Goal: Communication & Community: Answer question/provide support

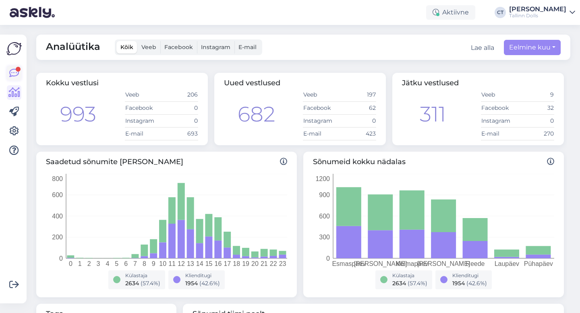
click at [14, 76] on icon at bounding box center [14, 73] width 10 height 10
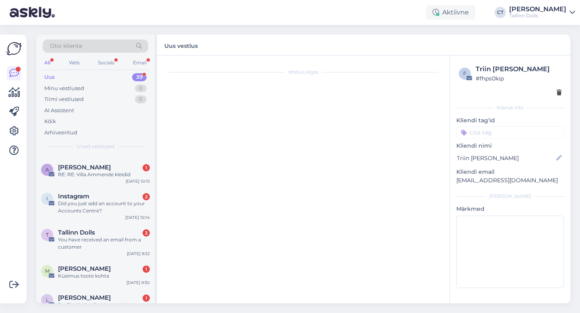
scroll to position [233, 0]
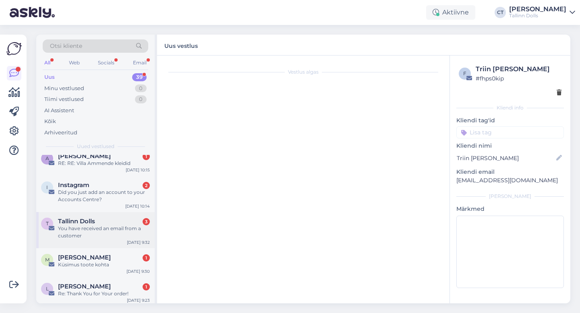
click at [97, 225] on div "You have received an email from a customer" at bounding box center [104, 232] width 92 height 15
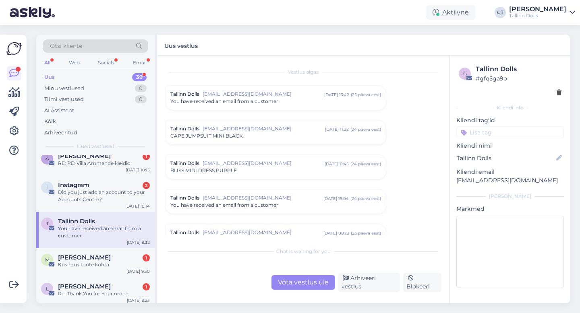
scroll to position [3332, 0]
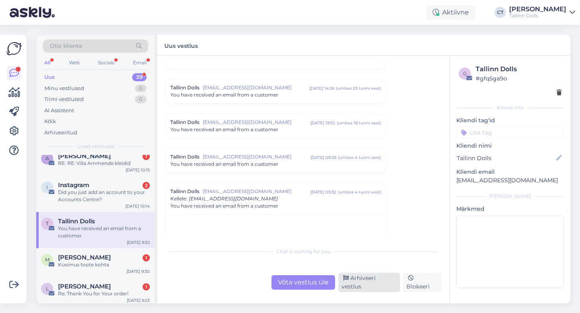
click at [361, 283] on div "Arhiveeri vestlus" at bounding box center [369, 282] width 62 height 19
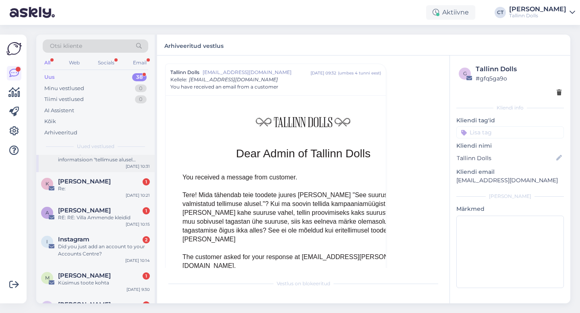
scroll to position [180, 0]
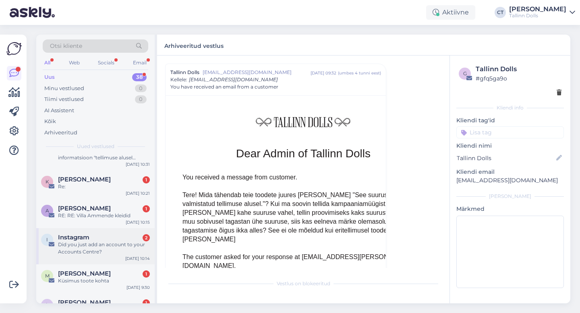
click at [107, 241] on div "Did you just add an account to your Accounts Centre?" at bounding box center [104, 248] width 92 height 15
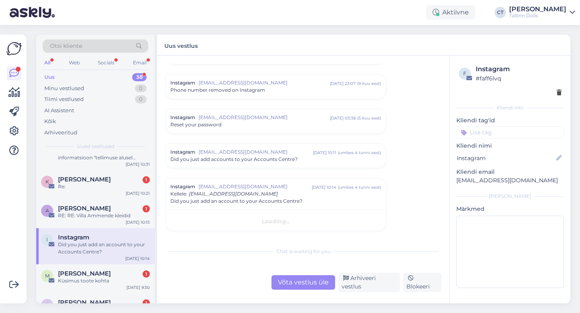
scroll to position [110, 0]
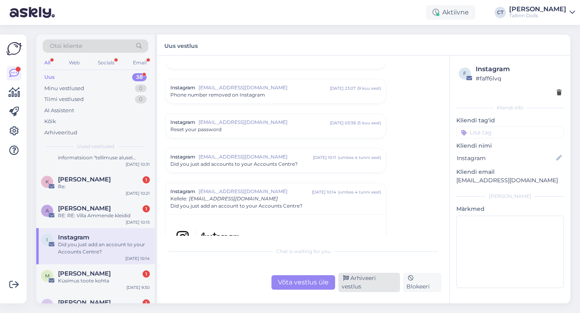
click at [367, 286] on div "Arhiveeri vestlus" at bounding box center [369, 282] width 62 height 19
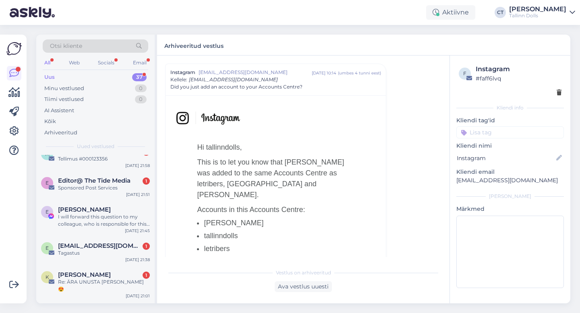
scroll to position [513, 0]
click at [116, 177] on span "Editor@ The Tide Media" at bounding box center [94, 180] width 73 height 7
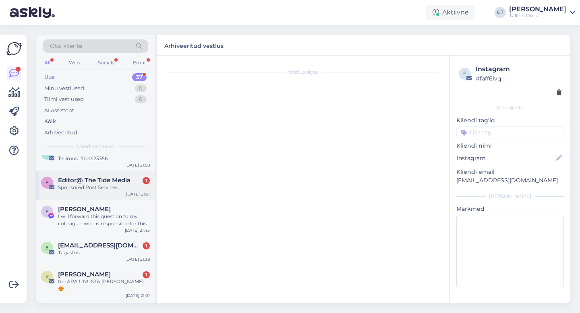
scroll to position [0, 0]
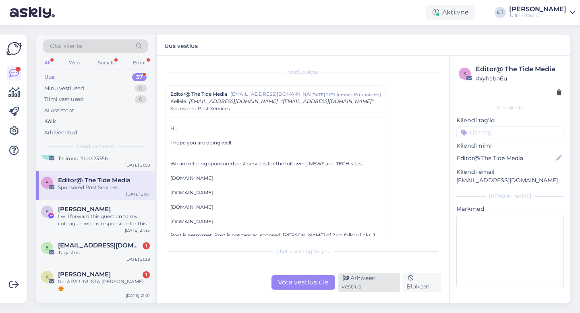
click at [381, 285] on div "Arhiveeri vestlus" at bounding box center [369, 282] width 62 height 19
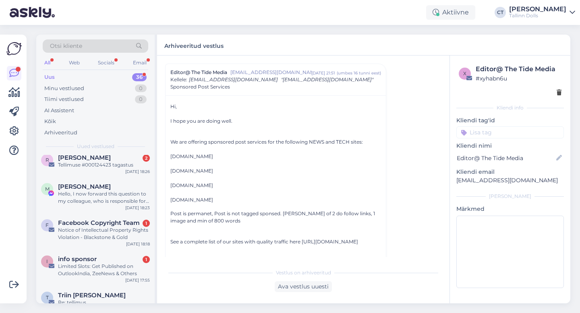
scroll to position [919, 0]
click at [103, 264] on div "Limited Slots: Get Published on OutlookIndia, ZeeNews & Others" at bounding box center [104, 271] width 92 height 15
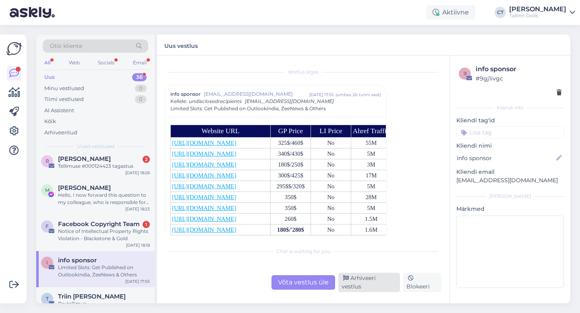
click at [370, 290] on div "Arhiveeri vestlus" at bounding box center [369, 282] width 62 height 19
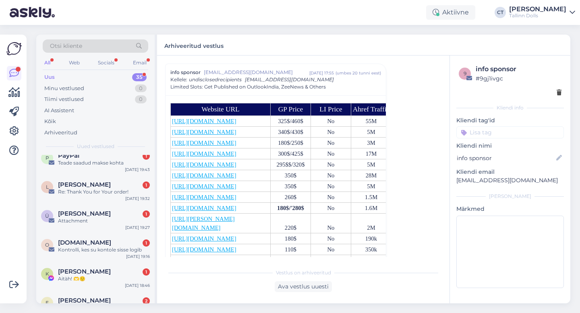
scroll to position [939, 0]
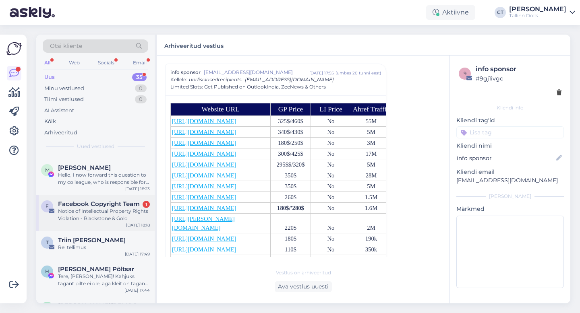
click at [121, 208] on div "Notice of Intellectual Property Rights Violation - Blackstone & Gold" at bounding box center [104, 215] width 92 height 15
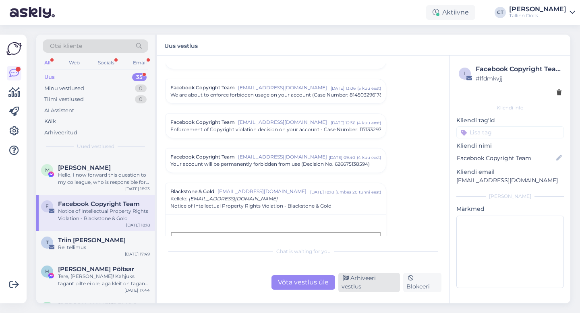
click at [379, 286] on div "Arhiveeri vestlus" at bounding box center [369, 282] width 62 height 19
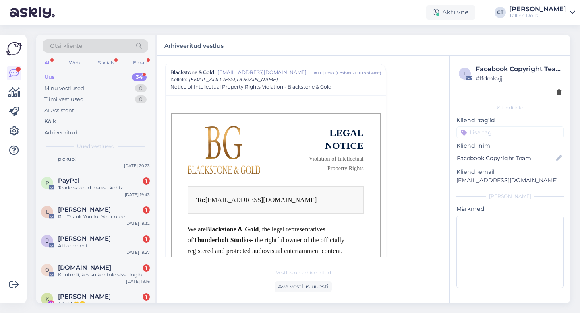
scroll to position [668, 0]
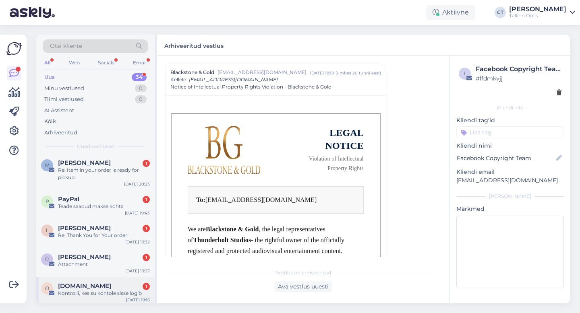
click at [102, 283] on div "[DOMAIN_NAME] 1" at bounding box center [104, 286] width 92 height 7
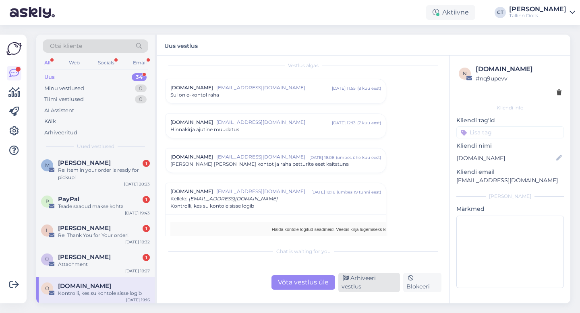
click at [358, 286] on div "Arhiveeri vestlus" at bounding box center [369, 282] width 62 height 19
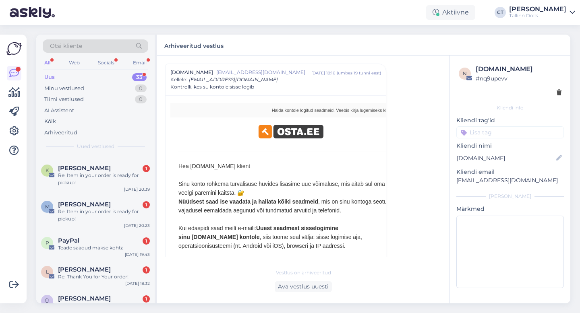
scroll to position [610, 0]
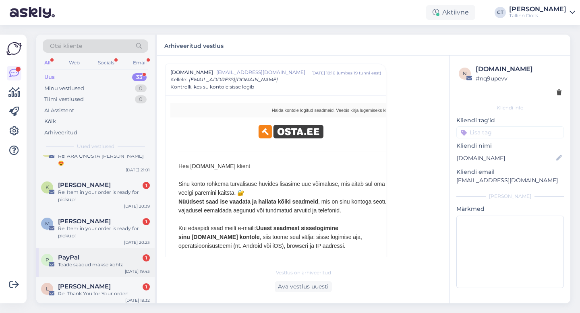
click at [87, 261] on div "Teade saadud makse kohta" at bounding box center [104, 264] width 92 height 7
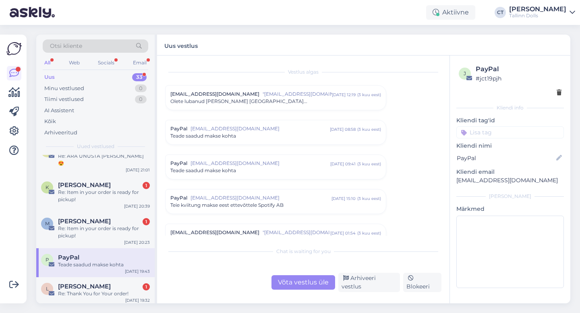
scroll to position [3332, 0]
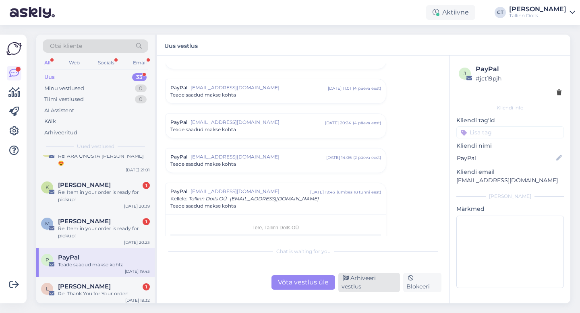
click at [366, 288] on div "Arhiveeri vestlus" at bounding box center [369, 282] width 62 height 19
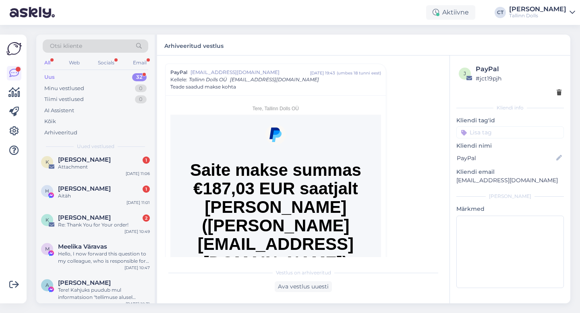
scroll to position [0, 0]
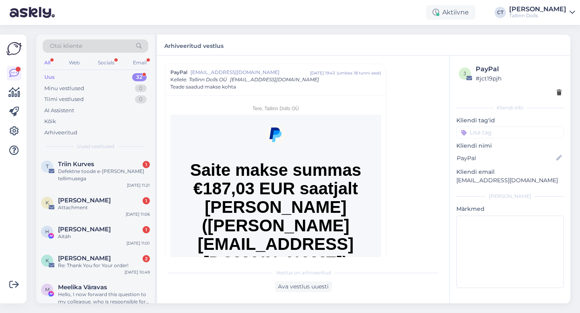
click at [77, 73] on div "Uus 32" at bounding box center [96, 77] width 106 height 11
click at [104, 167] on div "Triin Kurves 1" at bounding box center [104, 164] width 92 height 7
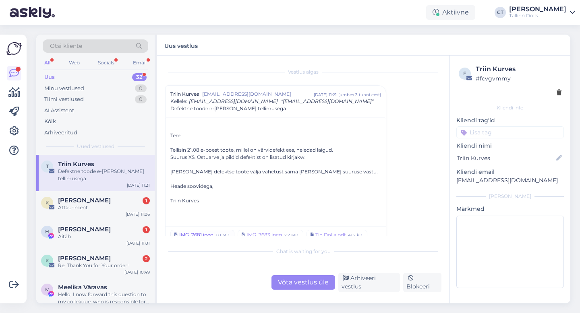
click at [194, 237] on div "IMG_7681.jpeg" at bounding box center [196, 235] width 34 height 7
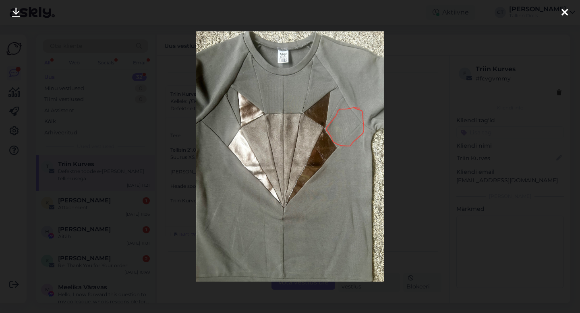
click at [566, 12] on icon at bounding box center [565, 13] width 6 height 10
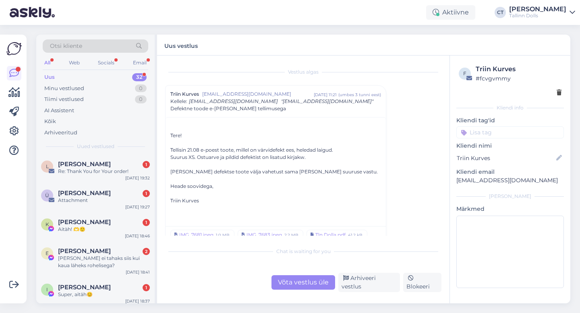
scroll to position [845, 0]
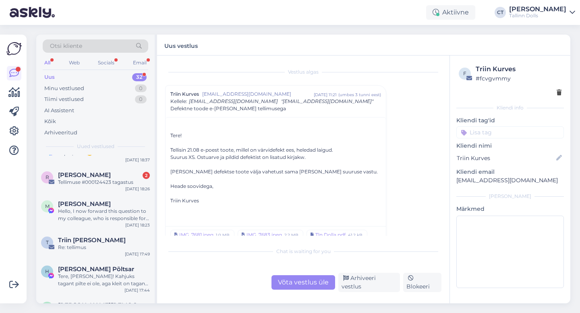
click at [78, 304] on div "Otsi kliente All Web Socials Email Uus 32 Minu vestlused 0 Tiimi vestlused 0 AI…" at bounding box center [305, 169] width 549 height 288
click at [83, 296] on div "B [PERSON_NAME] Re: 💗 KINGITUS SULLE 💗 [DATE] 16:31" at bounding box center [95, 310] width 118 height 29
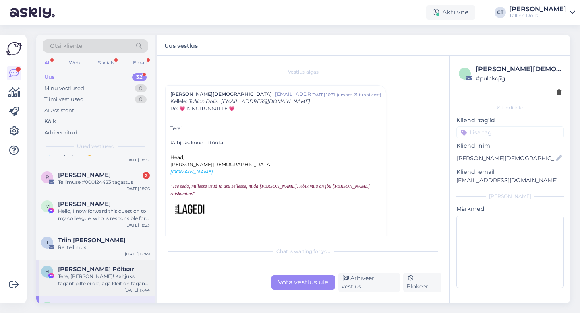
click at [102, 273] on div "Tere, [PERSON_NAME]! Kahjuks tagant pilte ei ole, aga kleit on tagant must ehk …" at bounding box center [104, 280] width 92 height 15
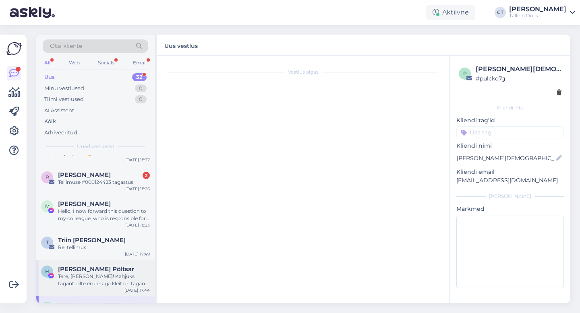
scroll to position [102, 0]
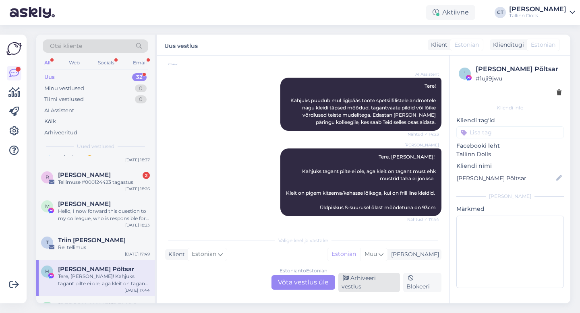
click at [371, 288] on div "Arhiveeri vestlus" at bounding box center [369, 282] width 62 height 19
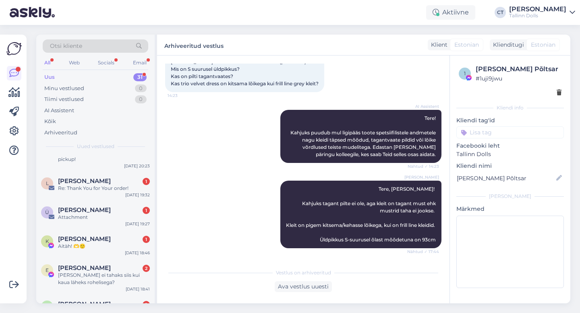
scroll to position [809, 0]
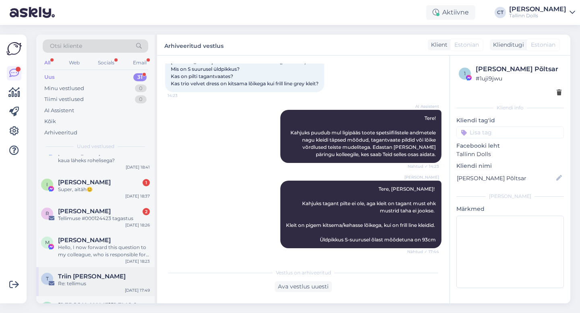
click at [85, 273] on span "Triin [PERSON_NAME]" at bounding box center [92, 276] width 68 height 7
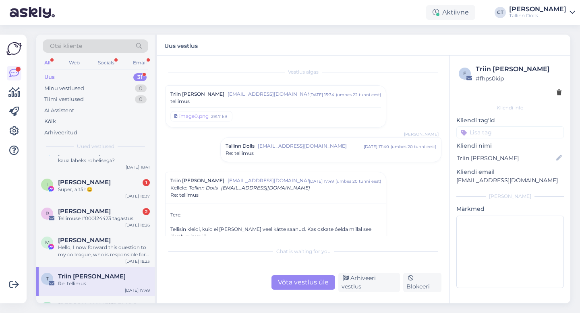
scroll to position [65, 0]
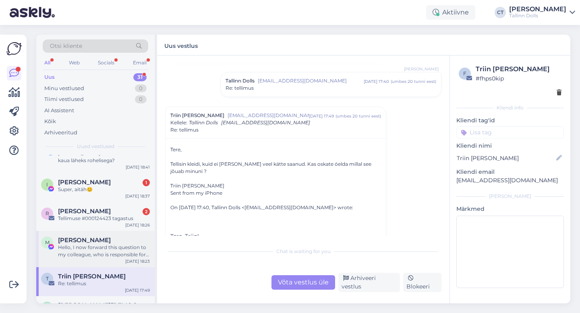
click at [111, 237] on div "[PERSON_NAME]" at bounding box center [104, 240] width 92 height 7
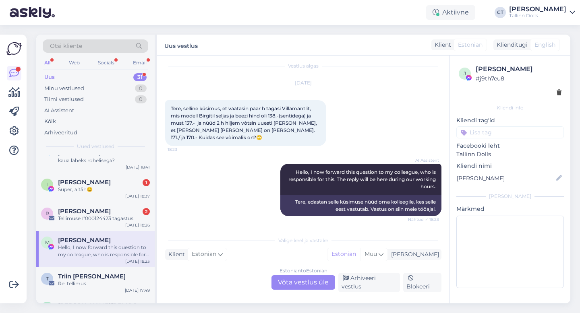
scroll to position [0, 0]
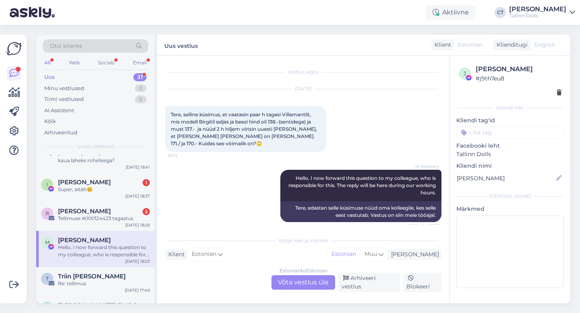
click at [303, 281] on div "Estonian to Estonian Võta vestlus üle" at bounding box center [304, 283] width 64 height 15
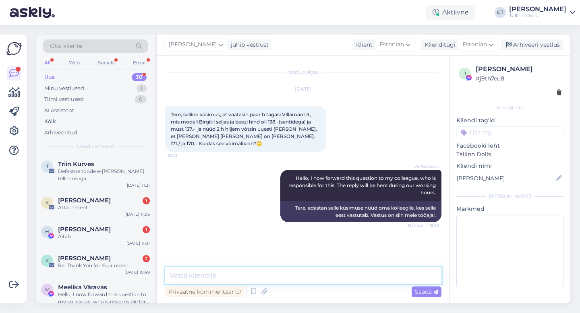
click at [302, 277] on textarea at bounding box center [303, 275] width 276 height 17
click at [292, 272] on textarea at bounding box center [303, 275] width 276 height 17
click at [223, 274] on textarea at bounding box center [303, 275] width 276 height 17
paste textarea "Tere! Teile huvi pakkuv DOLLABLE DRESS SUEDE [PERSON_NAME] on meie ettetellimis…"
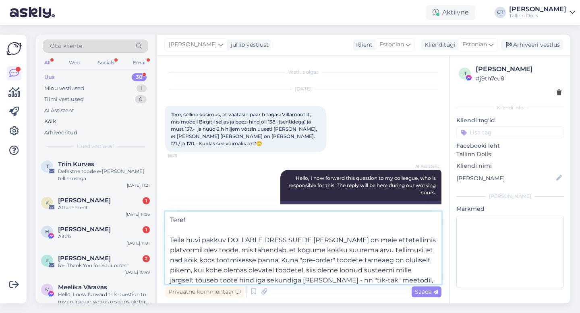
drag, startPoint x: 330, startPoint y: 239, endPoint x: 225, endPoint y: 238, distance: 105.1
click at [225, 238] on textarea "Tere! Teile huvi pakkuv DOLLABLE DRESS SUEDE [PERSON_NAME] on meie ettetellimis…" at bounding box center [303, 248] width 276 height 73
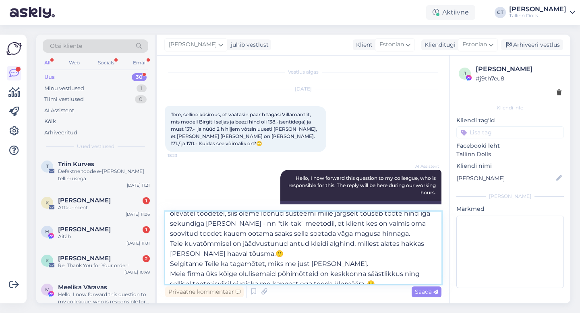
scroll to position [59, 0]
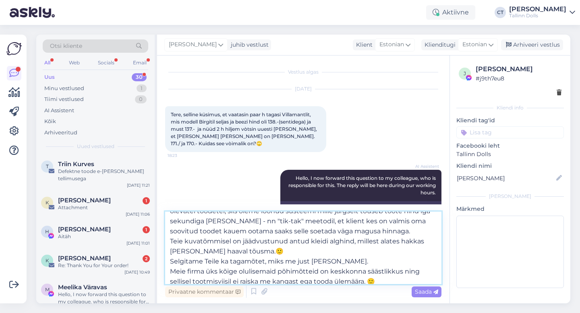
drag, startPoint x: 266, startPoint y: 250, endPoint x: 167, endPoint y: 245, distance: 99.3
click at [167, 245] on textarea "Tere! Teile huvi pakkuv mantel on meie ettetellimis platvormil olev toode, mis …" at bounding box center [303, 248] width 276 height 73
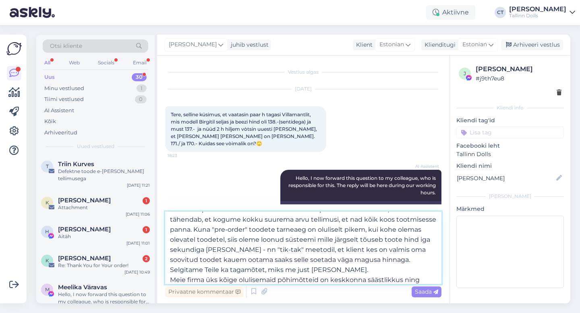
scroll to position [29, 0]
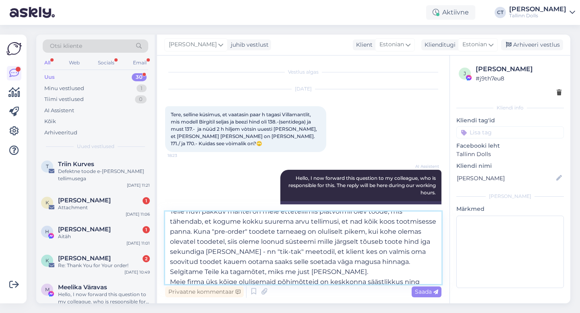
drag, startPoint x: 247, startPoint y: 251, endPoint x: 394, endPoint y: 238, distance: 147.6
click at [394, 238] on textarea "Tere! Teile huvi pakkuv mantel on meie ettetellimis platvormil olev toode, mis …" at bounding box center [303, 248] width 276 height 73
click at [415, 263] on textarea "Tere! Teile huvi pakkuv mantel on meie ettetellimis platvormil olev toode, mis …" at bounding box center [303, 248] width 276 height 73
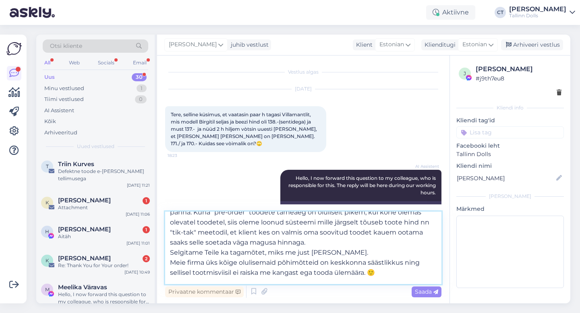
scroll to position [49, 0]
type textarea "Tere! Teile huvi pakkuv mantel on meie ettetellimis platvormil olev toode, mis …"
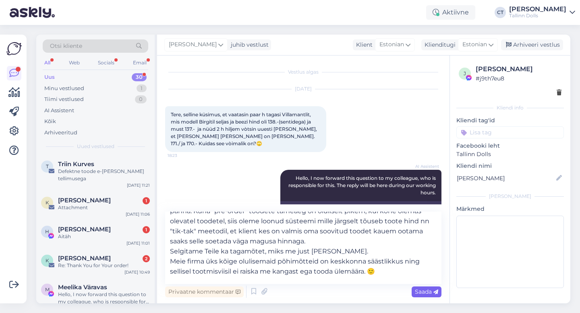
click at [429, 289] on span "Saada" at bounding box center [426, 291] width 23 height 7
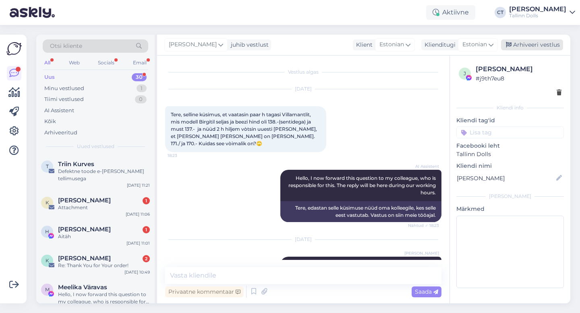
scroll to position [0, 0]
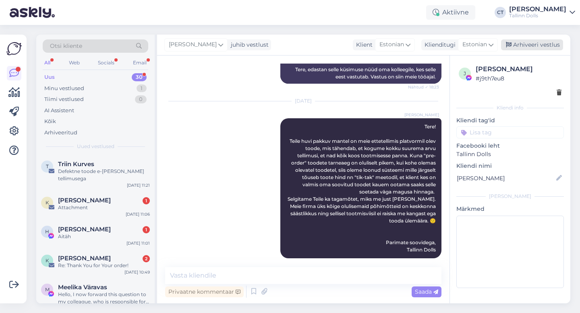
click at [545, 47] on div "Arhiveeri vestlus" at bounding box center [532, 44] width 62 height 11
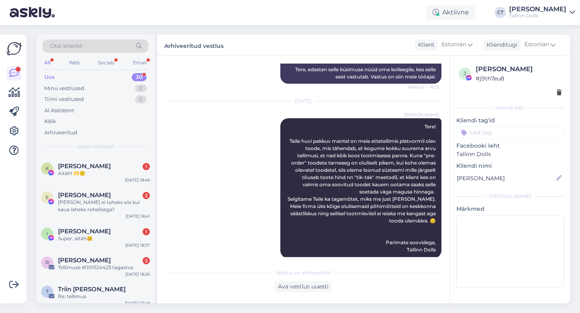
scroll to position [772, 0]
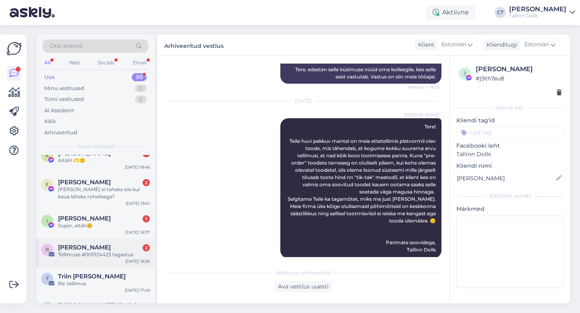
click at [103, 244] on div "[PERSON_NAME] 2" at bounding box center [104, 247] width 92 height 7
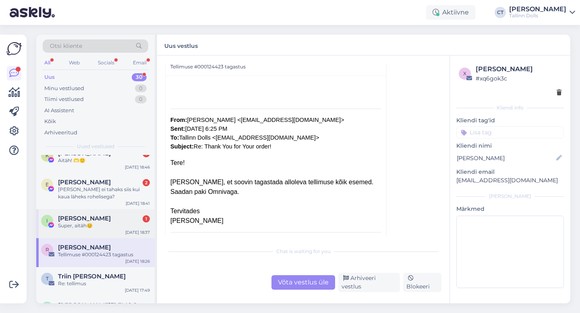
scroll to position [156, 0]
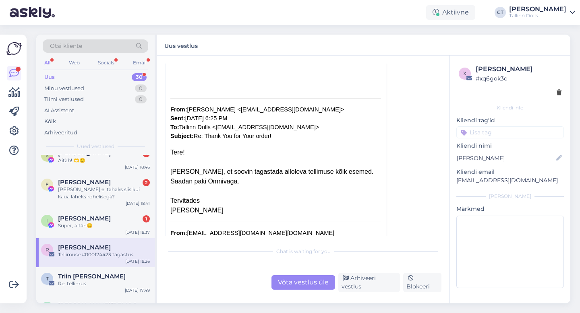
click at [298, 289] on div "Võta vestlus üle" at bounding box center [304, 283] width 64 height 15
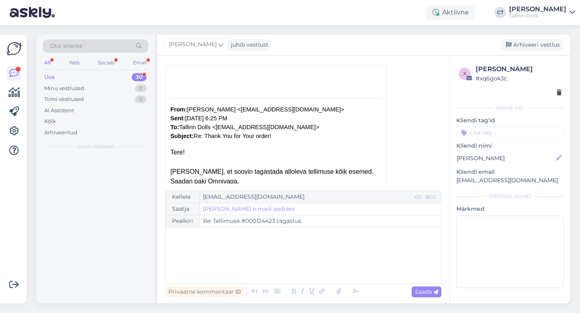
scroll to position [0, 0]
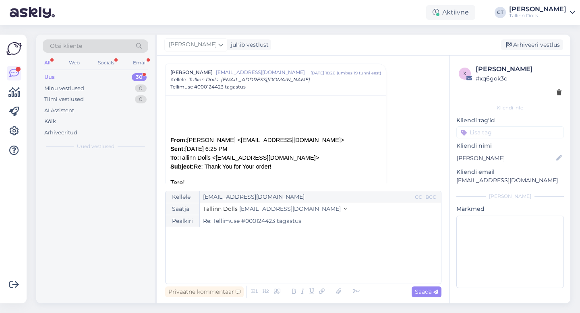
click at [294, 270] on div "﻿" at bounding box center [303, 256] width 267 height 48
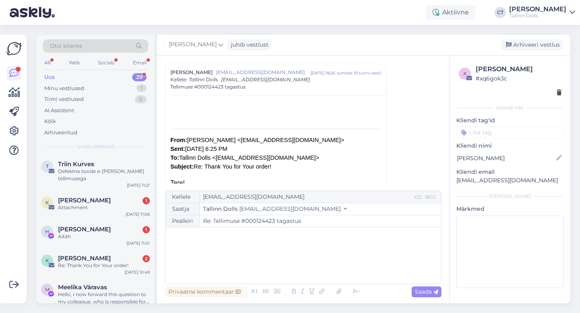
click at [225, 266] on div "﻿" at bounding box center [303, 256] width 267 height 48
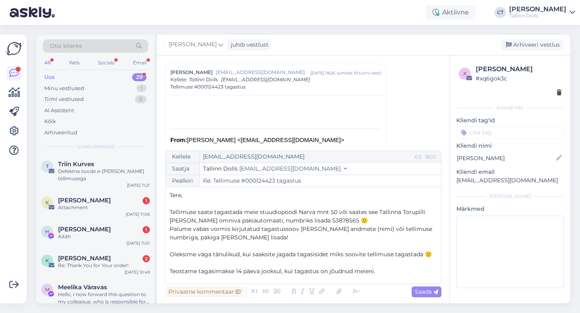
scroll to position [38, 0]
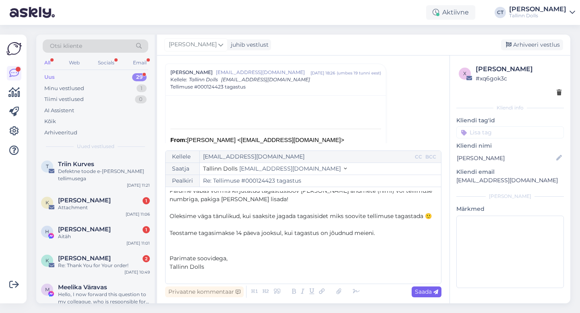
click at [423, 289] on span "Saada" at bounding box center [426, 291] width 23 height 7
type input "Re: Tellimuse #000124423 tagastus"
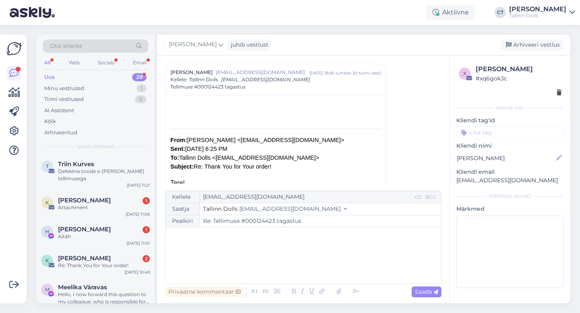
scroll to position [0, 0]
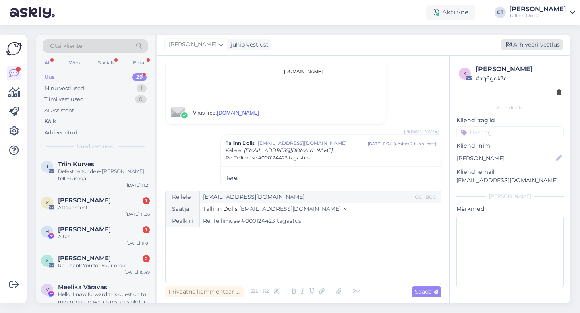
click at [522, 44] on div "Arhiveeri vestlus" at bounding box center [532, 44] width 62 height 11
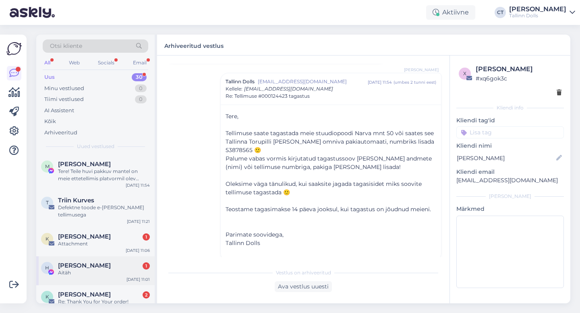
scroll to position [780, 0]
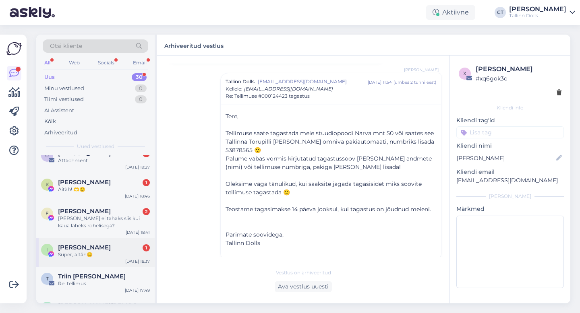
click at [130, 251] on div "Super, aitäh😊" at bounding box center [104, 254] width 92 height 7
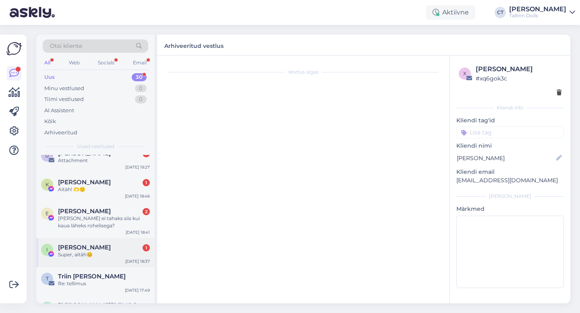
scroll to position [105, 0]
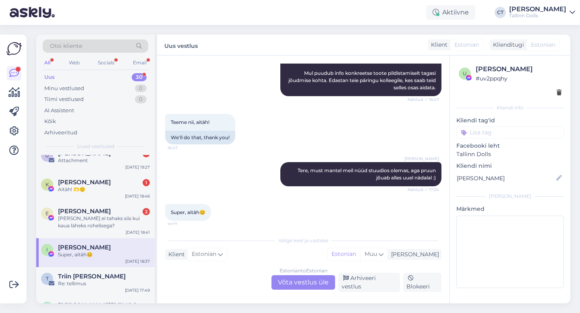
click at [377, 291] on div "Estonian to Estonian Võta vestlus üle Arhiveeri vestlus Blokeeri" at bounding box center [303, 282] width 276 height 19
click at [377, 287] on div "Arhiveeri vestlus" at bounding box center [369, 282] width 62 height 19
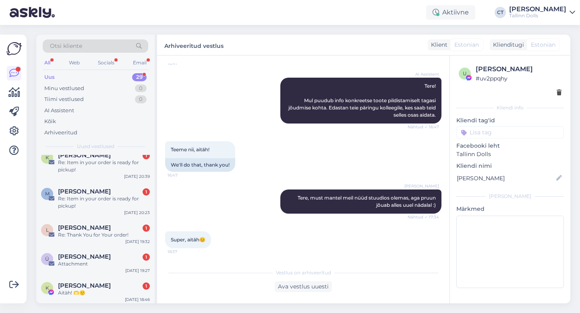
scroll to position [751, 0]
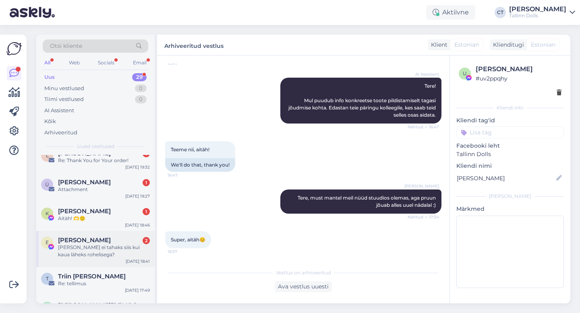
click at [103, 244] on div "[PERSON_NAME] ei tahaks siis kui kaua läheks rohelisega?" at bounding box center [104, 251] width 92 height 15
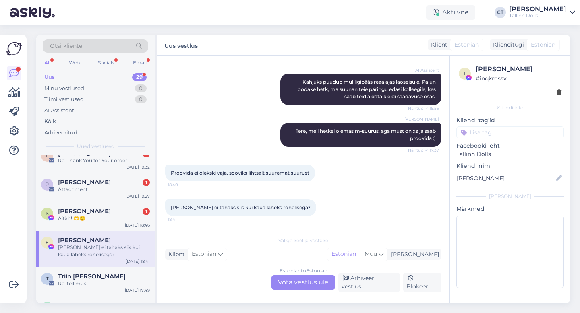
scroll to position [316, 0]
click at [305, 283] on div "Estonian to Estonian Võta vestlus üle" at bounding box center [304, 283] width 64 height 15
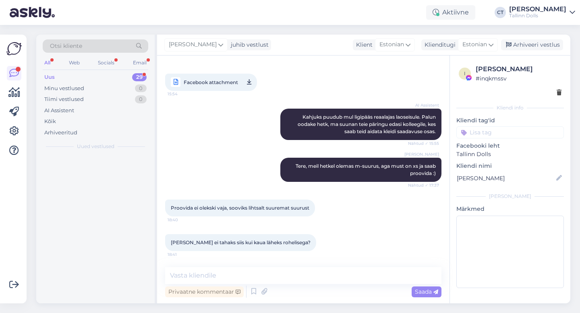
scroll to position [0, 0]
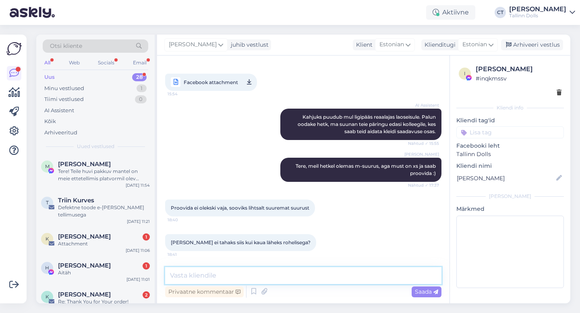
click at [307, 280] on textarea at bounding box center [303, 275] width 276 height 17
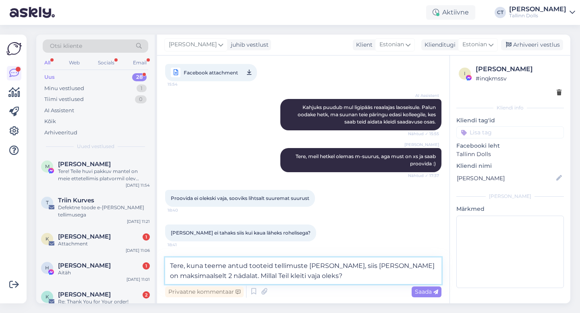
type textarea "Tere, kuna teeme antud tooteid tellimuste [PERSON_NAME], siis [PERSON_NAME] on …"
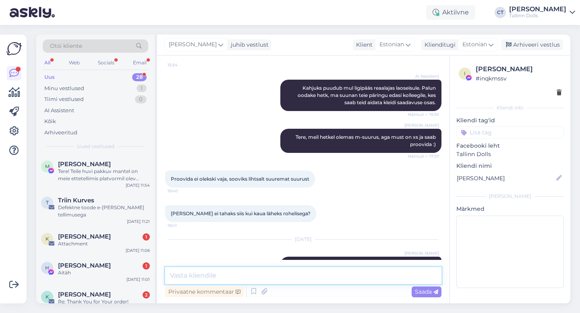
scroll to position [344, 0]
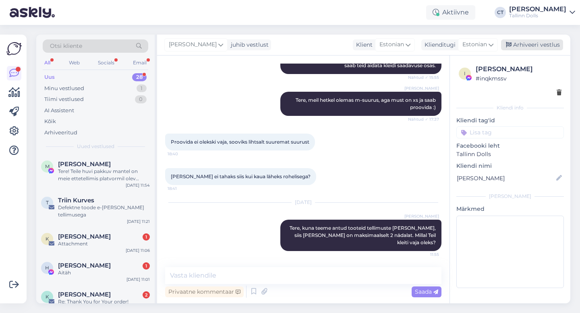
click at [543, 48] on div "Arhiveeri vestlus" at bounding box center [532, 44] width 62 height 11
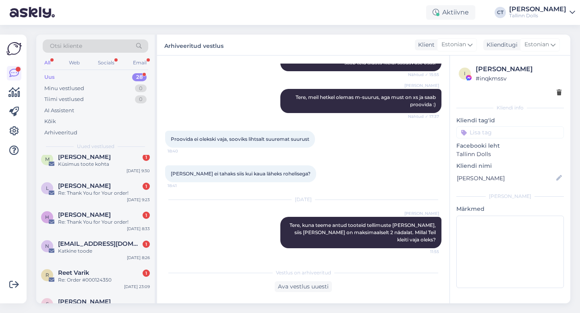
scroll to position [714, 0]
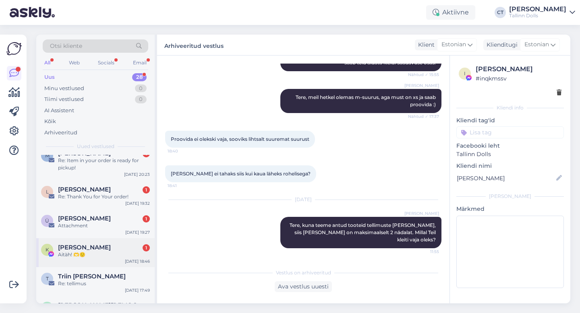
click at [97, 251] on div "Aitàh! 🫶🙂" at bounding box center [104, 254] width 92 height 7
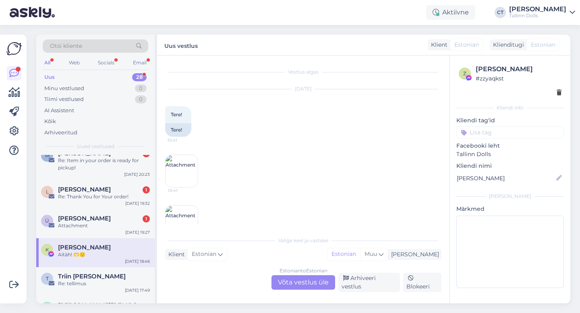
scroll to position [2232, 0]
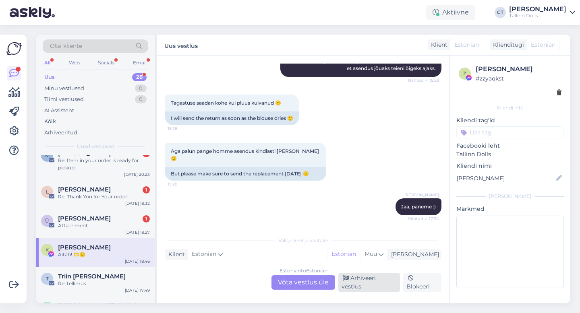
click at [364, 286] on div "Arhiveeri vestlus" at bounding box center [369, 282] width 62 height 19
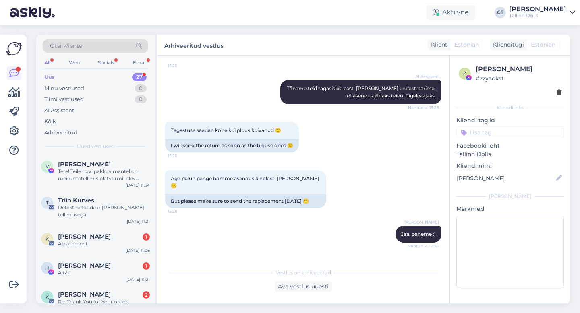
scroll to position [685, 0]
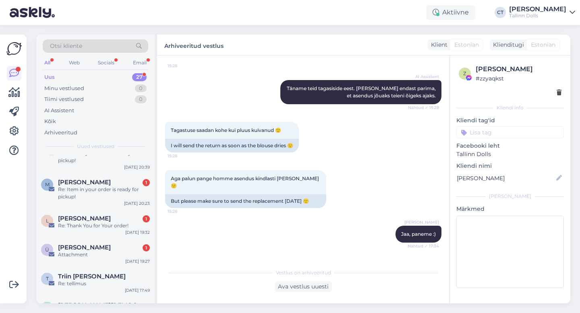
click at [107, 251] on div "Attachment" at bounding box center [104, 254] width 92 height 7
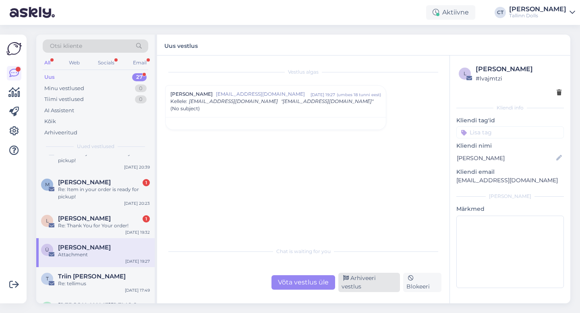
click at [360, 284] on div "Arhiveeri vestlus" at bounding box center [369, 282] width 62 height 19
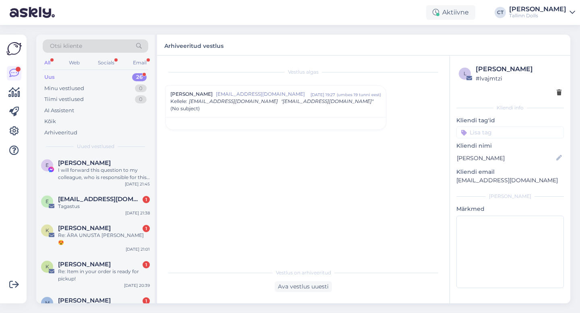
scroll to position [656, 0]
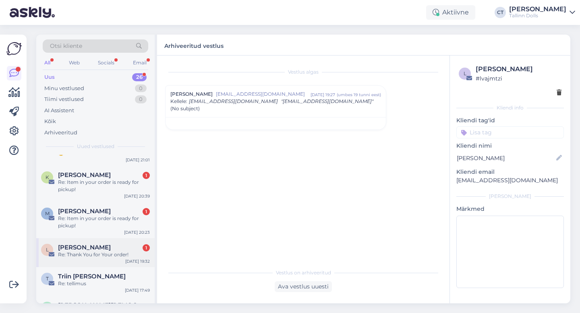
click at [115, 251] on div "Re: Thank You for Your order!" at bounding box center [104, 254] width 92 height 7
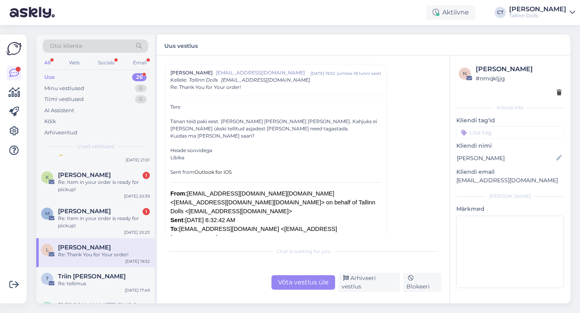
scroll to position [22, 0]
click at [300, 281] on div "Võta vestlus üle" at bounding box center [304, 283] width 64 height 15
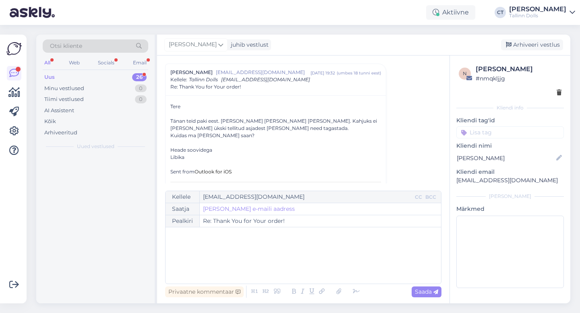
scroll to position [0, 0]
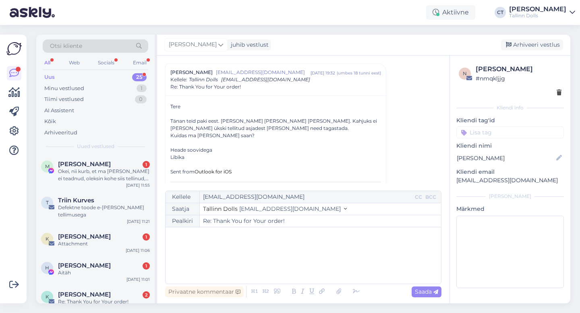
click at [303, 264] on div "﻿" at bounding box center [303, 256] width 267 height 48
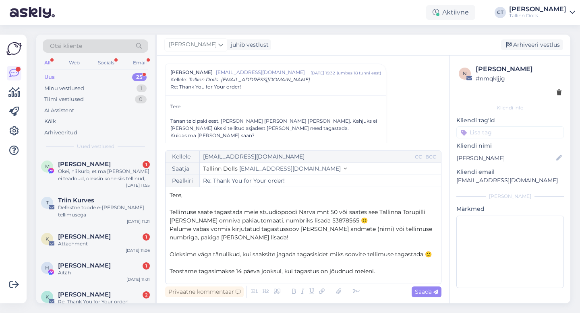
scroll to position [38, 0]
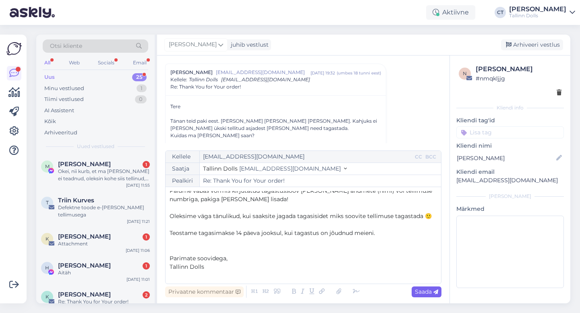
click at [437, 292] on icon at bounding box center [435, 292] width 5 height 5
type input "Re: Re: Thank You for Your order!"
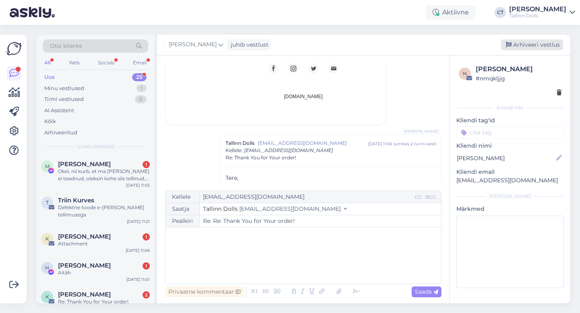
scroll to position [0, 0]
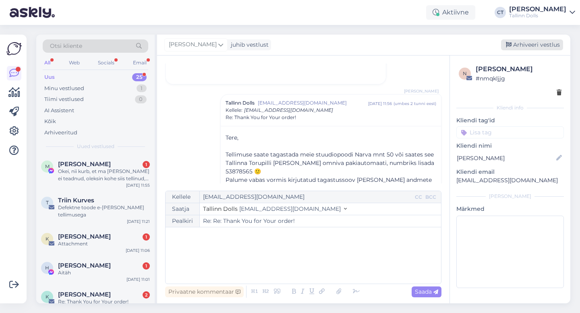
click at [537, 44] on div "Arhiveeri vestlus" at bounding box center [532, 44] width 62 height 11
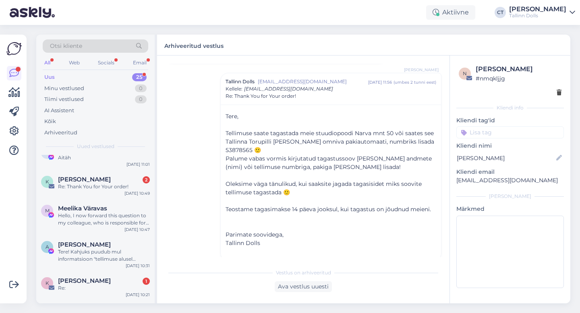
scroll to position [627, 0]
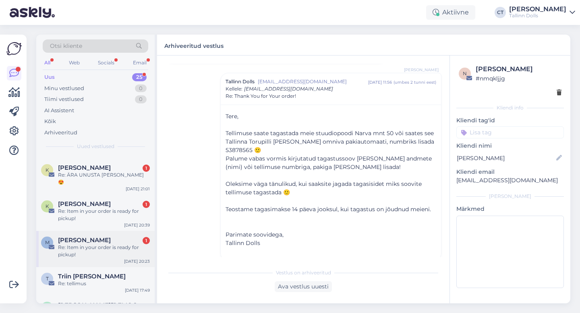
click at [85, 244] on div "Re: Item in your order is ready for pickup!" at bounding box center [104, 251] width 92 height 15
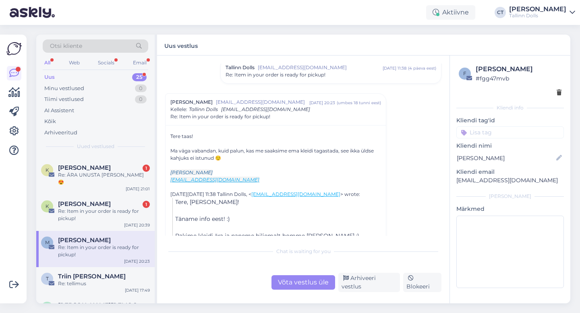
scroll to position [601, 0]
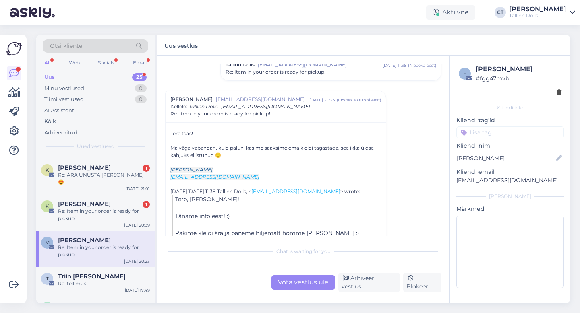
click at [290, 284] on div "Võta vestlus üle" at bounding box center [304, 283] width 64 height 15
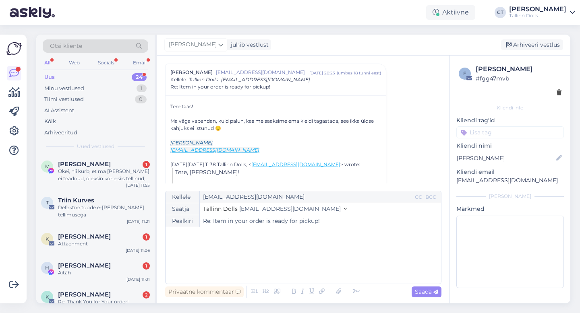
click at [290, 263] on div "﻿" at bounding box center [303, 256] width 267 height 48
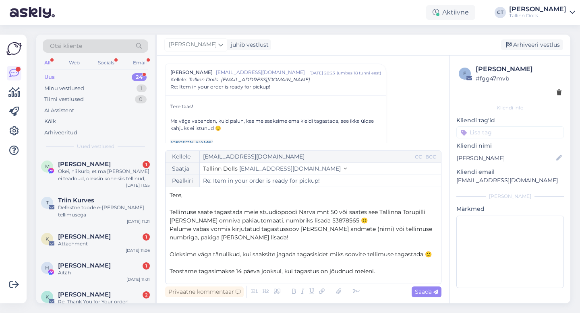
scroll to position [38, 0]
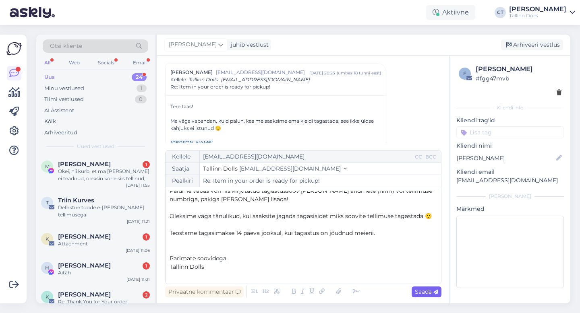
click at [428, 296] on div "Saada" at bounding box center [427, 292] width 30 height 11
type input "Re: Re: Item in your order is ready for pickup!"
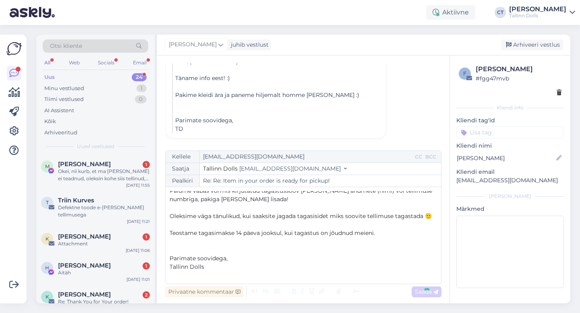
scroll to position [0, 0]
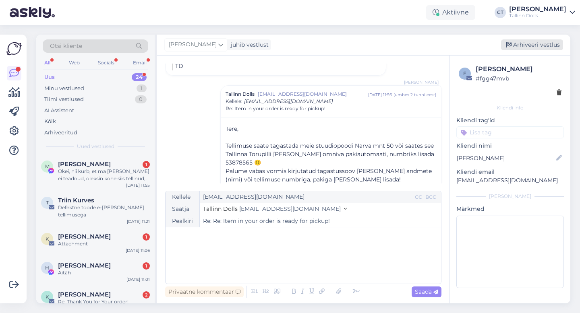
click at [527, 41] on div "Arhiveeri vestlus" at bounding box center [532, 44] width 62 height 11
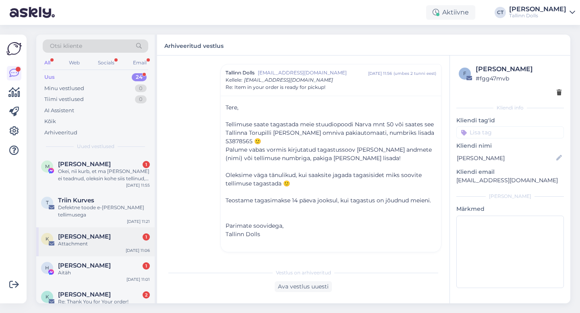
scroll to position [591, 0]
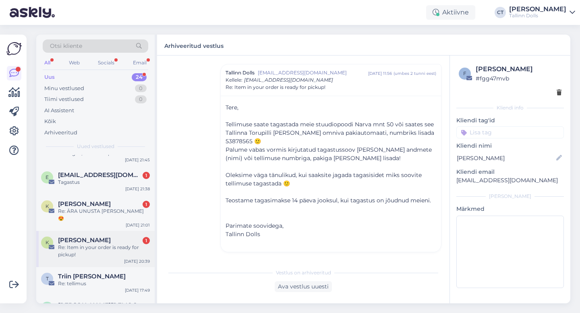
click at [116, 244] on div "Re: Item in your order is ready for pickup!" at bounding box center [104, 251] width 92 height 15
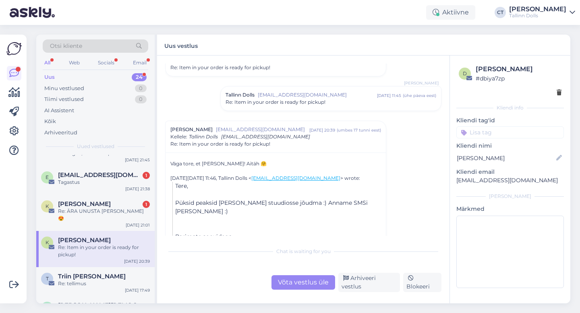
scroll to position [381, 0]
click at [289, 272] on div "Chat is waiting for you Võta vestlus üle Arhiveeri vestlus Blokeeri" at bounding box center [303, 267] width 276 height 49
click at [290, 282] on div "Võta vestlus üle" at bounding box center [304, 283] width 64 height 15
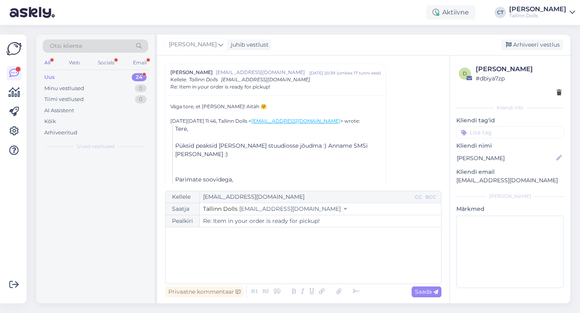
scroll to position [0, 0]
click at [297, 262] on div "﻿" at bounding box center [303, 256] width 267 height 48
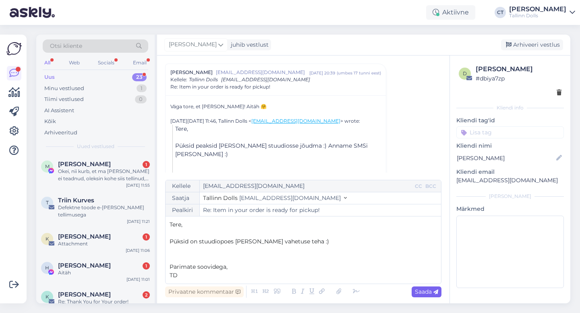
click at [422, 295] on span "Saada" at bounding box center [426, 291] width 23 height 7
type input "Re: Re: Item in your order is ready for pickup!"
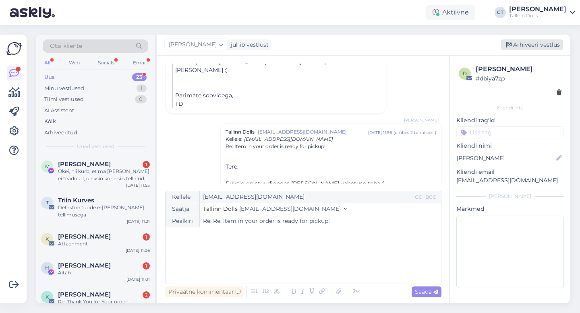
click at [544, 44] on div "Arhiveeri vestlus" at bounding box center [532, 44] width 62 height 11
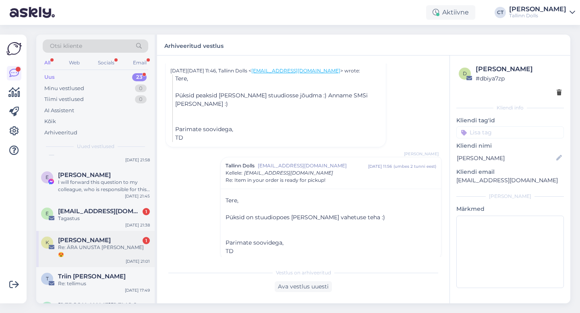
click at [116, 231] on div "K [PERSON_NAME] 1 Re: ÄRA UNUSTA [PERSON_NAME] 😍 [DATE] 21:01" at bounding box center [95, 249] width 118 height 36
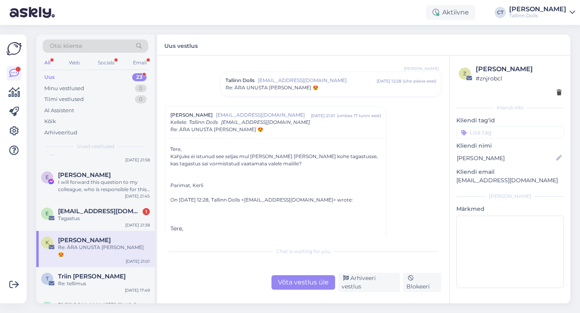
click at [305, 290] on div "Võta vestlus üle" at bounding box center [304, 283] width 64 height 15
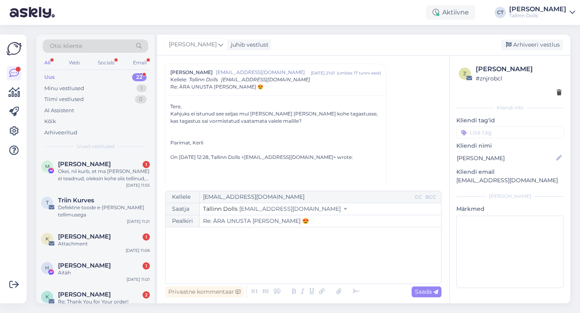
click at [307, 272] on div "﻿" at bounding box center [303, 256] width 267 height 48
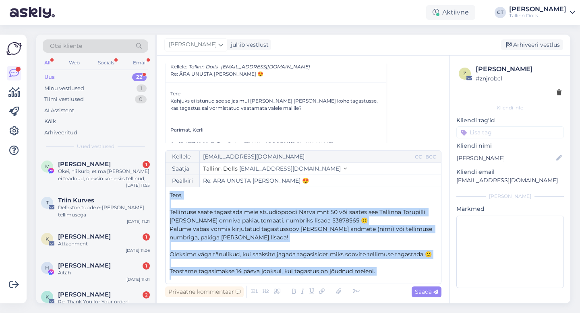
drag, startPoint x: 214, startPoint y: 271, endPoint x: 168, endPoint y: 167, distance: 113.3
click at [168, 167] on div "Kellele [EMAIL_ADDRESS][DOMAIN_NAME] CC BCC Saatja Tallinn Dolls [EMAIL_ADDRESS…" at bounding box center [303, 218] width 276 height 134
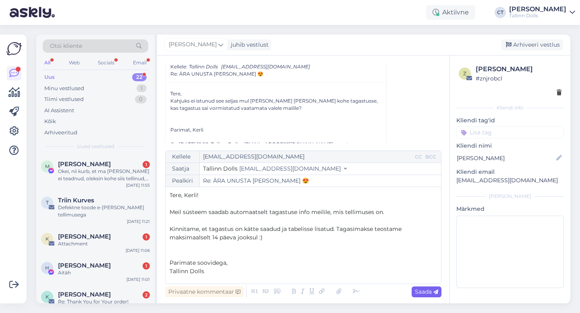
click at [433, 292] on icon at bounding box center [435, 292] width 5 height 5
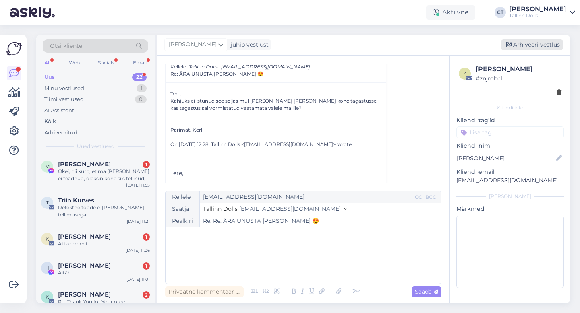
type input "Re: ÄRA UNUSTA [PERSON_NAME] 😍"
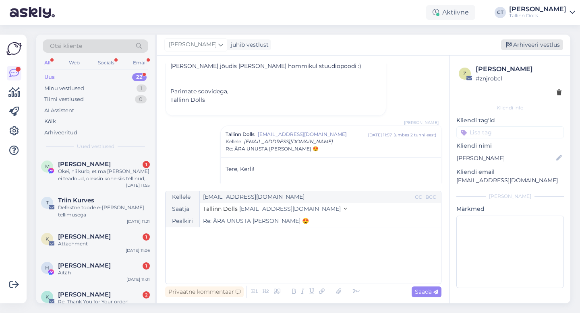
click at [550, 48] on div "Arhiveeri vestlus" at bounding box center [532, 44] width 62 height 11
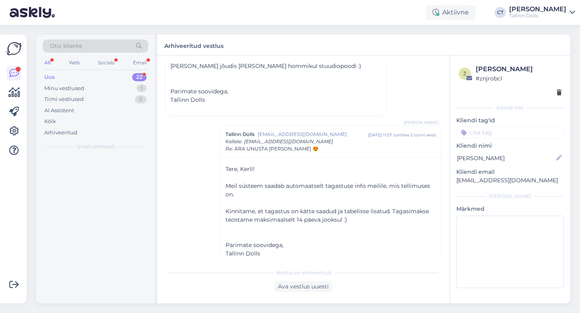
scroll to position [403, 0]
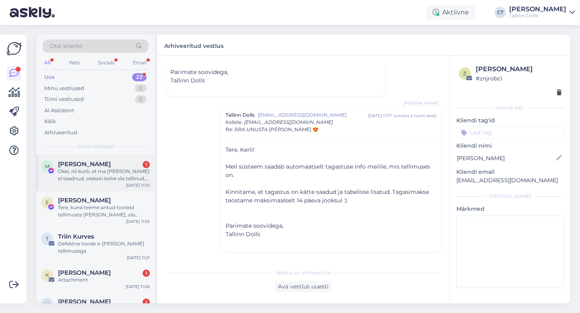
click at [106, 181] on div "Okei, nii kurb, et ma [PERSON_NAME] ei teadnud, oleksin kohe siis tellinud, [PE…" at bounding box center [104, 175] width 92 height 15
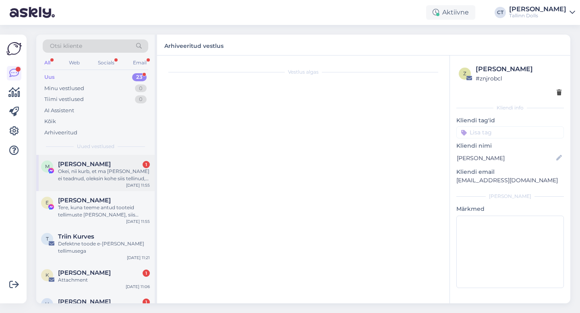
scroll to position [211, 0]
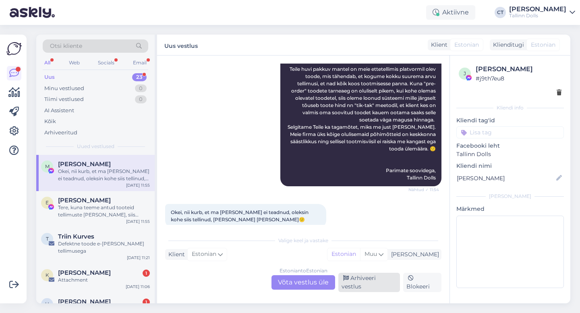
click at [367, 286] on div "Arhiveeri vestlus" at bounding box center [369, 282] width 62 height 19
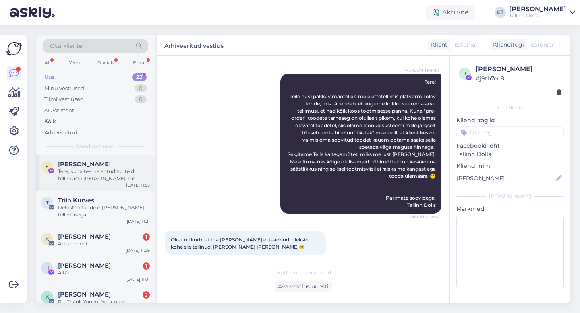
click at [107, 175] on div "Tere, kuna teeme antud tooteid tellimuste [PERSON_NAME], siis [PERSON_NAME] on …" at bounding box center [104, 175] width 92 height 15
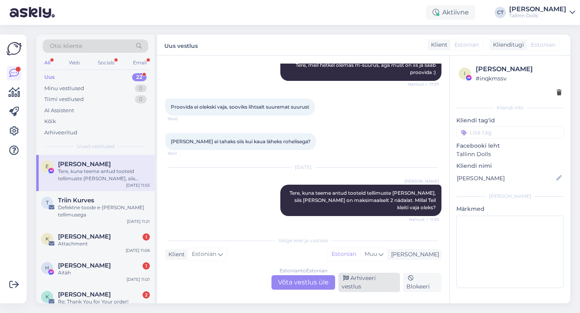
click at [371, 286] on div "Arhiveeri vestlus" at bounding box center [369, 282] width 62 height 19
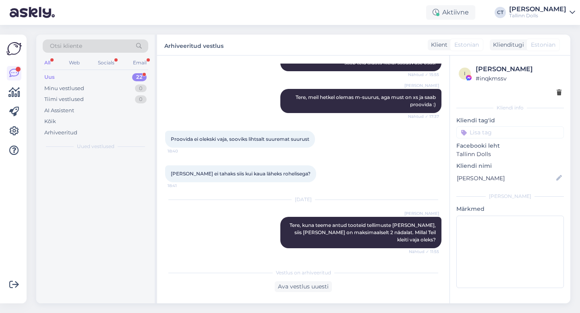
scroll to position [347, 0]
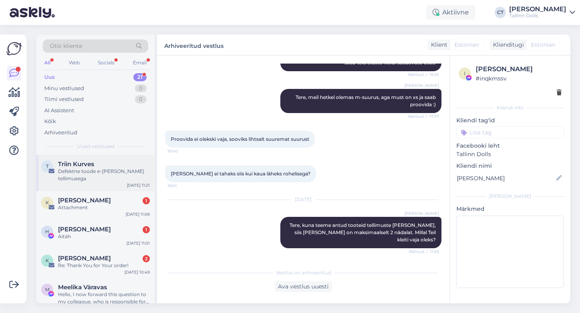
click at [106, 167] on div "Triin Kurves" at bounding box center [104, 164] width 92 height 7
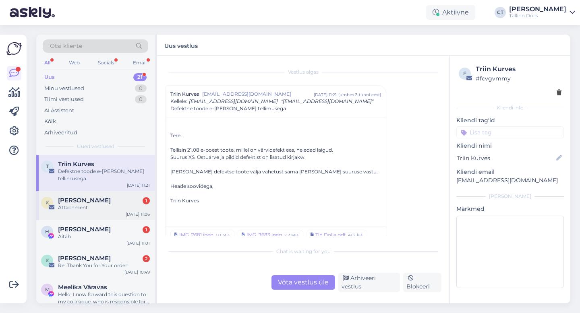
click at [118, 204] on div "Attachment" at bounding box center [104, 207] width 92 height 7
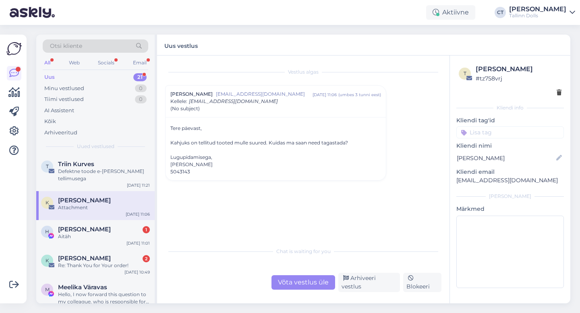
click at [303, 288] on div "Võta vestlus üle" at bounding box center [304, 283] width 64 height 15
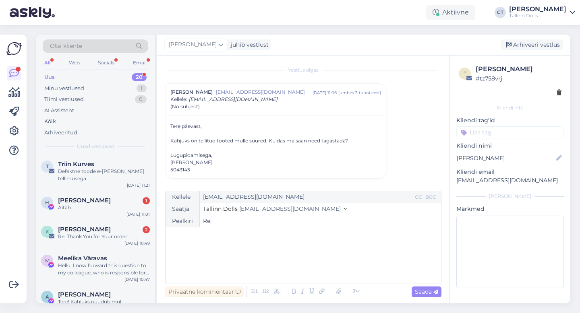
click at [301, 261] on div "﻿" at bounding box center [303, 256] width 267 height 48
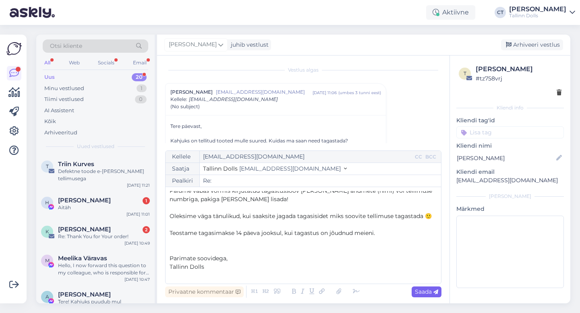
click at [427, 292] on span "Saada" at bounding box center [426, 291] width 23 height 7
type input "Re: Re:"
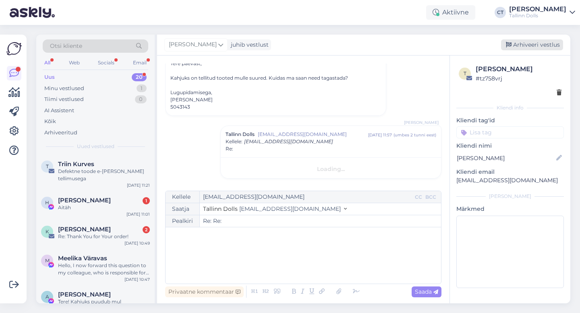
scroll to position [0, 0]
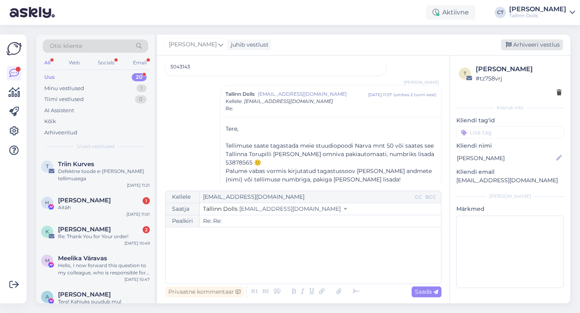
click at [535, 48] on div "Arhiveeri vestlus" at bounding box center [532, 44] width 62 height 11
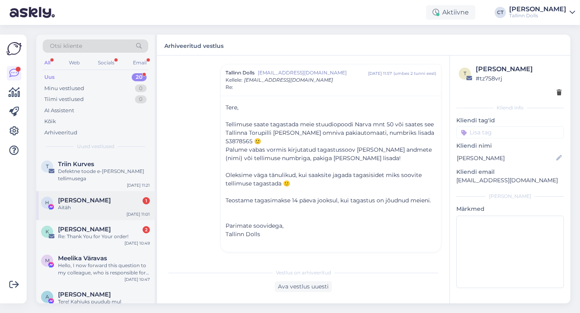
click at [112, 197] on div "[PERSON_NAME] 1" at bounding box center [104, 200] width 92 height 7
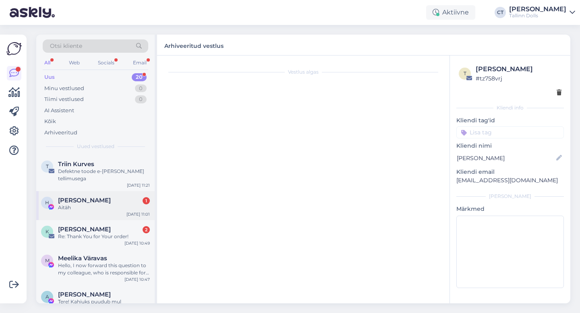
scroll to position [118, 0]
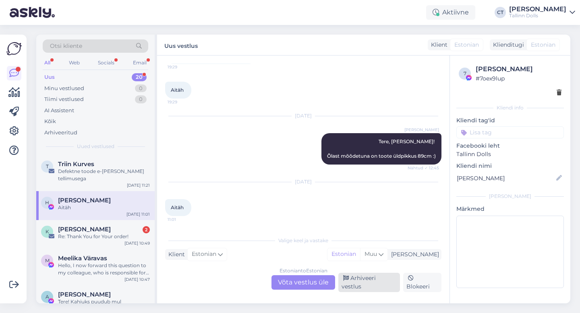
click at [368, 284] on div "Arhiveeri vestlus" at bounding box center [369, 282] width 62 height 19
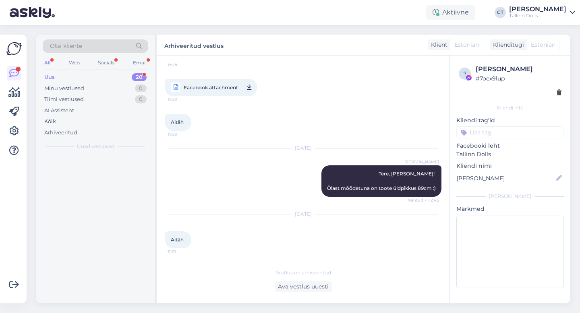
scroll to position [91, 0]
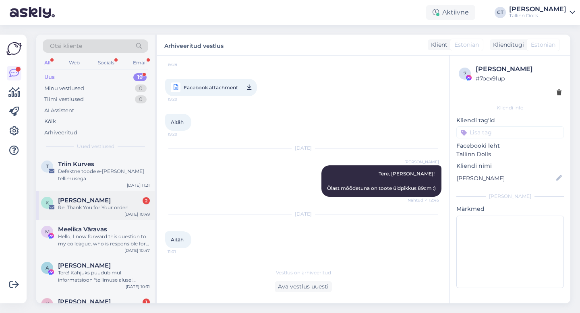
click at [106, 197] on div "Kerli Valgma 2" at bounding box center [104, 200] width 92 height 7
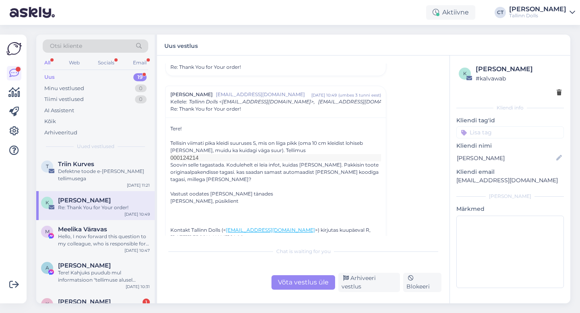
scroll to position [37, 0]
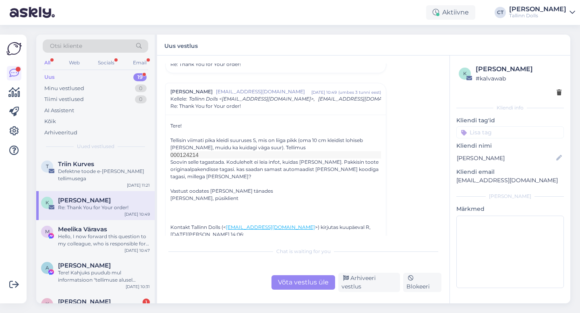
click at [298, 282] on div "Võta vestlus üle" at bounding box center [304, 283] width 64 height 15
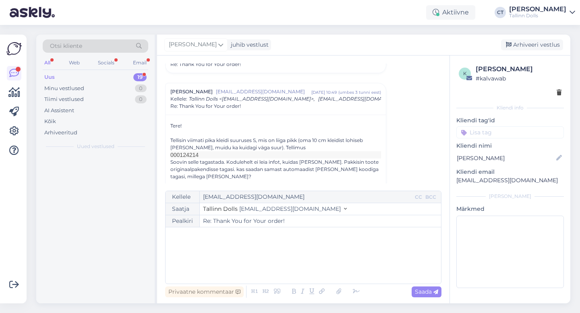
scroll to position [56, 0]
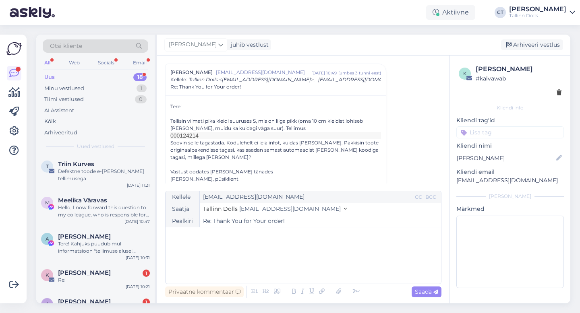
click at [295, 263] on div "﻿" at bounding box center [303, 256] width 267 height 48
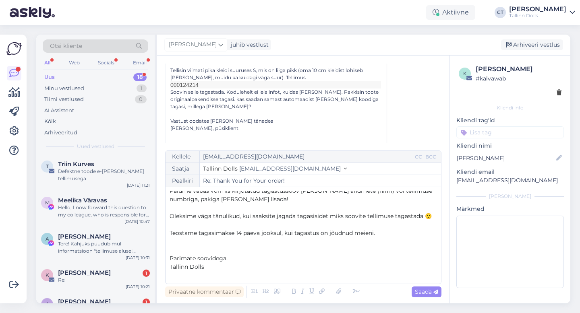
scroll to position [108, 0]
click at [423, 290] on span "Saada" at bounding box center [426, 291] width 23 height 7
type input "Re: Re: Thank You for Your order!"
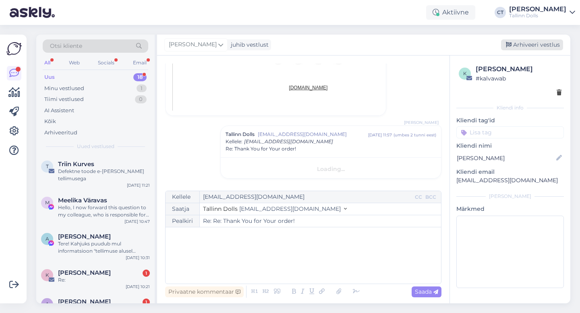
scroll to position [0, 0]
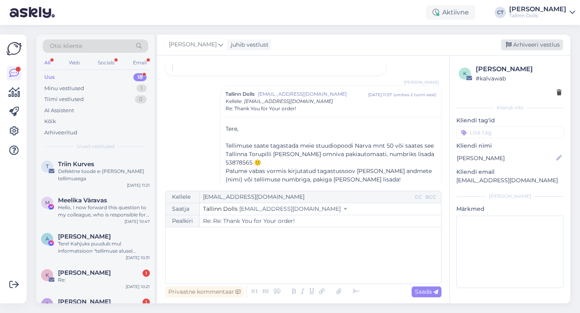
click at [522, 47] on div "Arhiveeri vestlus" at bounding box center [532, 44] width 62 height 11
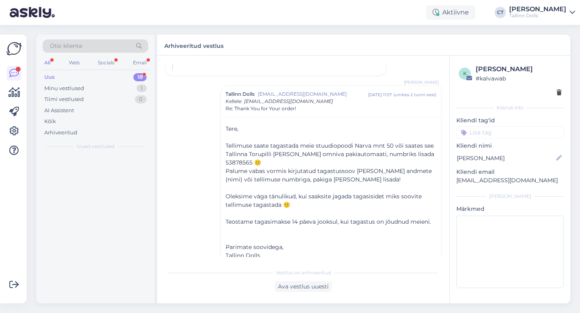
scroll to position [609, 0]
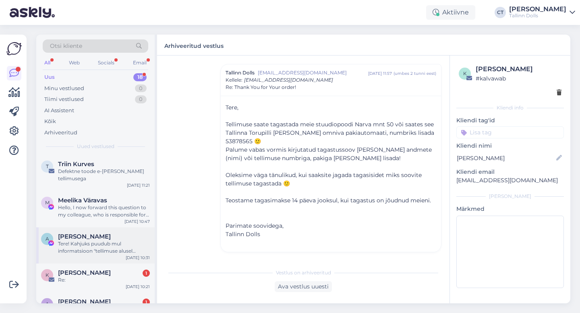
click at [94, 233] on div "[PERSON_NAME]" at bounding box center [104, 236] width 92 height 7
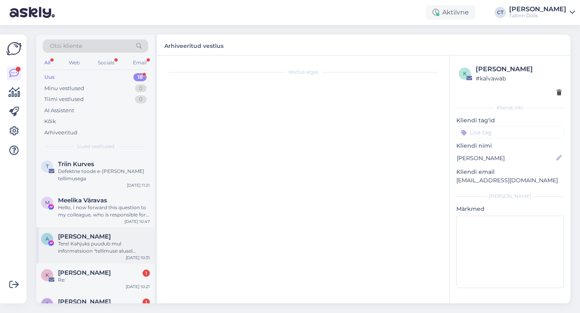
scroll to position [0, 0]
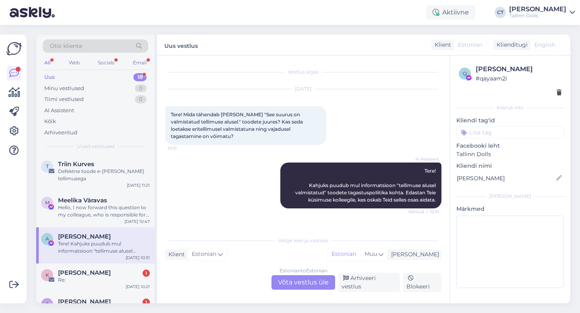
click at [299, 294] on div "Vestlus algas [DATE] Tere! Mida tähendab [PERSON_NAME] "See suurus on valmistat…" at bounding box center [303, 180] width 292 height 248
click at [299, 284] on div "Estonian to Estonian Võta vestlus üle" at bounding box center [304, 283] width 64 height 15
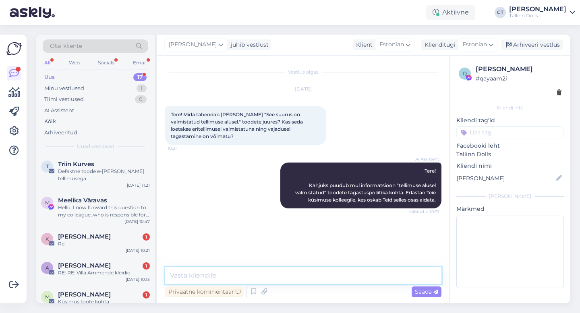
click at [300, 282] on textarea at bounding box center [303, 275] width 276 height 17
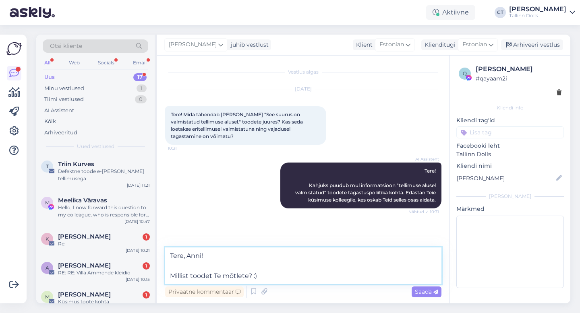
type textarea "Tere, Anni! Millist toodet Te mõtlete? :)"
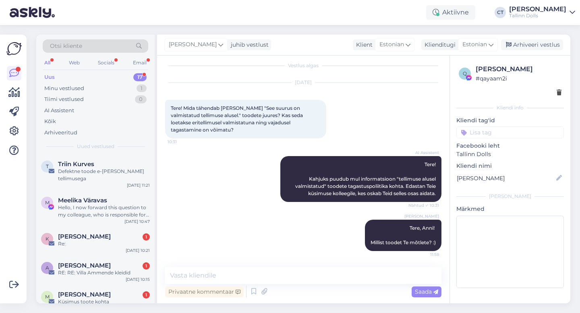
click at [555, 37] on div "[PERSON_NAME] juhib vestlust Klient [DEMOGRAPHIC_DATA] Klienditugi [DEMOGRAPHIC…" at bounding box center [363, 45] width 413 height 21
click at [553, 44] on div "Arhiveeri vestlus" at bounding box center [532, 44] width 62 height 11
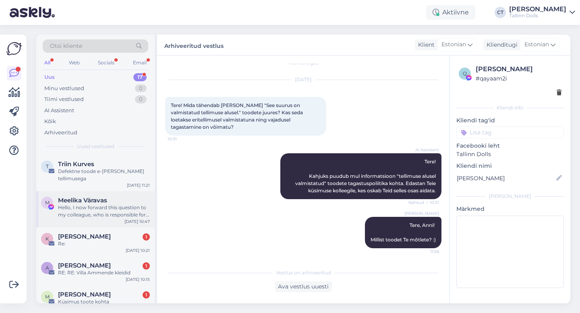
click at [119, 197] on div "Meelika Väravas" at bounding box center [104, 200] width 92 height 7
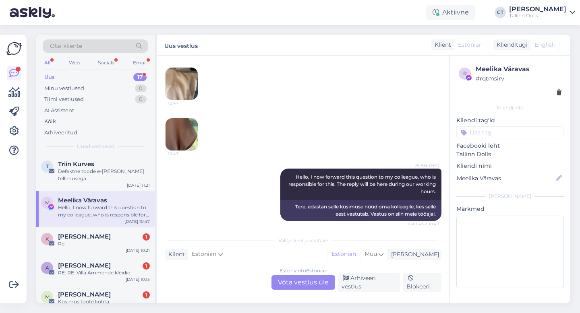
scroll to position [63, 0]
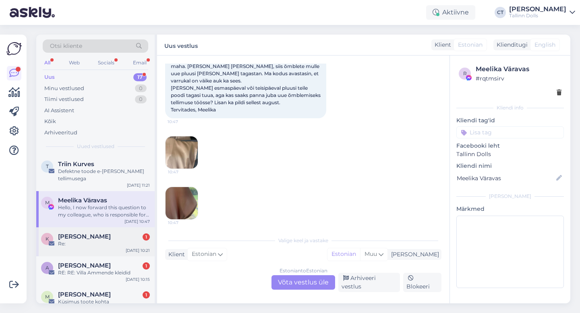
click at [92, 240] on div "K [PERSON_NAME] 1 Re: [DATE] 10:21" at bounding box center [95, 242] width 118 height 29
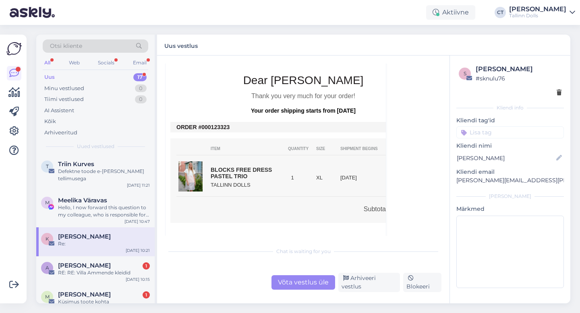
scroll to position [232, 0]
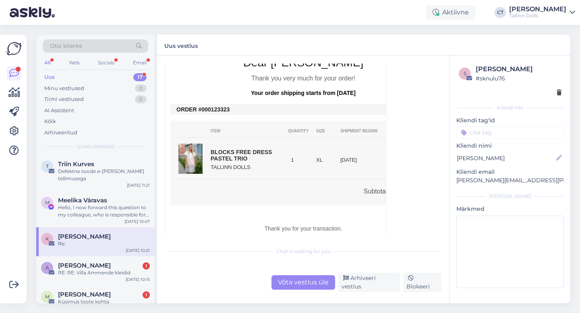
drag, startPoint x: 229, startPoint y: 110, endPoint x: 209, endPoint y: 110, distance: 20.1
click at [209, 110] on td "ORDER #000123323" at bounding box center [303, 109] width 254 height 6
copy td "0123323"
click at [98, 262] on span "[PERSON_NAME]" at bounding box center [84, 265] width 53 height 7
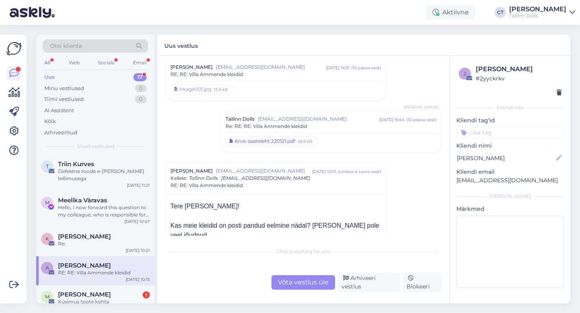
scroll to position [191, 0]
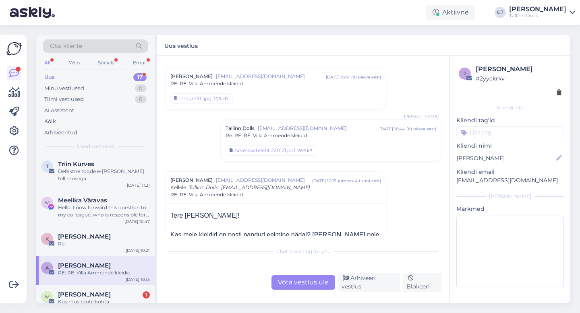
click at [303, 125] on span "[EMAIL_ADDRESS][DOMAIN_NAME]" at bounding box center [319, 128] width 122 height 7
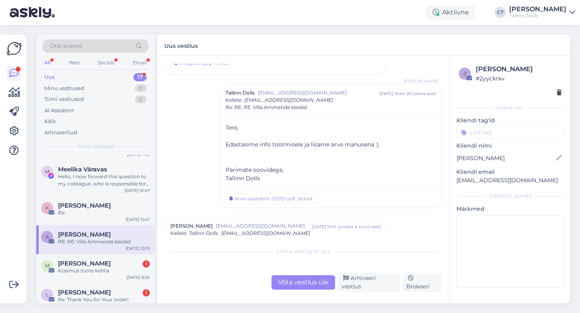
scroll to position [31, 0]
click at [252, 197] on div "Arve-saateleht 220121.pdf" at bounding box center [264, 198] width 61 height 7
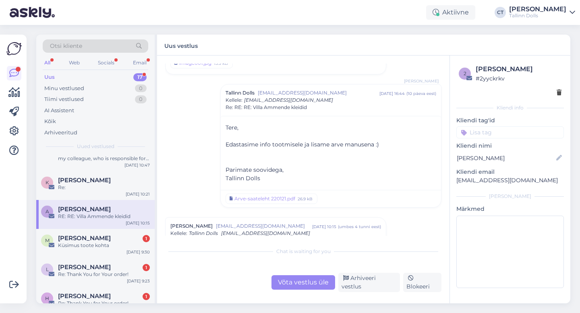
scroll to position [60, 0]
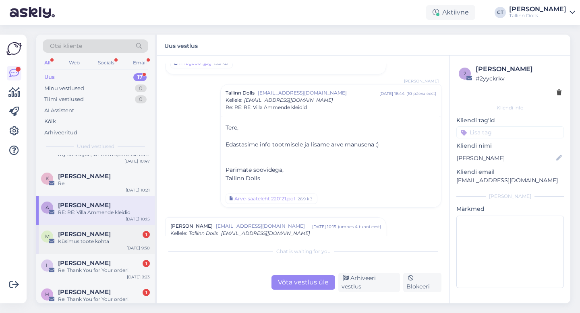
click at [81, 238] on div "Küsimus toote kohta" at bounding box center [104, 241] width 92 height 7
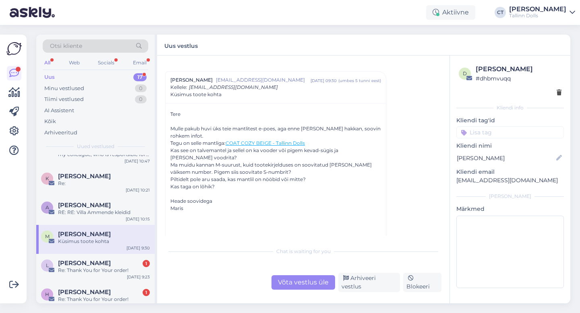
scroll to position [17, 0]
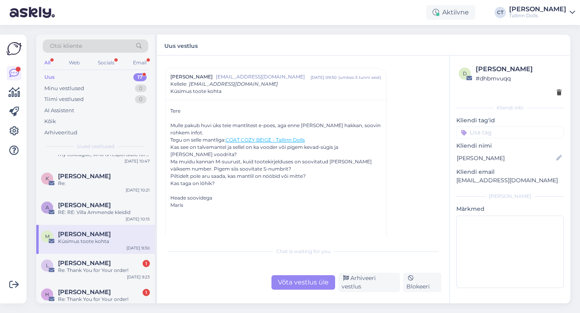
click at [303, 289] on div "Võta vestlus üle" at bounding box center [304, 283] width 64 height 15
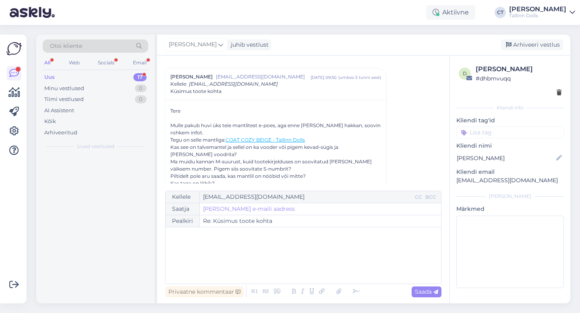
scroll to position [0, 0]
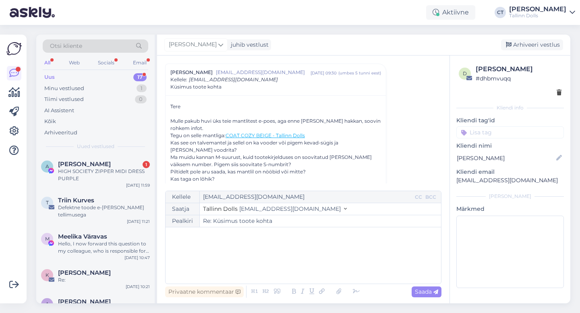
click at [305, 265] on div "﻿" at bounding box center [303, 256] width 267 height 48
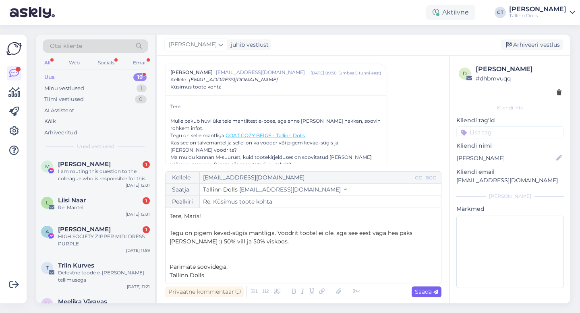
click at [426, 291] on span "Saada" at bounding box center [426, 291] width 23 height 7
type input "Re: Re: Küsimus toote kohta"
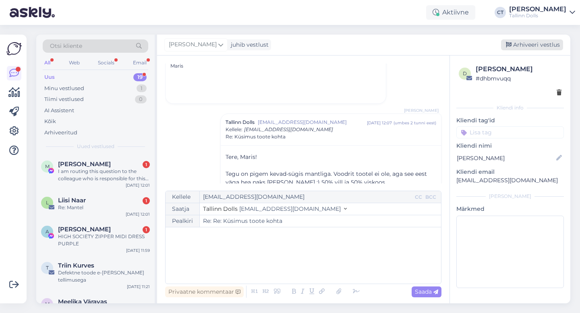
click at [541, 43] on div "Arhiveeri vestlus" at bounding box center [532, 44] width 62 height 11
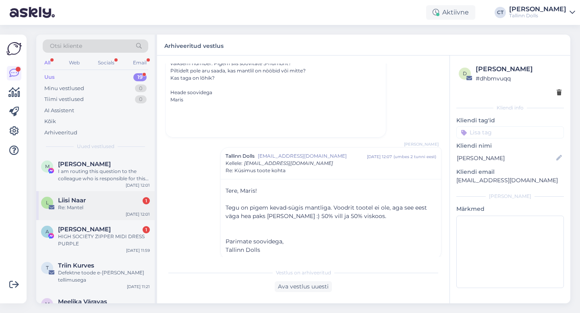
click at [110, 209] on div "Re: Mantel" at bounding box center [104, 207] width 92 height 7
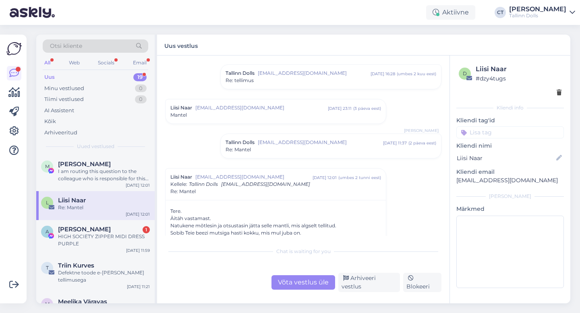
scroll to position [114, 0]
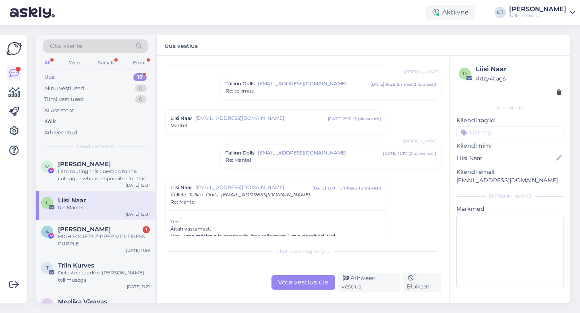
click at [291, 157] on div "Re: Mantel" at bounding box center [331, 160] width 211 height 7
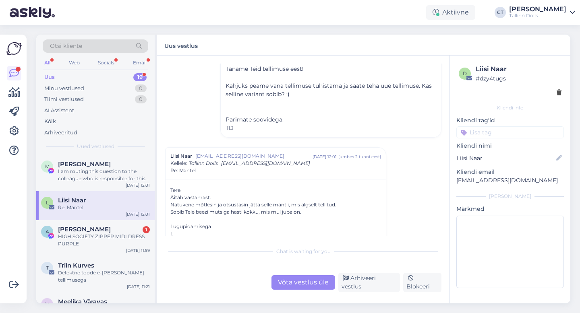
scroll to position [252, 0]
click at [313, 284] on div "Võta vestlus üle" at bounding box center [304, 283] width 64 height 15
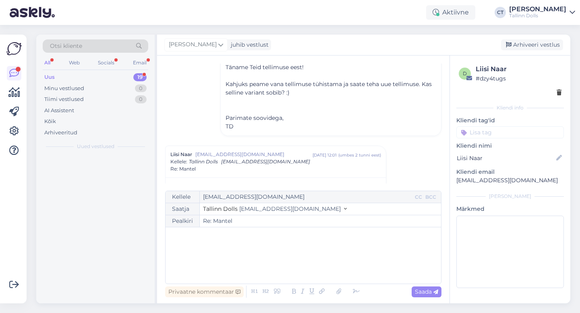
scroll to position [334, 0]
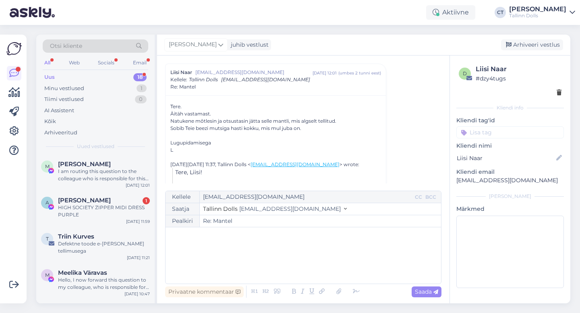
click at [314, 269] on div "﻿" at bounding box center [303, 256] width 267 height 48
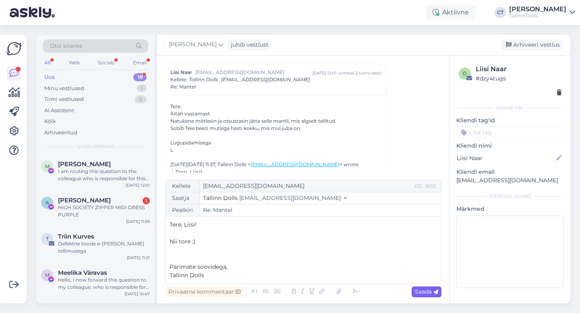
click at [424, 291] on span "Saada" at bounding box center [426, 291] width 23 height 7
type input "Re: Re: Mantel"
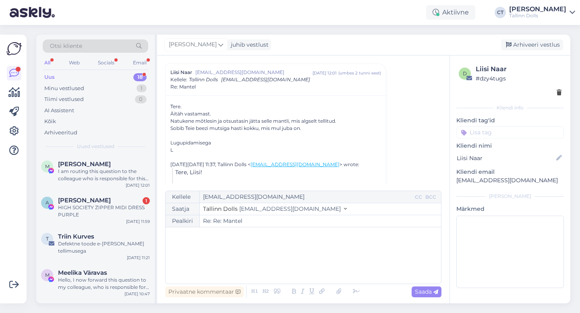
scroll to position [487, 0]
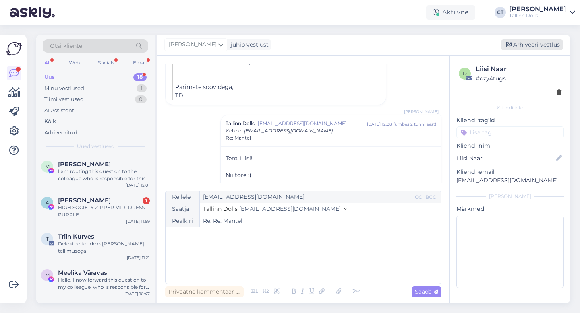
click at [541, 46] on div "Arhiveeri vestlus" at bounding box center [532, 44] width 62 height 11
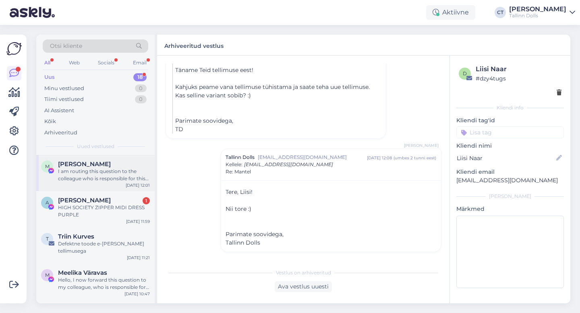
click at [104, 174] on div "I am routing this question to the colleague who is responsible for this topic. …" at bounding box center [104, 175] width 92 height 15
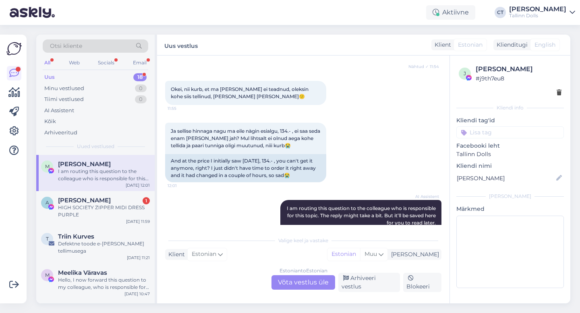
scroll to position [334, 0]
click at [296, 283] on div "Estonian to Estonian Võta vestlus üle" at bounding box center [304, 283] width 64 height 15
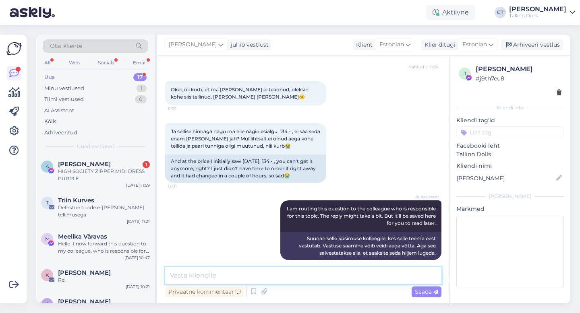
click at [298, 278] on textarea at bounding box center [303, 275] width 276 height 17
type textarea "T"
type textarea "Kahjuks ei saa me enam hinda muuta :("
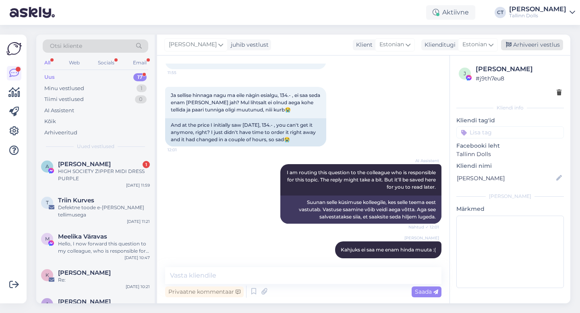
click at [539, 45] on div "Arhiveeri vestlus" at bounding box center [532, 44] width 62 height 11
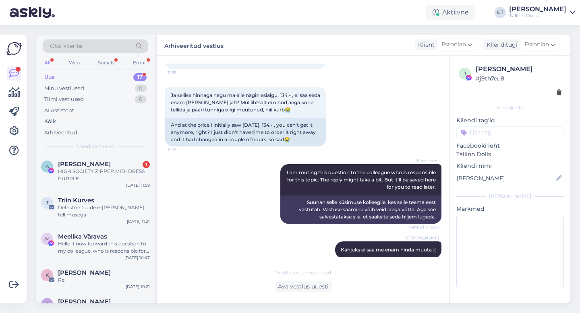
click at [87, 191] on div "A Anni [PERSON_NAME] 1 HIGH SOCIETY ZIPPER MIDI DRESS PURPLE [DATE] 11:59" at bounding box center [95, 173] width 118 height 36
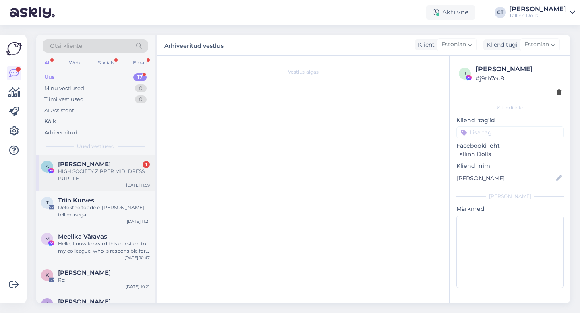
scroll to position [71, 0]
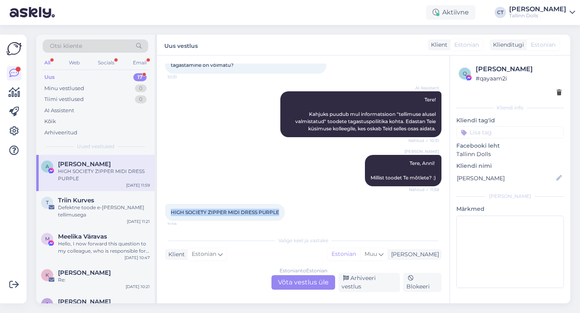
drag, startPoint x: 168, startPoint y: 211, endPoint x: 278, endPoint y: 213, distance: 109.2
click at [278, 213] on div "HIGH SOCIETY ZIPPER MIDI DRESS PURPLE 11:59" at bounding box center [225, 212] width 120 height 17
copy span "HIGH SOCIETY ZIPPER MIDI DRESS PURPLE"
click at [307, 290] on div "Estonian to Estonian Võta vestlus üle" at bounding box center [304, 283] width 64 height 15
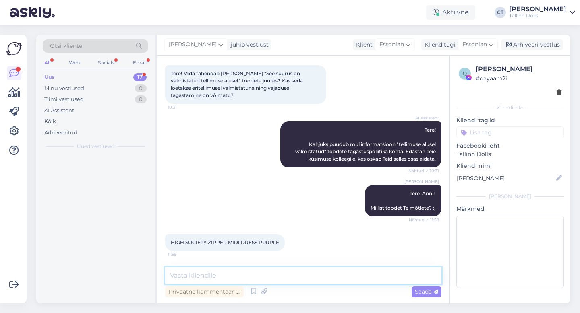
scroll to position [41, 0]
click at [317, 278] on textarea at bounding box center [303, 275] width 276 height 17
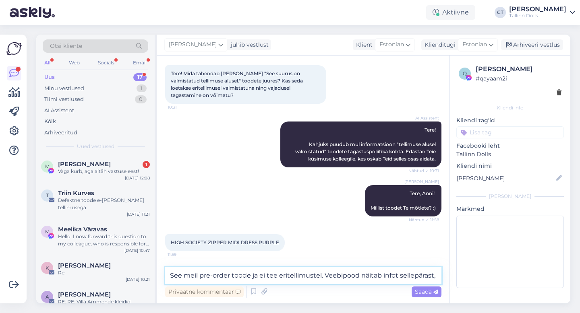
scroll to position [51, 0]
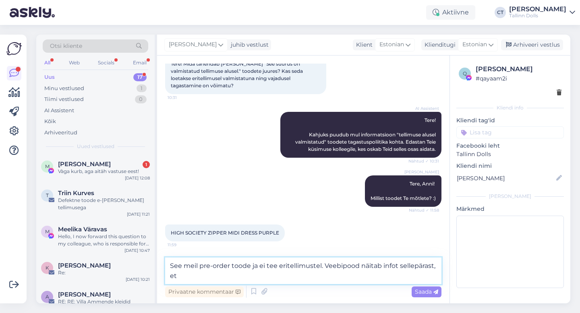
click at [383, 265] on textarea "See meil pre-order toode ja ei tee eritellimustel. Veebipood näitab infot selle…" at bounding box center [303, 271] width 276 height 27
click at [247, 282] on textarea "See meil pre-order toode ja ei tee eritellimustel. Veebipood näitab antud infot…" at bounding box center [303, 271] width 276 height 27
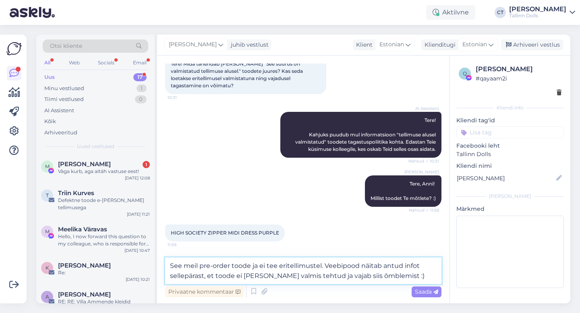
type textarea "See meil pre-order toode ja ei tee eritellimustel. Veebipood näitab antud infot…"
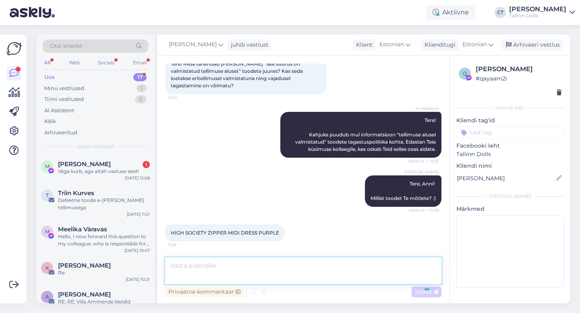
scroll to position [90, 0]
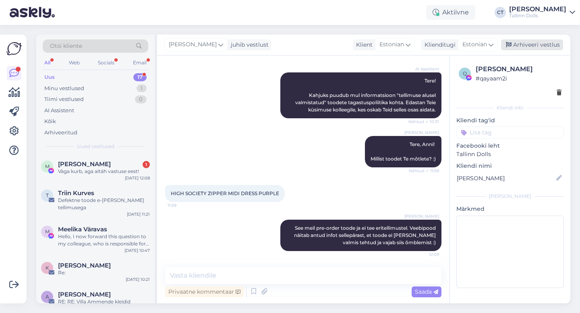
click at [525, 44] on div "Arhiveeri vestlus" at bounding box center [532, 44] width 62 height 11
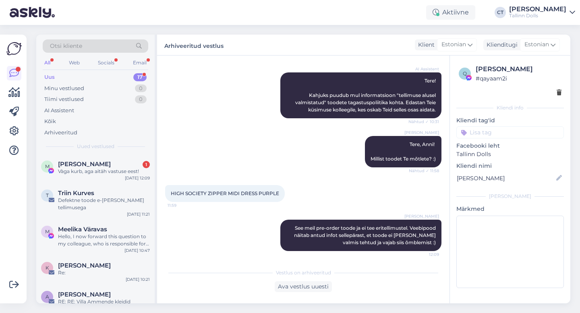
scroll to position [93, 0]
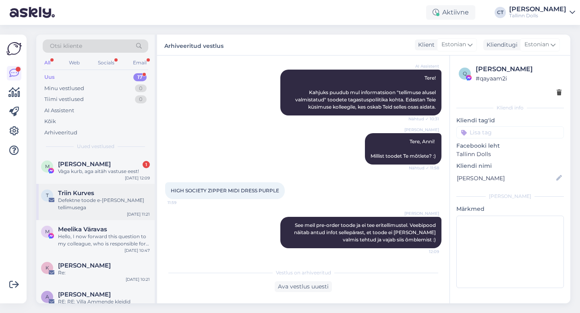
click at [87, 184] on div "T Triin Kurves Defektne toode e-[PERSON_NAME] tellimusega [DATE] 11:21" at bounding box center [95, 202] width 118 height 36
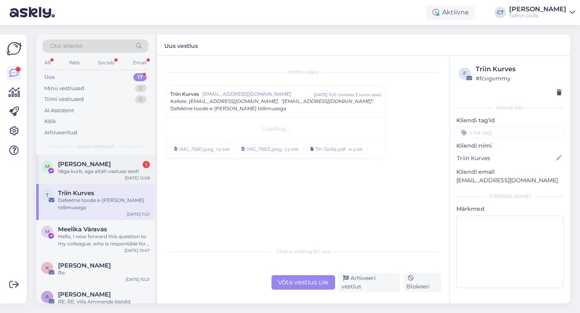
click at [93, 170] on div "Vàga kurb, aga aitäh vastuse eest!" at bounding box center [104, 171] width 92 height 7
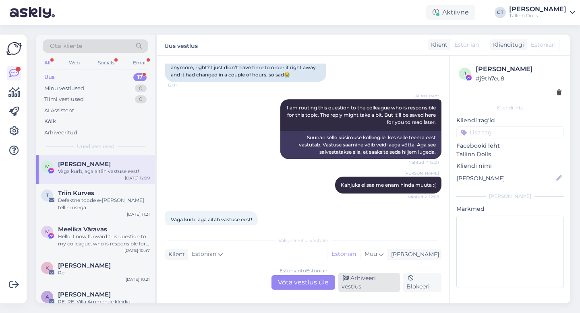
click at [379, 287] on div "Arhiveeri vestlus" at bounding box center [369, 282] width 62 height 19
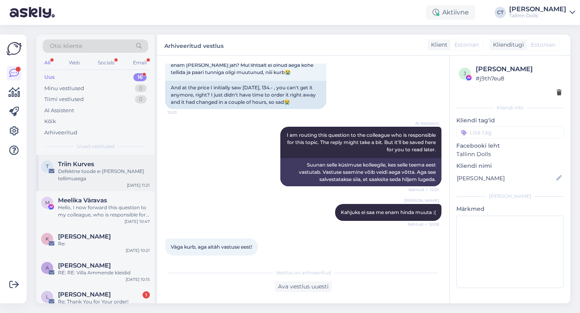
click at [90, 170] on div "Defektne toode e-[PERSON_NAME] tellimusega" at bounding box center [104, 175] width 92 height 15
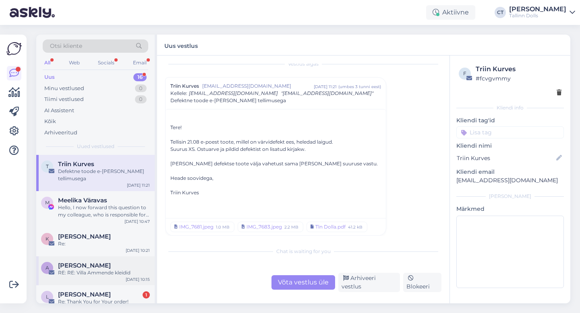
click at [95, 270] on div "RE: RE: Villa Ammende kleidid" at bounding box center [104, 273] width 92 height 7
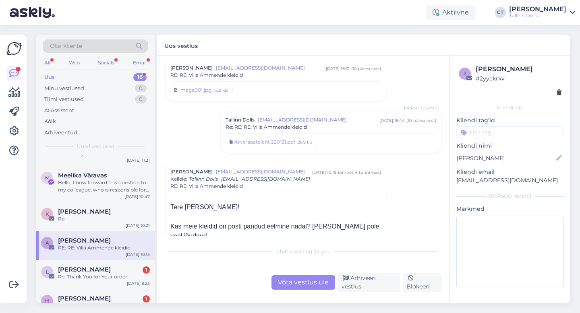
scroll to position [31, 0]
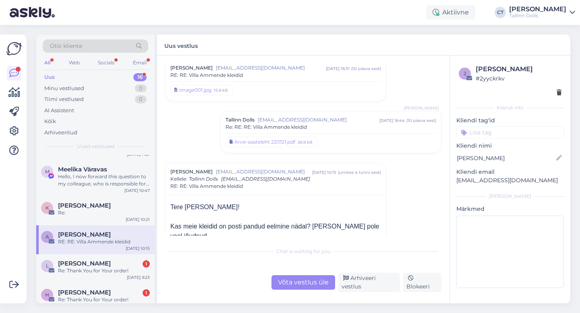
click at [301, 284] on div "Võta vestlus üle" at bounding box center [304, 283] width 64 height 15
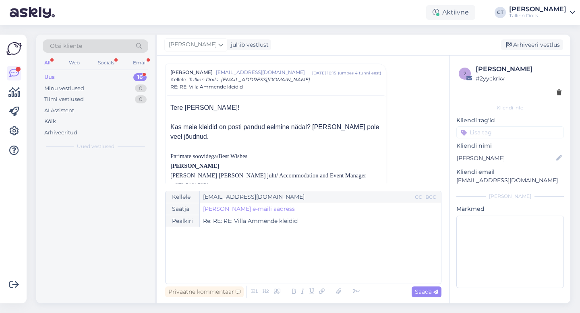
scroll to position [0, 0]
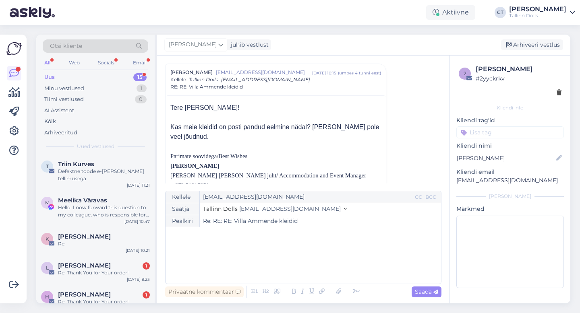
click at [308, 273] on div "﻿" at bounding box center [303, 256] width 267 height 48
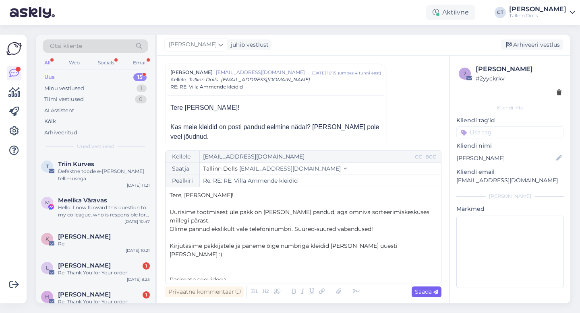
click at [437, 287] on div "Saada" at bounding box center [427, 292] width 30 height 11
type input "Re: Re: RE: RE: Villa Ammende kleidid"
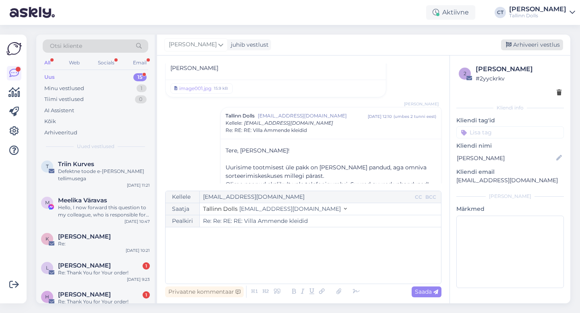
click at [542, 46] on div "Arhiveeri vestlus" at bounding box center [532, 44] width 62 height 11
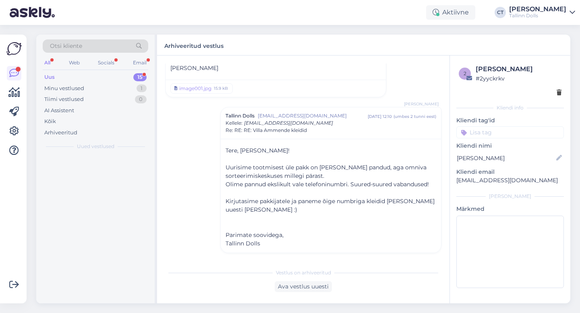
scroll to position [636, 0]
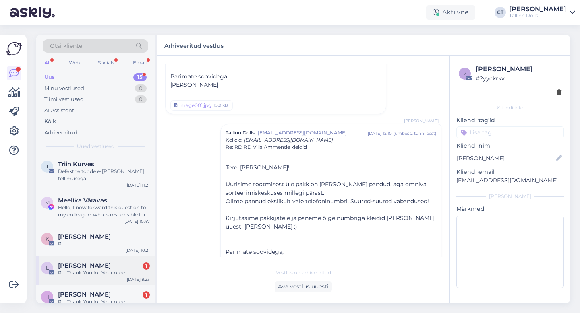
click at [92, 270] on div "Re: Thank You for Your order!" at bounding box center [104, 273] width 92 height 7
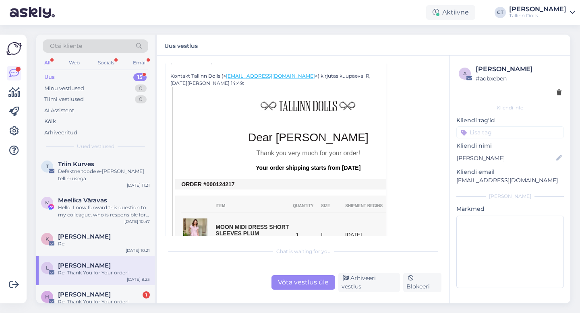
scroll to position [184, 0]
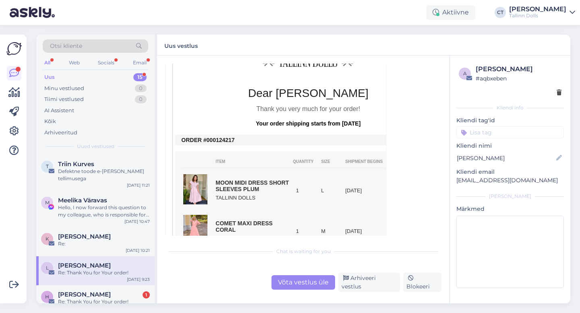
click at [307, 283] on div "Võta vestlus üle" at bounding box center [304, 283] width 64 height 15
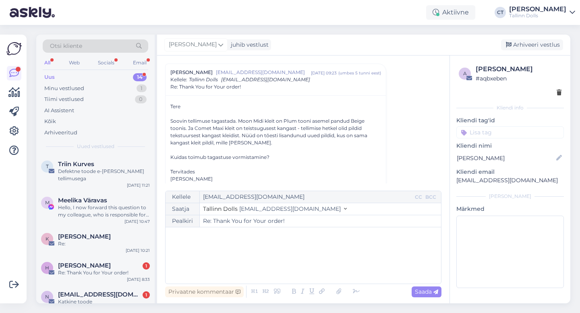
click at [302, 266] on div "﻿" at bounding box center [303, 256] width 267 height 48
click at [271, 261] on div "﻿" at bounding box center [303, 256] width 267 height 48
drag, startPoint x: 518, startPoint y: 181, endPoint x: 455, endPoint y: 180, distance: 62.5
click at [455, 180] on div "a [PERSON_NAME] # aqbxeben Kliendi info Kliendi tag'id Kliendi nimi [PERSON_NAM…" at bounding box center [510, 178] width 120 height 245
copy p "[EMAIL_ADDRESS][DOMAIN_NAME]"
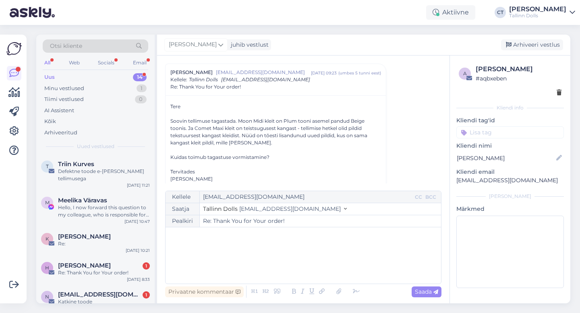
click at [403, 224] on input "Re: Thank You for Your order!" at bounding box center [320, 222] width 241 height 12
click at [401, 235] on p "﻿" at bounding box center [303, 236] width 267 height 8
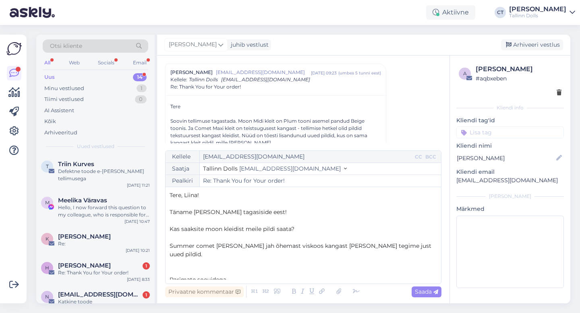
scroll to position [4, 0]
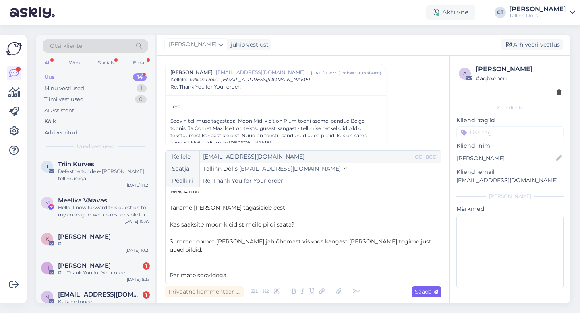
click at [433, 292] on icon at bounding box center [435, 292] width 5 height 5
type input "Re: Re: Thank You for Your order!"
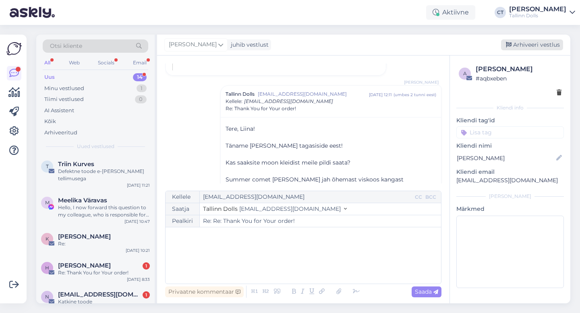
scroll to position [0, 0]
click at [544, 45] on div "Arhiveeri vestlus" at bounding box center [532, 44] width 62 height 11
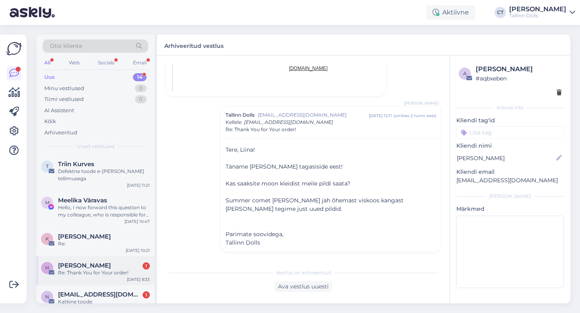
click at [84, 257] on div "H [PERSON_NAME] Rästa 1 Re: Thank You for Your order! [DATE] 8:33" at bounding box center [95, 271] width 118 height 29
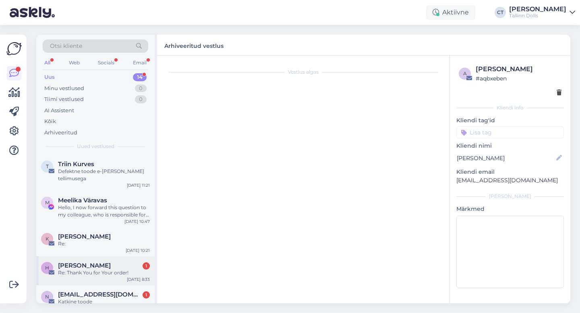
scroll to position [61, 0]
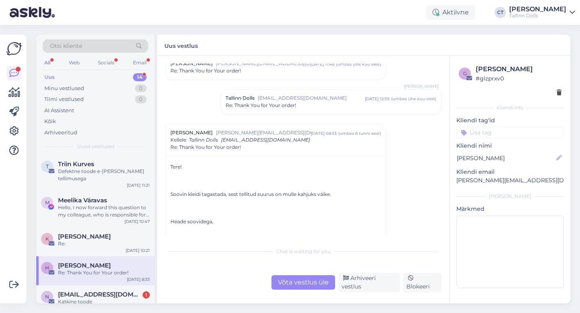
click at [311, 290] on div "Võta vestlus üle" at bounding box center [304, 283] width 64 height 15
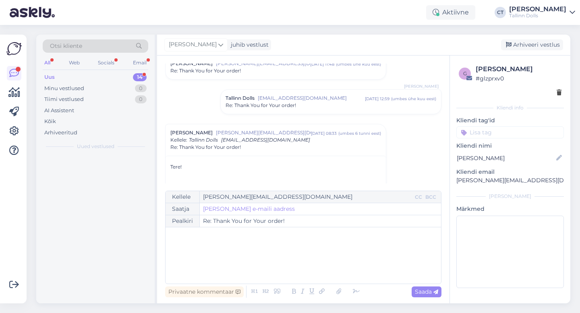
scroll to position [160, 0]
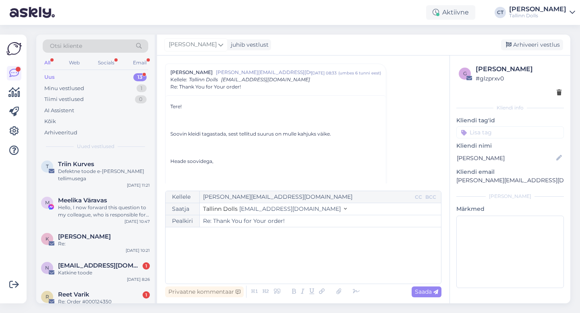
click at [312, 261] on div "﻿" at bounding box center [303, 256] width 267 height 48
click at [209, 259] on div "﻿" at bounding box center [303, 256] width 267 height 48
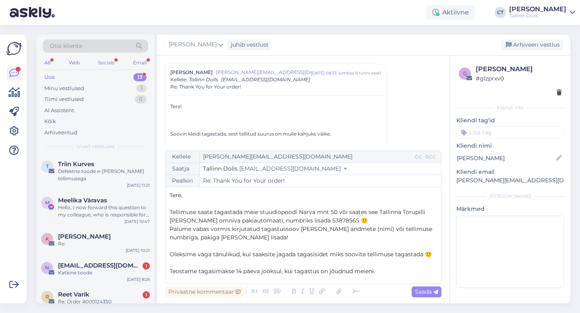
scroll to position [38, 0]
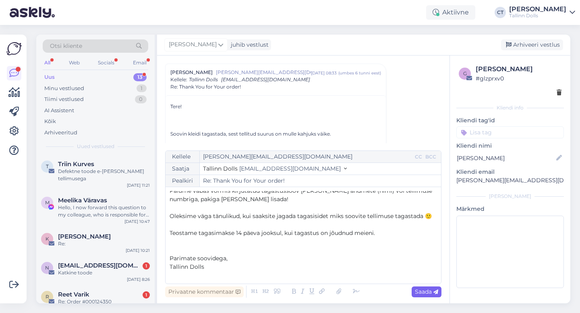
click at [427, 292] on span "Saada" at bounding box center [426, 291] width 23 height 7
type input "Re: Re: Thank You for Your order!"
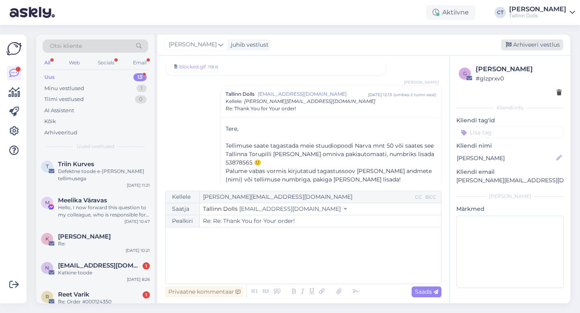
click at [541, 44] on div "Arhiveeri vestlus" at bounding box center [532, 44] width 62 height 11
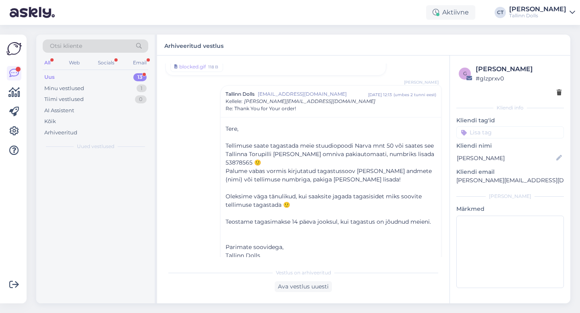
scroll to position [757, 0]
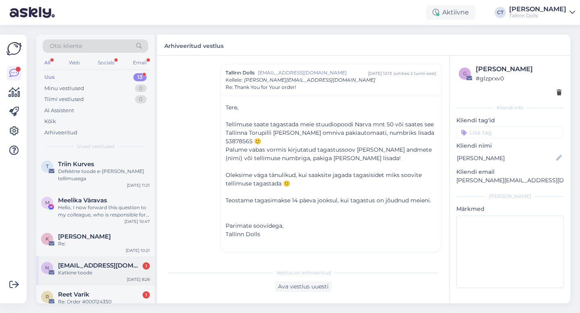
click at [98, 262] on span "[EMAIL_ADDRESS][DOMAIN_NAME]" at bounding box center [100, 265] width 84 height 7
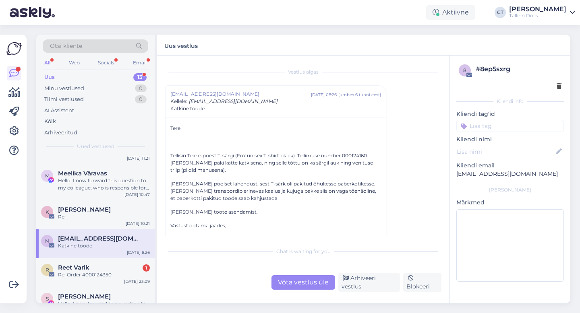
scroll to position [30, 0]
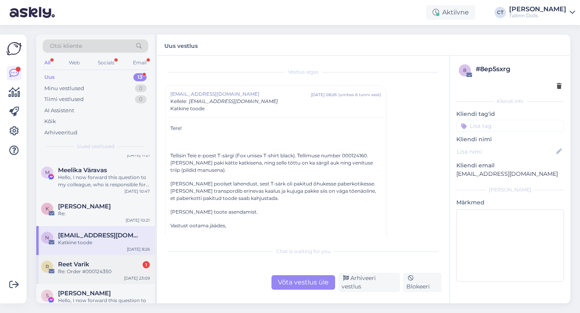
click at [108, 255] on div "R Reet Varik 1 Re: Order #000124350 [DATE] 23:09" at bounding box center [95, 269] width 118 height 29
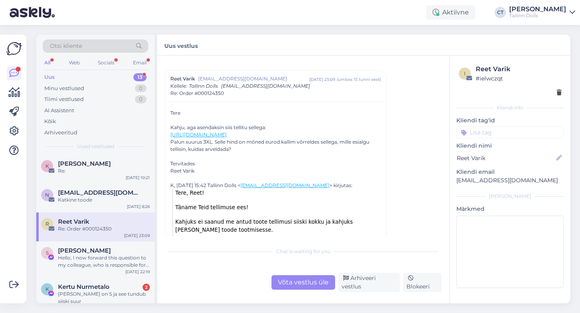
scroll to position [10, 0]
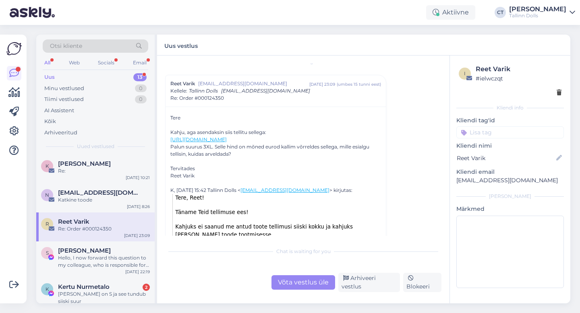
click at [299, 285] on div "Võta vestlus üle" at bounding box center [304, 283] width 64 height 15
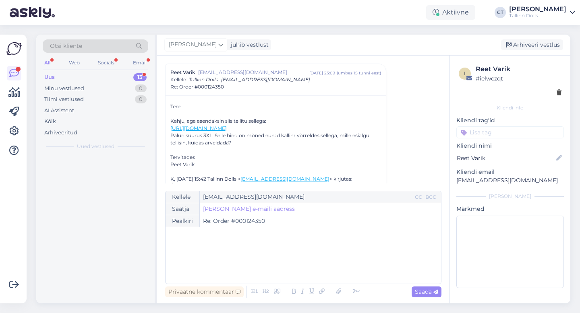
click at [303, 269] on div "﻿" at bounding box center [303, 256] width 267 height 48
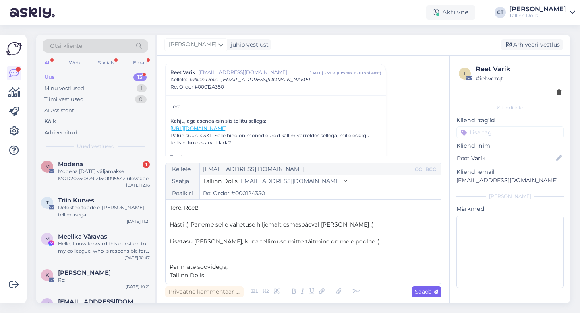
click at [432, 290] on span "Saada" at bounding box center [426, 291] width 23 height 7
type input "Re: Re: Order #000124350"
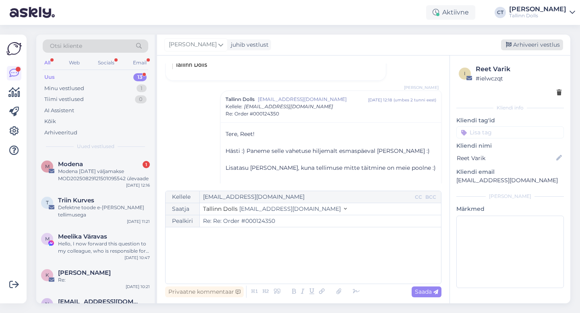
click at [544, 45] on div "Arhiveeri vestlus" at bounding box center [532, 44] width 62 height 11
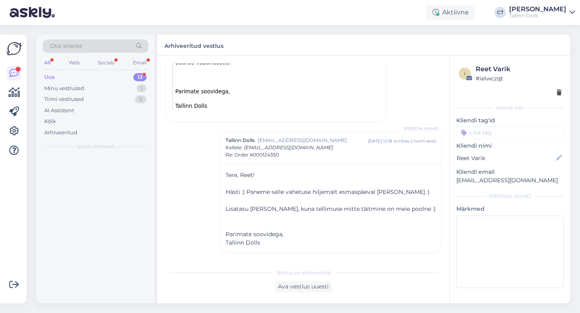
scroll to position [227, 0]
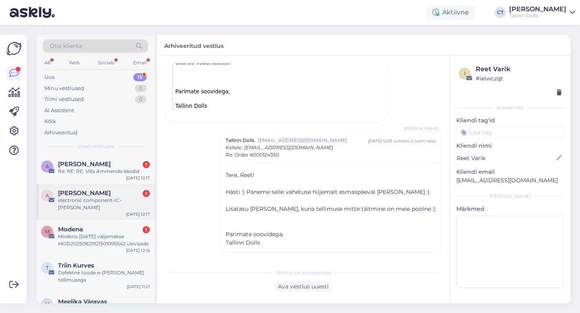
click at [97, 204] on div "electronic component-IC-[PERSON_NAME]" at bounding box center [104, 204] width 92 height 15
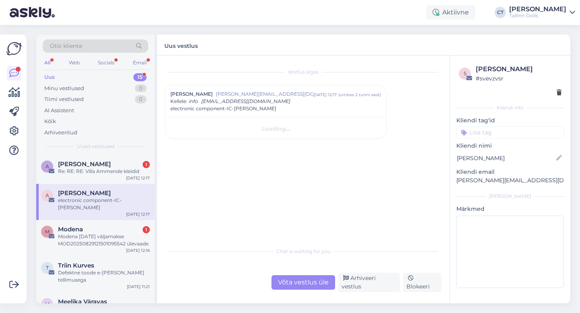
scroll to position [0, 0]
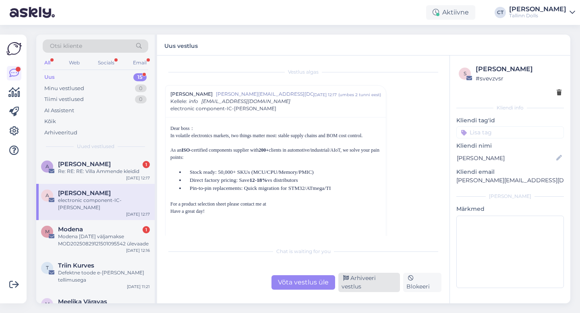
click at [375, 285] on div "Arhiveeri vestlus" at bounding box center [369, 282] width 62 height 19
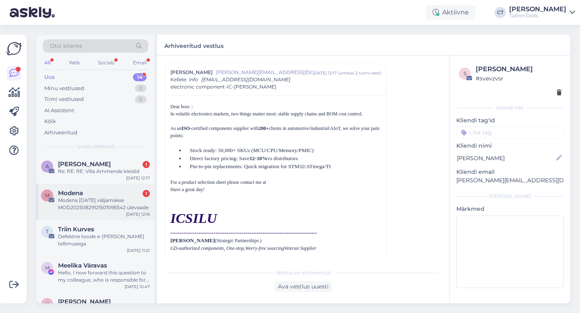
click at [117, 200] on div "Modena [DATE] väljamakse MOD20250829121501095542 ülevaade" at bounding box center [104, 204] width 92 height 15
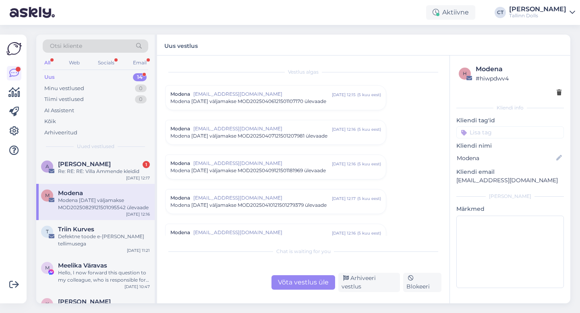
scroll to position [3419, 0]
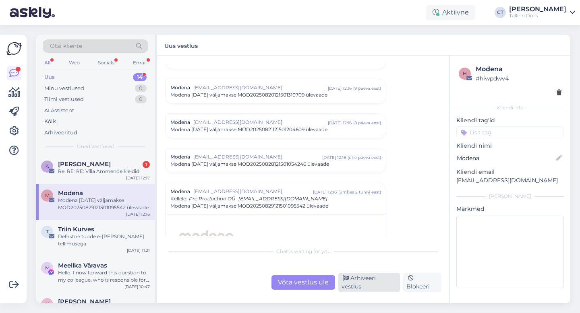
click at [372, 285] on div "Arhiveeri vestlus" at bounding box center [369, 282] width 62 height 19
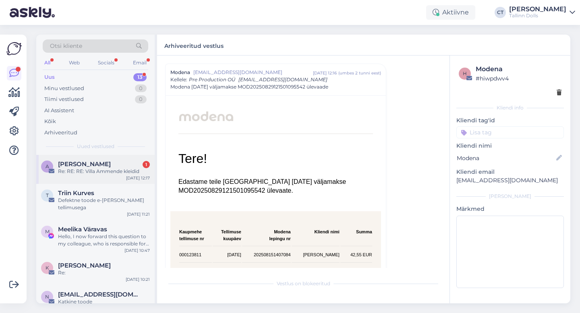
click at [109, 168] on div "Re: RE: RE: Villa Ammende kleidid" at bounding box center [104, 171] width 92 height 7
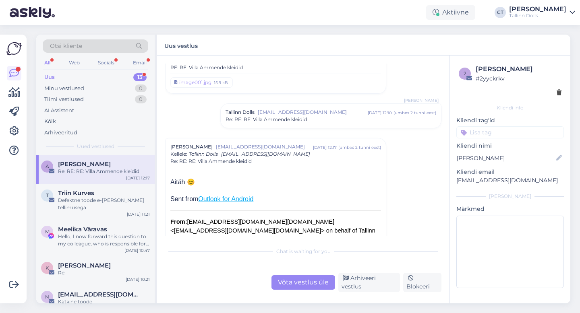
scroll to position [312, 0]
click at [354, 286] on div "Arhiveeri vestlus" at bounding box center [369, 282] width 62 height 19
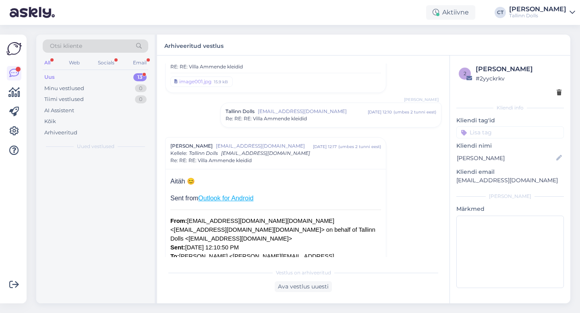
scroll to position [386, 0]
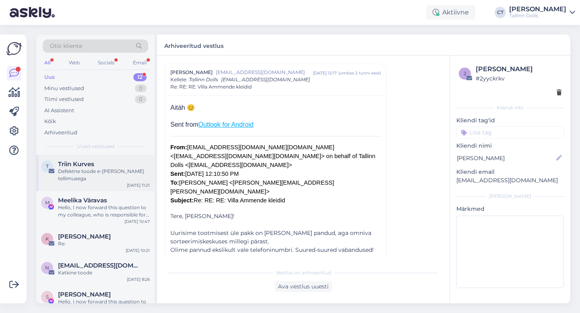
click at [85, 165] on span "Triin Kurves" at bounding box center [76, 164] width 36 height 7
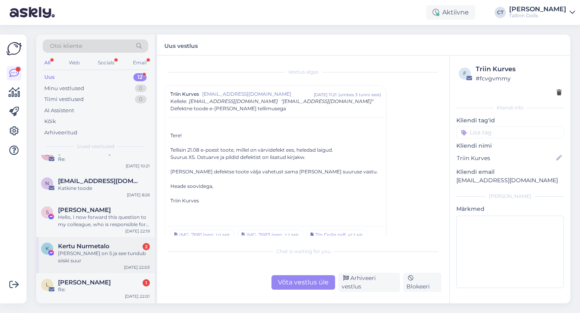
scroll to position [86, 0]
click at [99, 252] on div "K Kertu Nurmetalo 2 Hetkel on S ja see tundub siiski suur [DATE] 22:03" at bounding box center [95, 254] width 118 height 36
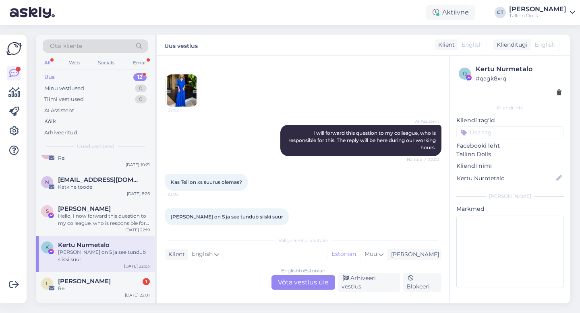
scroll to position [211, 0]
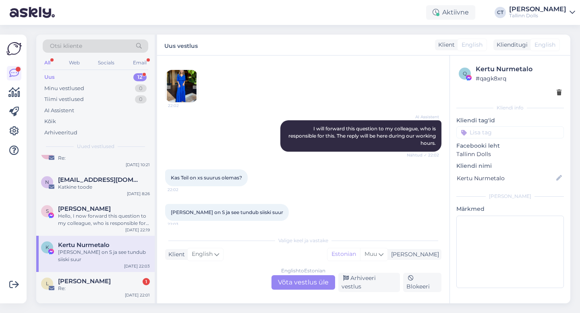
click at [293, 287] on div "English to Estonian Võta vestlus üle" at bounding box center [304, 283] width 64 height 15
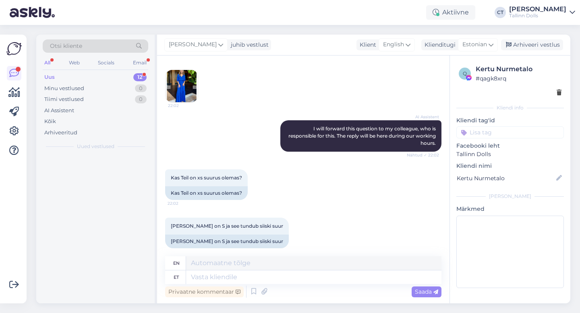
scroll to position [0, 0]
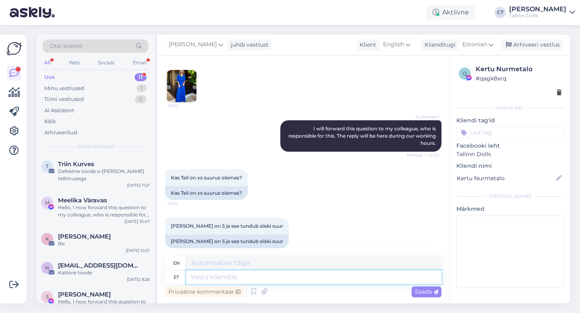
click at [296, 282] on textarea at bounding box center [313, 278] width 255 height 14
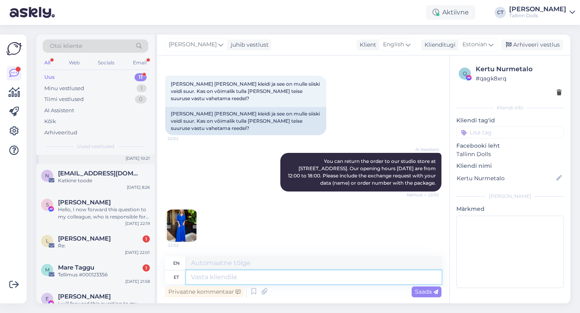
scroll to position [122, 0]
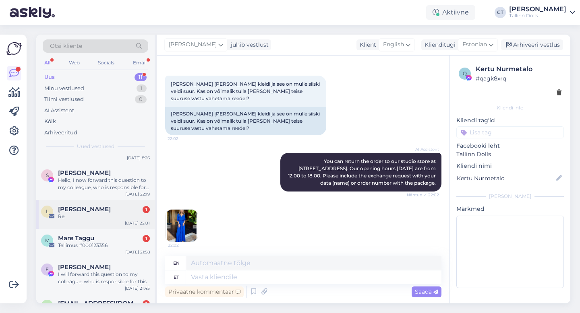
click at [108, 206] on div "[PERSON_NAME] 1" at bounding box center [104, 209] width 92 height 7
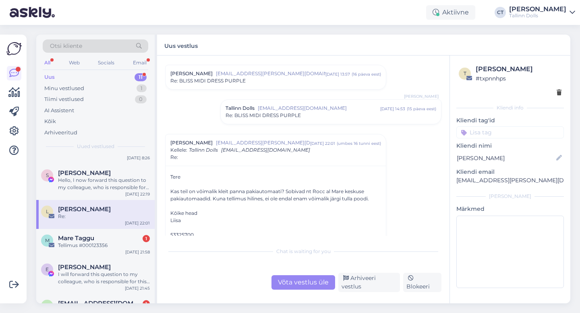
scroll to position [30, 0]
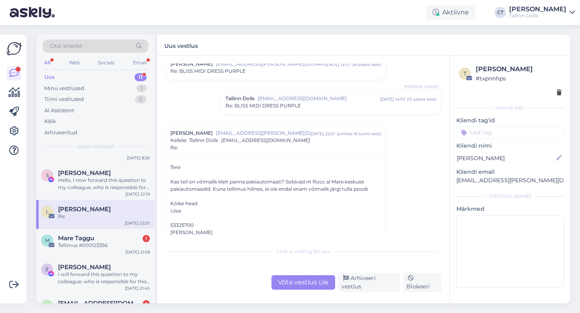
click at [294, 284] on div "Võta vestlus üle" at bounding box center [304, 283] width 64 height 15
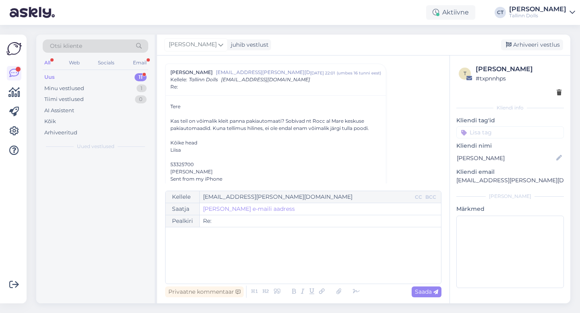
click at [297, 266] on div "﻿" at bounding box center [303, 256] width 267 height 48
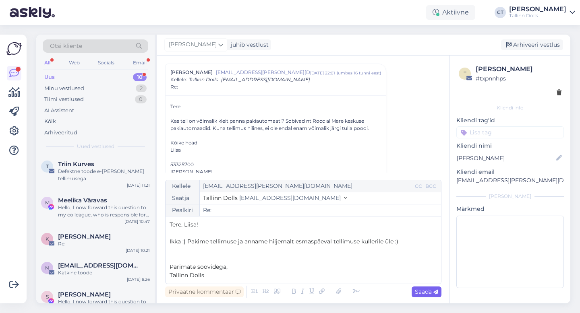
click at [429, 291] on span "Saada" at bounding box center [426, 291] width 23 height 7
type input "Re:"
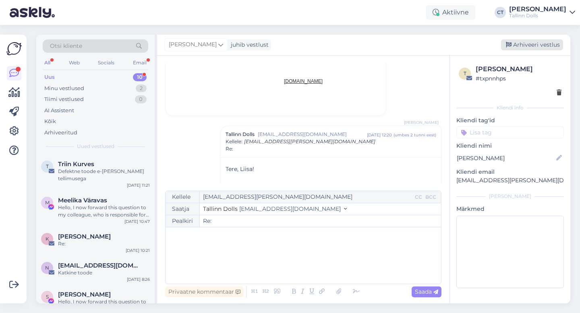
click at [548, 45] on div "Arhiveeri vestlus" at bounding box center [532, 44] width 62 height 11
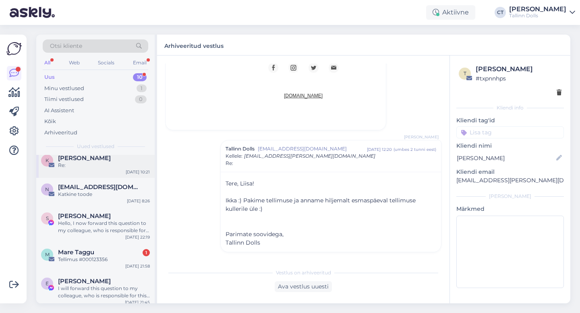
scroll to position [103, 0]
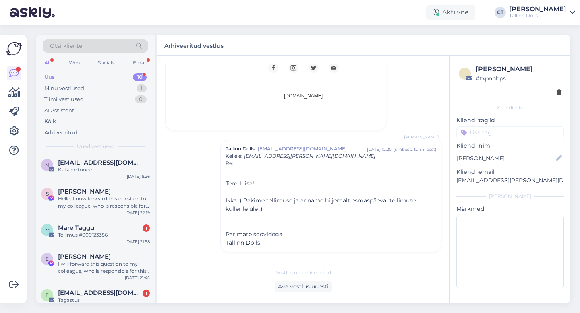
click at [106, 235] on div "M Mare Taggu 1 Tellimus #000123356 [DATE] 21:58" at bounding box center [95, 233] width 118 height 29
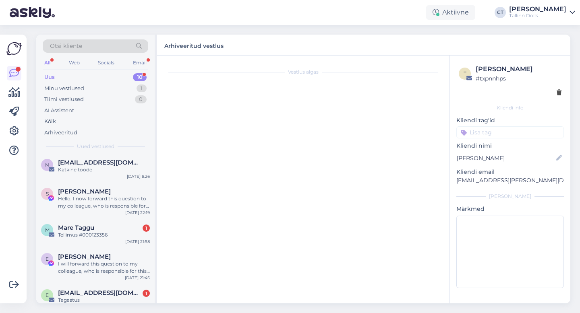
scroll to position [0, 0]
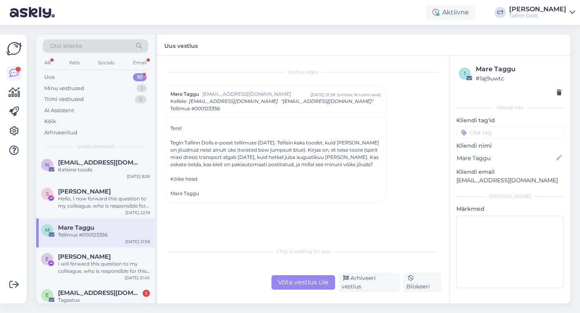
click at [301, 281] on div "Võta vestlus üle" at bounding box center [304, 283] width 64 height 15
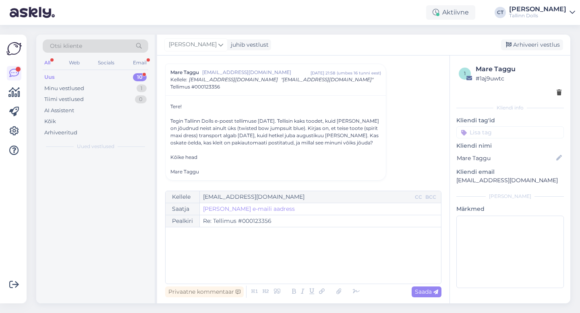
click at [304, 265] on div "﻿" at bounding box center [303, 256] width 267 height 48
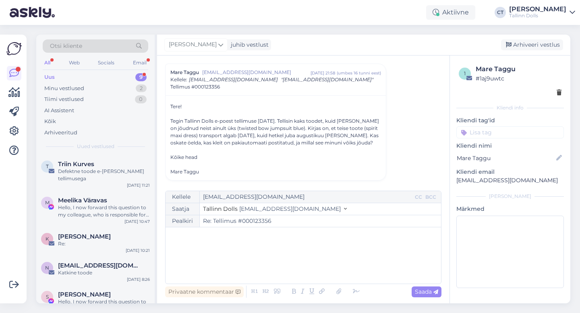
click at [304, 265] on div "﻿" at bounding box center [303, 256] width 267 height 48
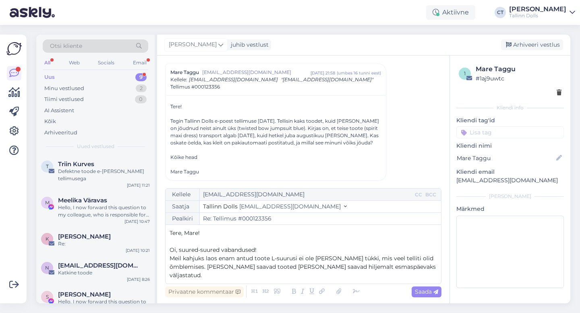
click at [179, 253] on span "Oi, suured-suured vabandused!" at bounding box center [213, 250] width 87 height 7
click at [268, 254] on p "Suured-suured vabandused!" at bounding box center [303, 250] width 267 height 8
click at [420, 268] on p "Meil kahjuks laos enam antud toote L-suurusi ei ole [PERSON_NAME] tükki, mis ve…" at bounding box center [303, 267] width 267 height 25
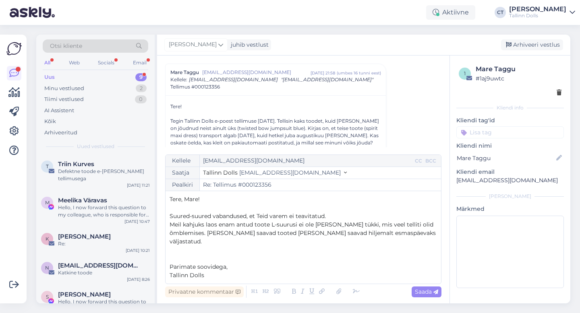
click at [433, 290] on icon at bounding box center [435, 292] width 5 height 5
type input "Re: Re: Tellimus #000123356"
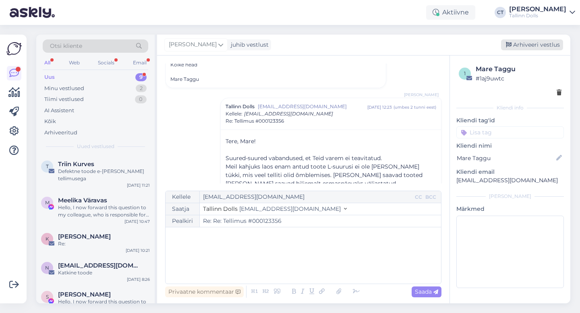
click at [556, 41] on div "Arhiveeri vestlus" at bounding box center [532, 44] width 62 height 11
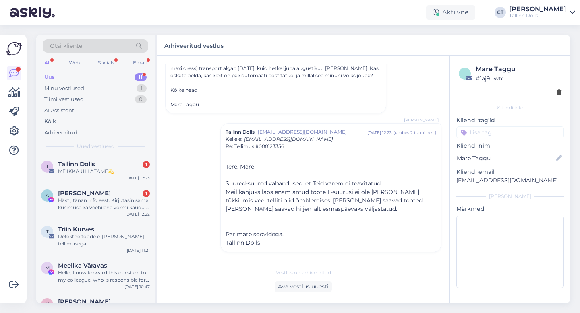
scroll to position [89, 0]
click at [83, 170] on div "ME IKKA ÜLLATAME💫" at bounding box center [104, 171] width 92 height 7
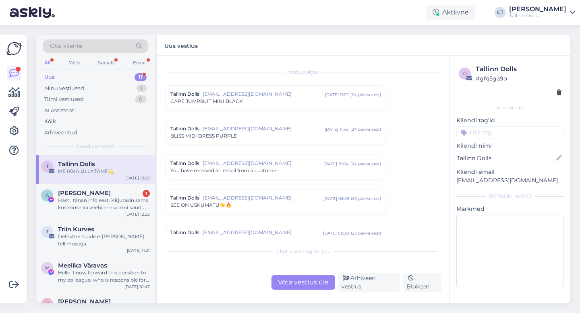
scroll to position [3332, 0]
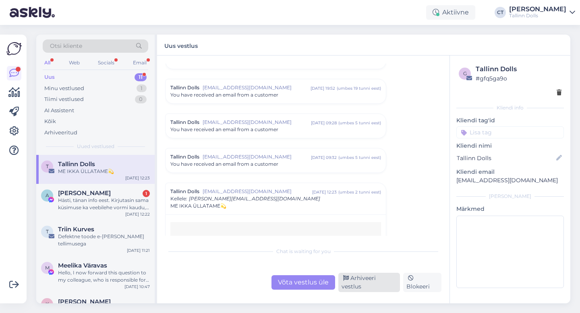
click at [352, 284] on div "Arhiveeri vestlus" at bounding box center [369, 282] width 62 height 19
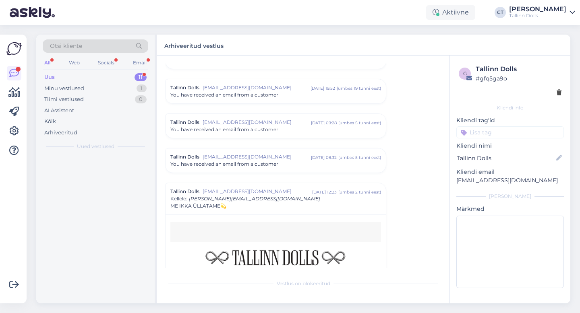
scroll to position [3452, 0]
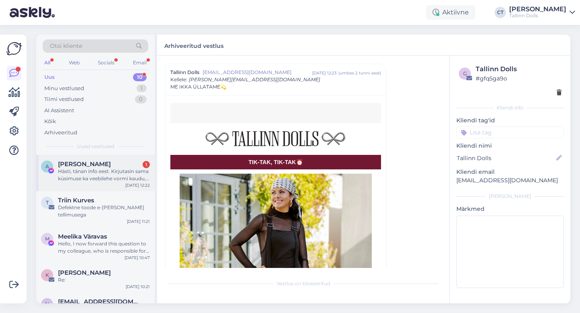
click at [98, 181] on div "Hästi, tänan info eest. Kirjutasin sama küsimuse ka veebilehe vormi kaudu, sell…" at bounding box center [104, 175] width 92 height 15
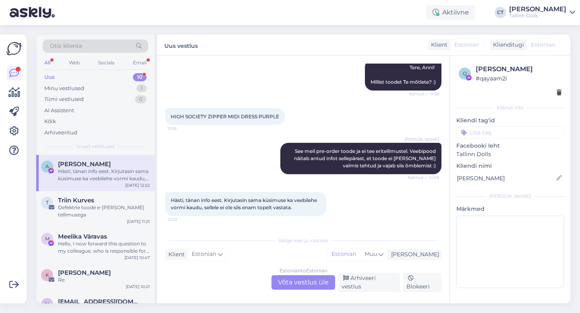
scroll to position [162, 0]
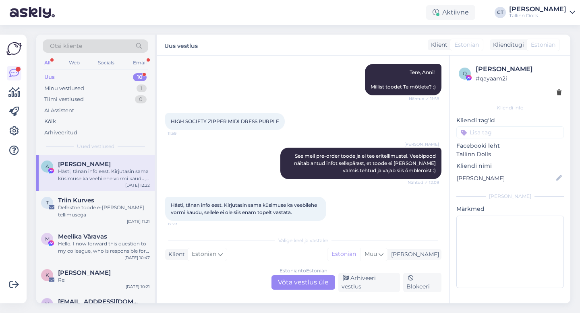
click at [303, 285] on div "Estonian to Estonian Võta vestlus üle" at bounding box center [304, 283] width 64 height 15
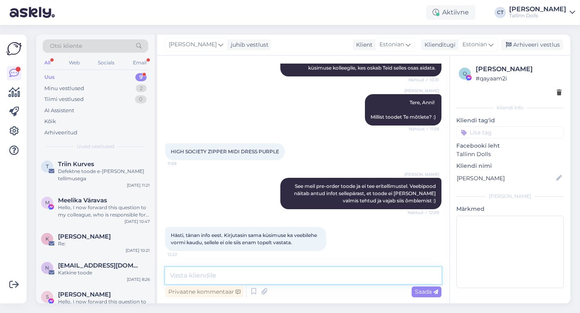
click at [304, 280] on textarea at bounding box center [303, 275] width 276 height 17
type textarea "Hästi :)"
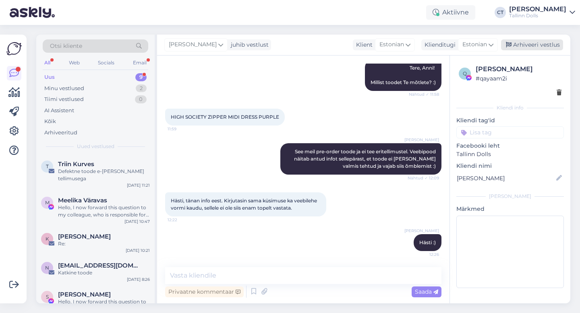
click at [534, 45] on div "Arhiveeri vestlus" at bounding box center [532, 44] width 62 height 11
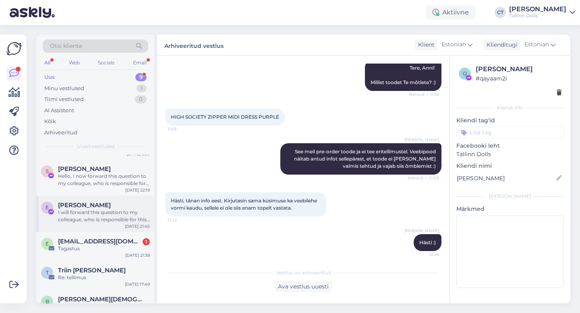
scroll to position [134, 0]
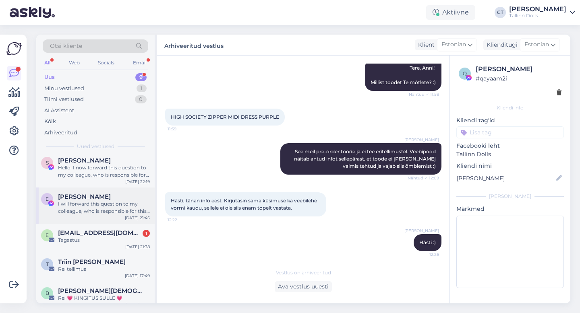
click at [97, 237] on div "Tagastus" at bounding box center [104, 240] width 92 height 7
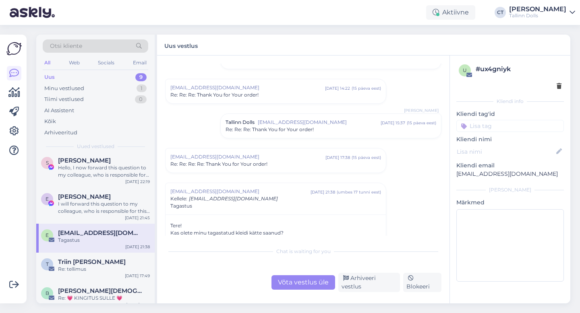
scroll to position [180, 0]
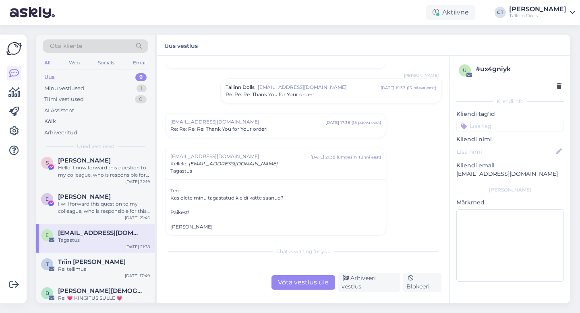
click at [294, 286] on div "Võta vestlus üle" at bounding box center [304, 283] width 64 height 15
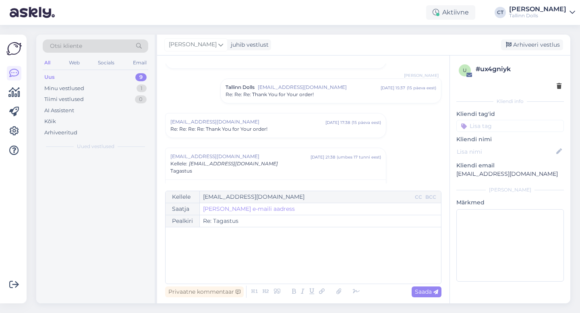
scroll to position [0, 0]
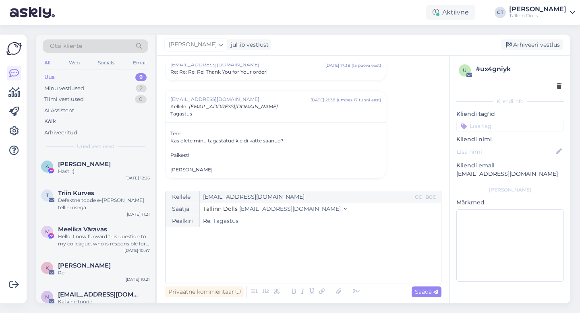
click at [299, 264] on div "﻿" at bounding box center [303, 256] width 267 height 48
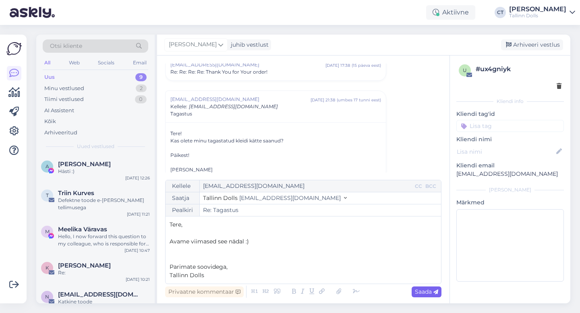
click at [427, 293] on span "Saada" at bounding box center [426, 291] width 23 height 7
click at [530, 41] on div "Arhiveeri vestlus" at bounding box center [532, 44] width 62 height 11
type input "Re: Tagastus"
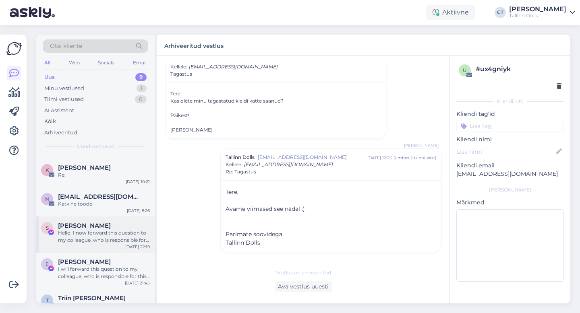
scroll to position [134, 0]
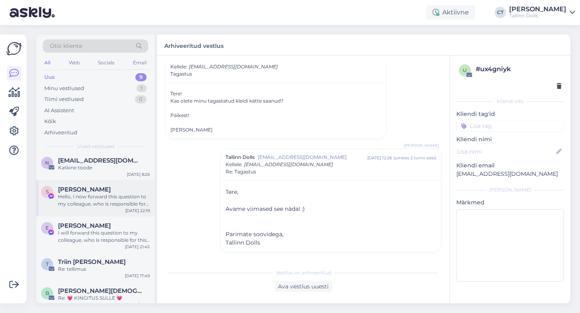
click at [93, 237] on div "E [PERSON_NAME] I will forward this question to my colleague, who is responsibl…" at bounding box center [95, 235] width 118 height 36
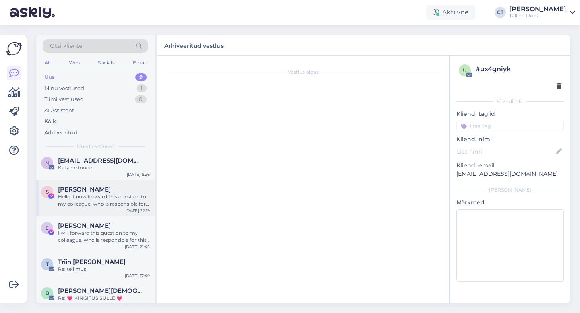
scroll to position [0, 0]
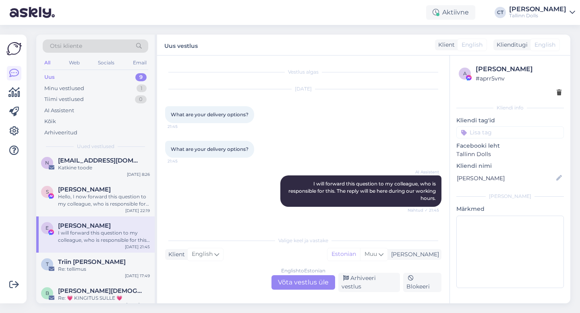
click at [264, 207] on div "AI Assistent I will forward this question to my colleague, who is responsible f…" at bounding box center [303, 191] width 276 height 49
click at [374, 283] on div "Arhiveeri vestlus" at bounding box center [369, 282] width 62 height 19
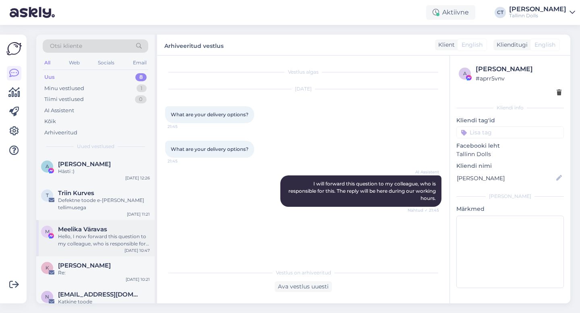
click at [116, 233] on div "Hello, I now forward this question to my colleague, who is responsible for this…" at bounding box center [104, 240] width 92 height 15
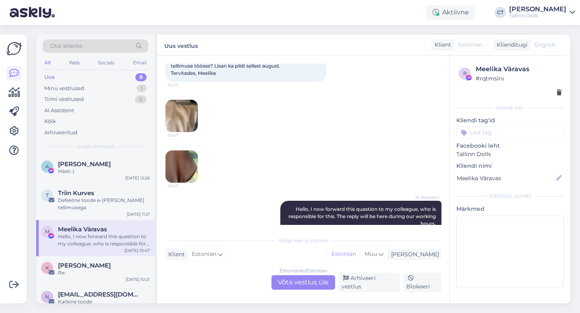
scroll to position [132, 0]
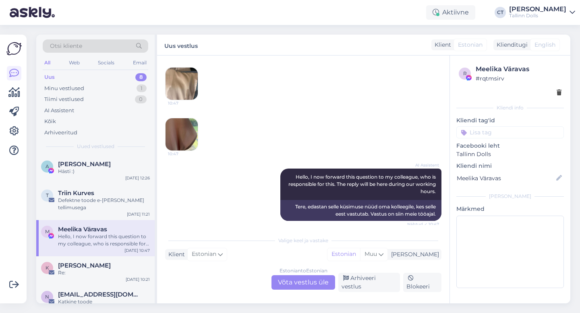
click at [178, 81] on img at bounding box center [182, 84] width 32 height 32
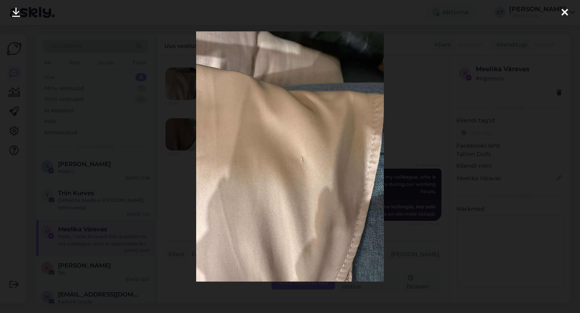
click at [566, 12] on icon at bounding box center [565, 13] width 6 height 10
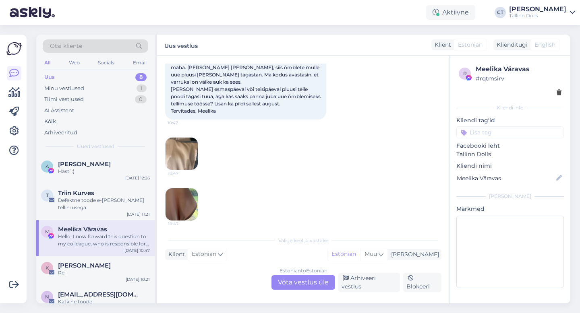
scroll to position [62, 0]
click at [187, 192] on img at bounding box center [182, 204] width 32 height 32
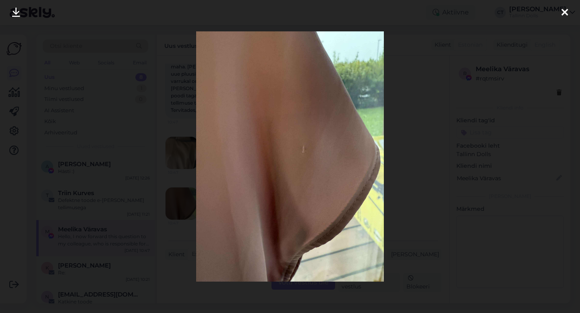
click at [564, 13] on icon at bounding box center [565, 13] width 6 height 10
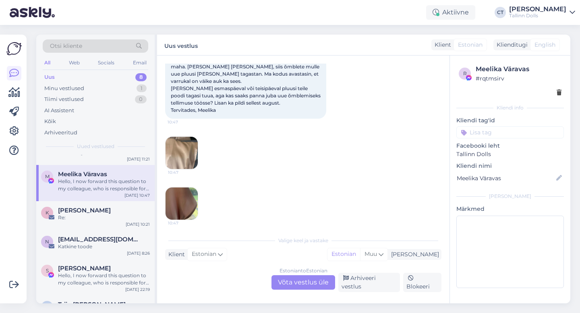
scroll to position [73, 0]
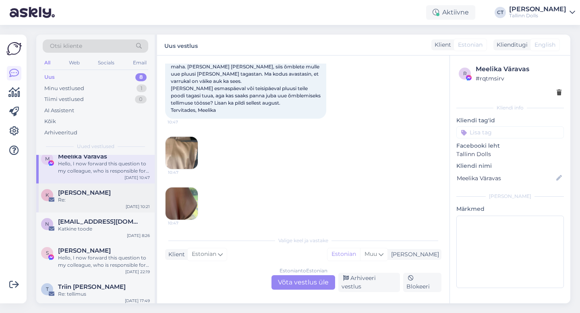
click at [111, 204] on div "K [PERSON_NAME] Re: [DATE] 10:21" at bounding box center [95, 198] width 118 height 29
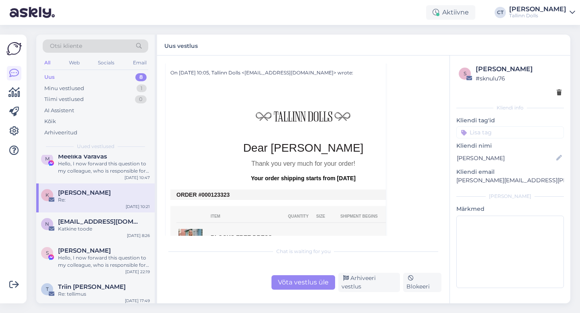
scroll to position [179, 0]
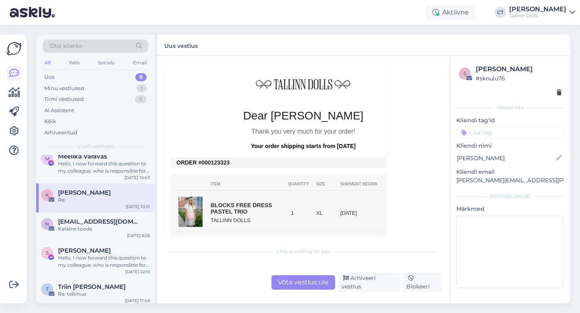
drag, startPoint x: 233, startPoint y: 163, endPoint x: 208, endPoint y: 160, distance: 25.2
click at [208, 160] on td "ORDER #000123323" at bounding box center [303, 163] width 254 height 6
copy td "0123323"
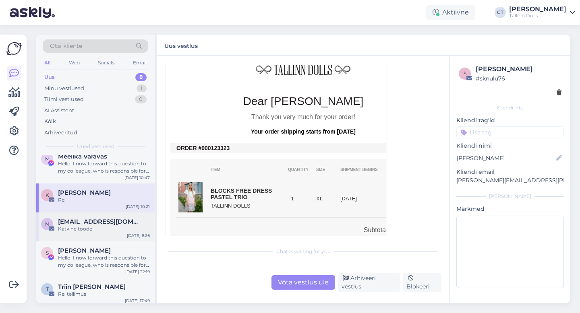
click at [95, 226] on div "Katkine toode" at bounding box center [104, 229] width 92 height 7
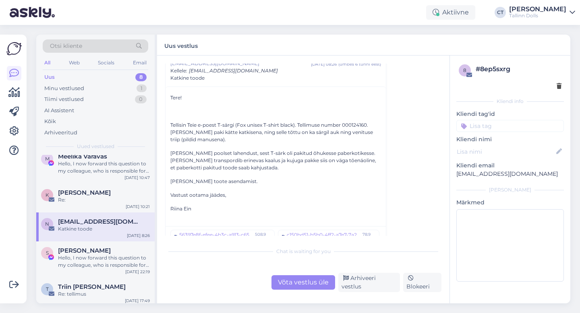
scroll to position [44, 0]
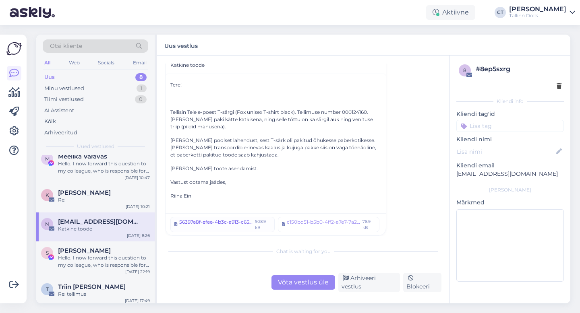
click at [233, 219] on div "56397e8f-efee-4b3c-a913-c65bb9d05aa1.jpg" at bounding box center [215, 225] width 73 height 12
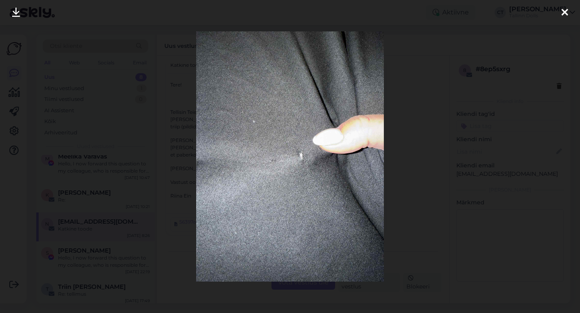
click at [565, 15] on icon at bounding box center [565, 13] width 6 height 10
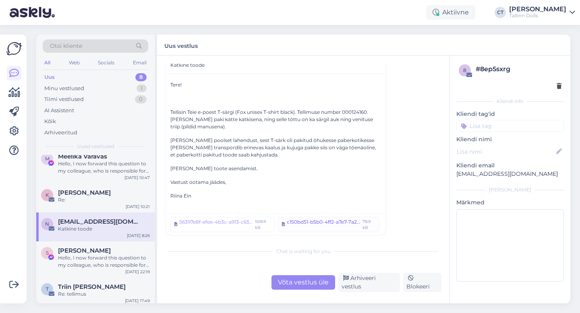
click at [321, 223] on div "c150bd51-b5b0-4ff2-a7e7-7a252a8b79e4.jpg" at bounding box center [323, 225] width 73 height 12
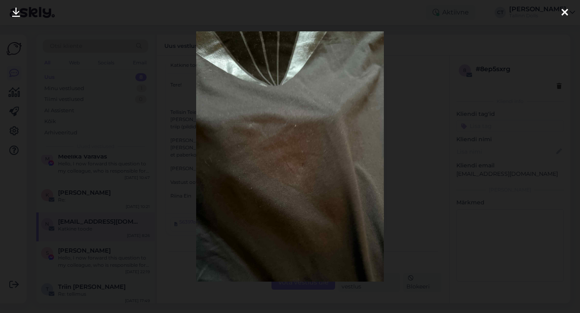
click at [564, 13] on icon at bounding box center [565, 13] width 6 height 10
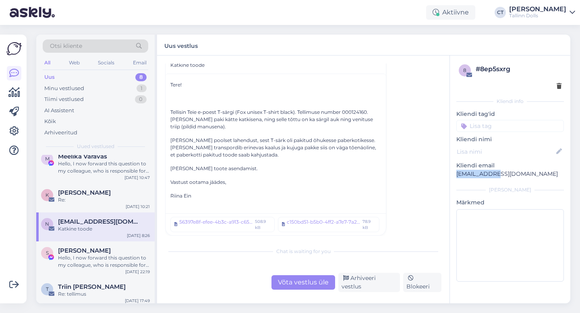
drag, startPoint x: 499, startPoint y: 176, endPoint x: 452, endPoint y: 173, distance: 46.8
click at [452, 173] on div "8 # 8ep5sxrg Kliendi info Kliendi tag'id Kliendi nimi Kliendi email [EMAIL_ADDR…" at bounding box center [510, 175] width 120 height 238
copy p "[EMAIL_ADDRESS][DOMAIN_NAME]"
click at [315, 286] on div "Võta vestlus üle" at bounding box center [304, 283] width 64 height 15
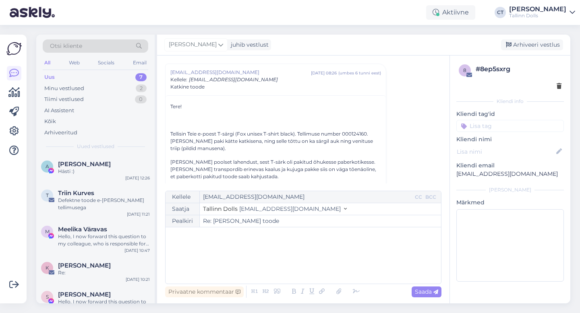
click at [315, 262] on div "﻿" at bounding box center [303, 256] width 267 height 48
click at [240, 266] on div "﻿" at bounding box center [303, 256] width 267 height 48
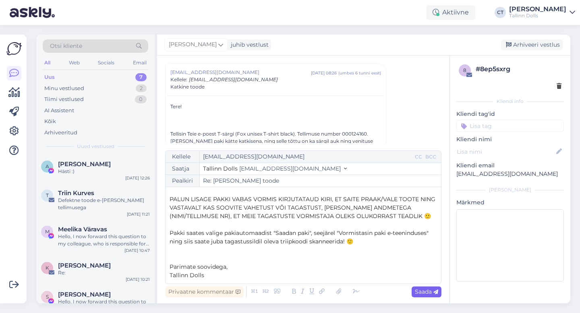
click at [432, 295] on span "Saada" at bounding box center [426, 291] width 23 height 7
type input "Re: Re: [PERSON_NAME] toode"
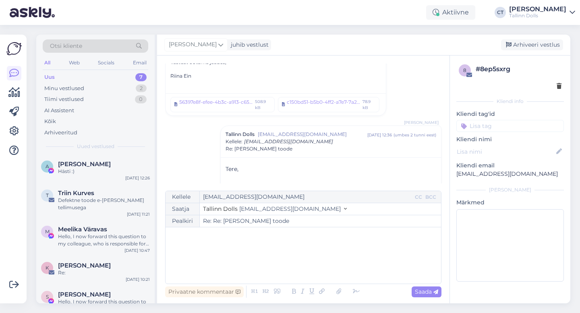
scroll to position [204, 0]
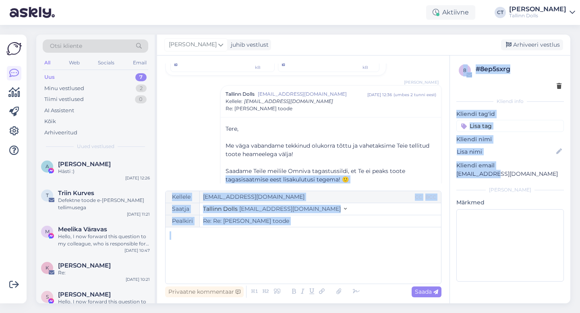
drag, startPoint x: 504, startPoint y: 170, endPoint x: 449, endPoint y: 171, distance: 55.6
click at [449, 170] on div "Vestlus algas [EMAIL_ADDRESS][DOMAIN_NAME] [DATE] 08:26 ( umbes 6 tunni eest ) …" at bounding box center [363, 180] width 413 height 248
copy div "tagasisaatmise eest lisakulutusi tegema! 🙂 ﻿ PALUN LISAGE PAKKI VABAS VORMIS KI…"
click at [460, 178] on p "[EMAIL_ADDRESS][DOMAIN_NAME]" at bounding box center [510, 174] width 108 height 8
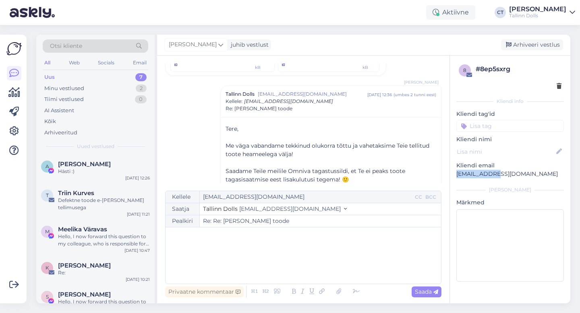
drag, startPoint x: 500, startPoint y: 174, endPoint x: 456, endPoint y: 174, distance: 43.9
click at [456, 174] on p "[EMAIL_ADDRESS][DOMAIN_NAME]" at bounding box center [510, 174] width 108 height 8
copy p "[EMAIL_ADDRESS][DOMAIN_NAME]"
click at [531, 46] on div "Arhiveeri vestlus" at bounding box center [532, 44] width 62 height 11
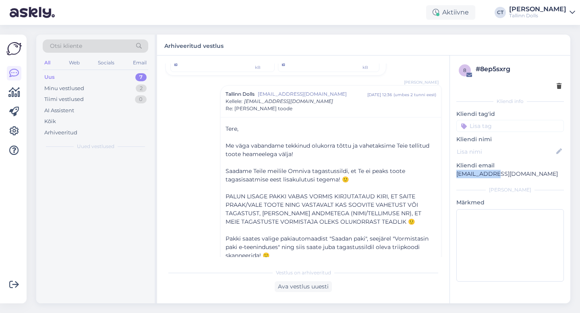
scroll to position [226, 0]
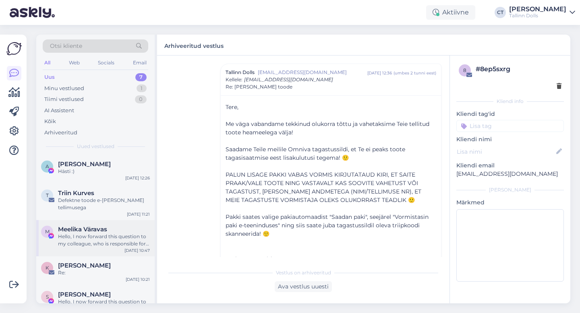
click at [96, 220] on div "[PERSON_NAME] Väravas Hello, I now forward this question to my colleague, who i…" at bounding box center [95, 238] width 118 height 36
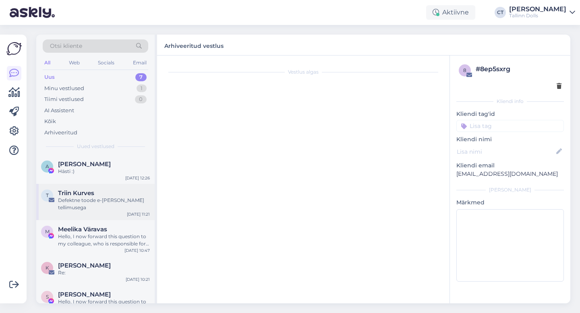
click at [104, 199] on div "Defektne toode e-[PERSON_NAME] tellimusega" at bounding box center [104, 204] width 92 height 15
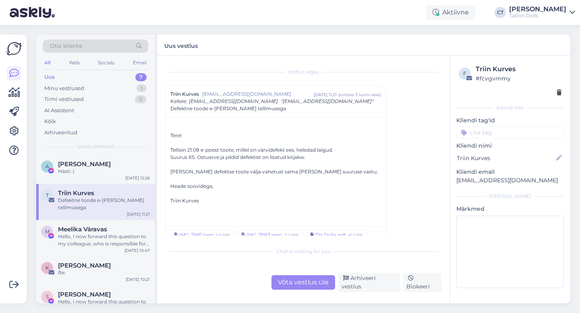
scroll to position [8, 0]
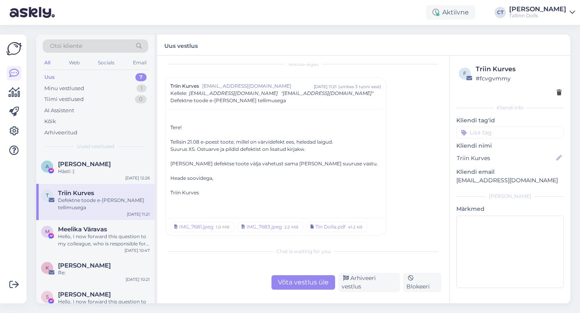
click at [316, 284] on div "Võta vestlus üle" at bounding box center [304, 283] width 64 height 15
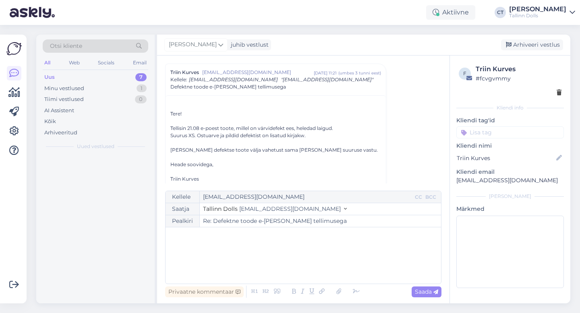
click at [316, 261] on div "﻿" at bounding box center [303, 256] width 267 height 48
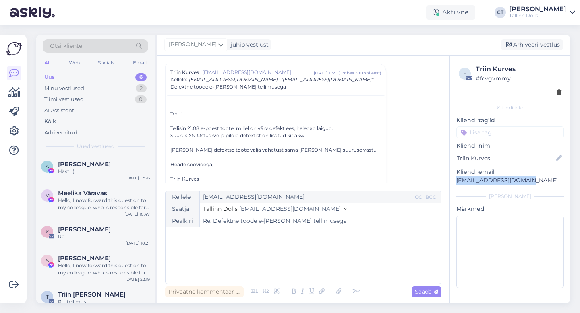
drag, startPoint x: 532, startPoint y: 183, endPoint x: 454, endPoint y: 182, distance: 77.4
click at [454, 182] on div "f Triin Kurves # fcvgvmmy Kliendi info Kliendi tag'id Kliendi nimi Triin Kurves…" at bounding box center [510, 178] width 120 height 245
copy p "[EMAIL_ADDRESS][DOMAIN_NAME]"
click at [272, 263] on div "﻿" at bounding box center [303, 256] width 267 height 48
click at [240, 260] on div "﻿" at bounding box center [303, 256] width 267 height 48
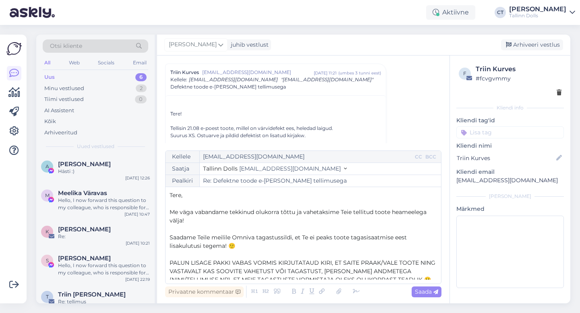
scroll to position [64, 0]
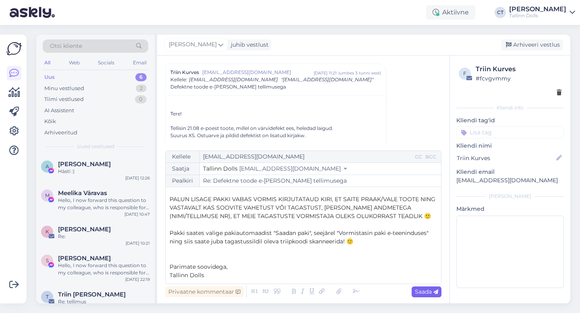
click at [425, 294] on span "Saada" at bounding box center [426, 291] width 23 height 7
type input "Re: Re: Defektne toode e-[PERSON_NAME] tellimusega"
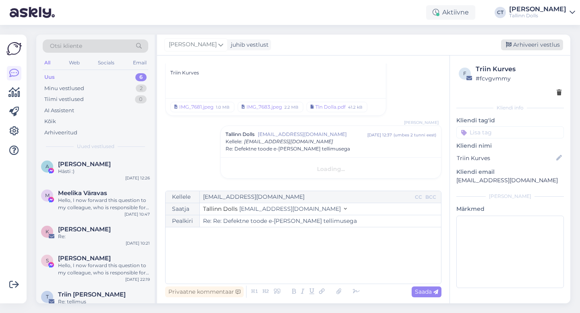
scroll to position [0, 0]
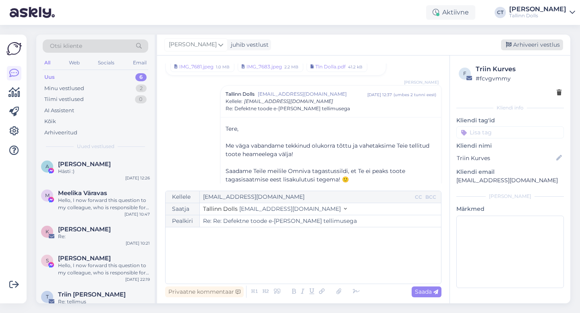
click at [545, 41] on div "Arhiveeri vestlus" at bounding box center [532, 44] width 62 height 11
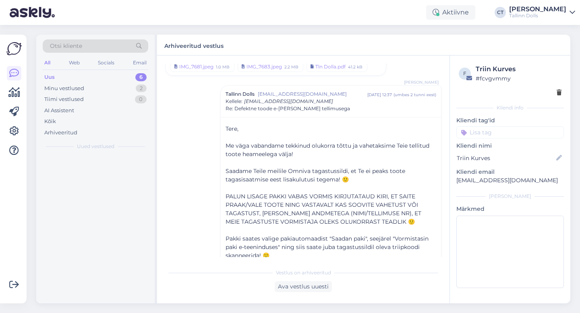
scroll to position [190, 0]
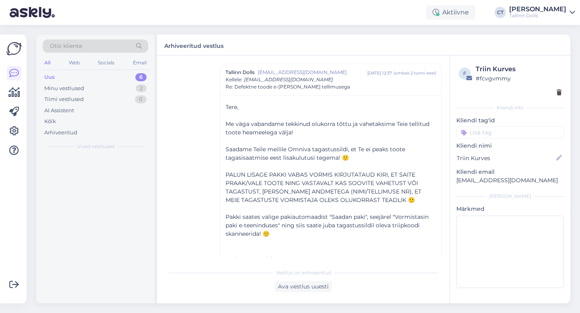
click at [545, 47] on div "Arhiveeritud vestlus" at bounding box center [363, 45] width 413 height 21
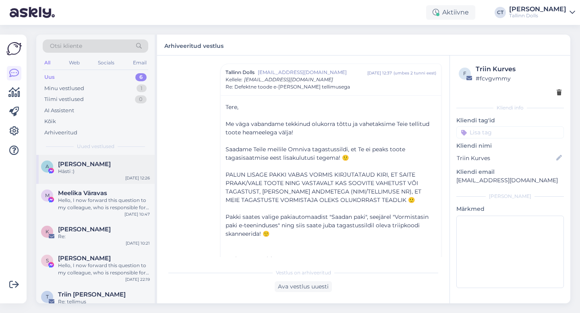
click at [102, 171] on div "Hästi :)" at bounding box center [104, 171] width 92 height 7
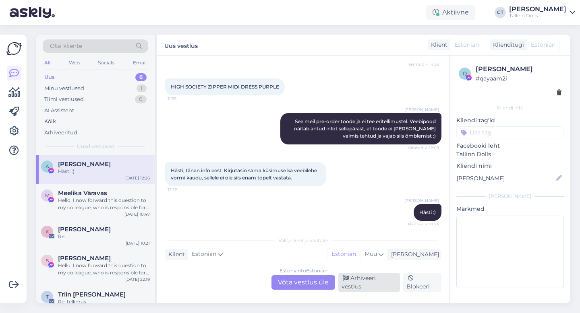
click at [365, 285] on div "Arhiveeri vestlus" at bounding box center [369, 282] width 62 height 19
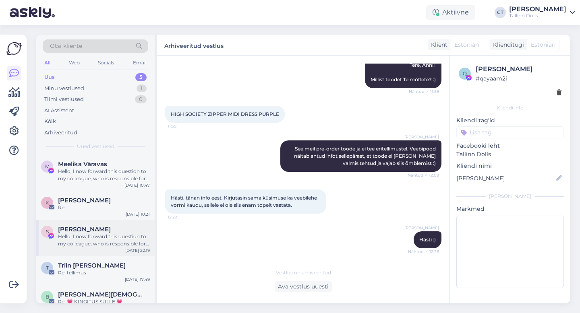
scroll to position [11, 0]
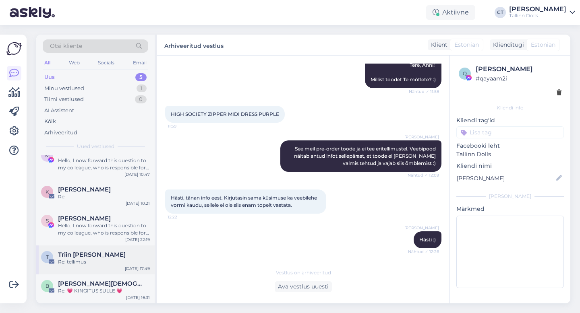
click at [99, 261] on div "Re: tellimus" at bounding box center [104, 262] width 92 height 7
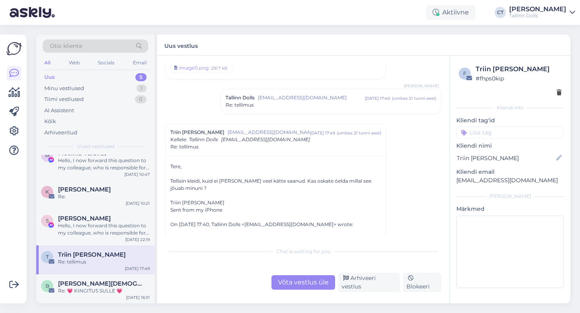
scroll to position [65, 0]
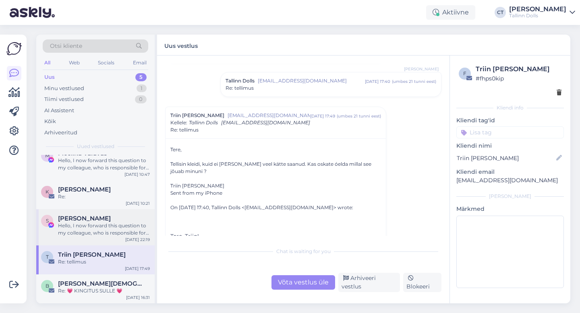
click at [76, 224] on div "Hello, I now forward this question to my colleague, who is responsible for this…" at bounding box center [104, 229] width 92 height 15
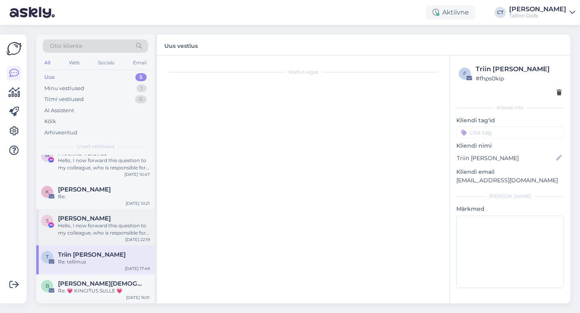
scroll to position [0, 0]
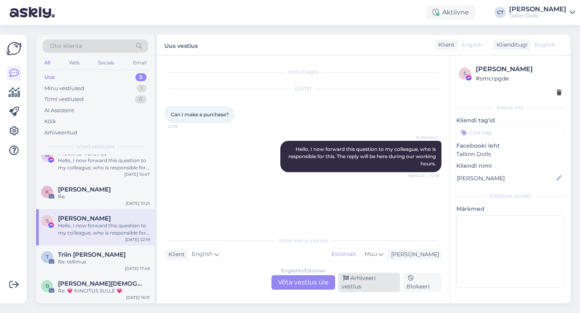
click at [365, 283] on div "Arhiveeri vestlus" at bounding box center [369, 282] width 62 height 19
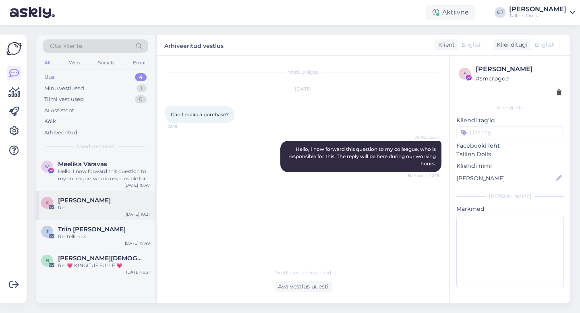
click at [109, 202] on div "[PERSON_NAME]" at bounding box center [104, 200] width 92 height 7
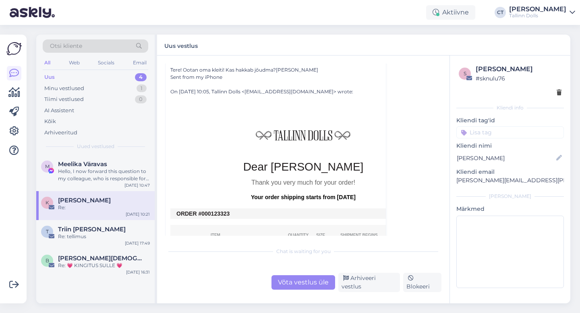
scroll to position [147, 0]
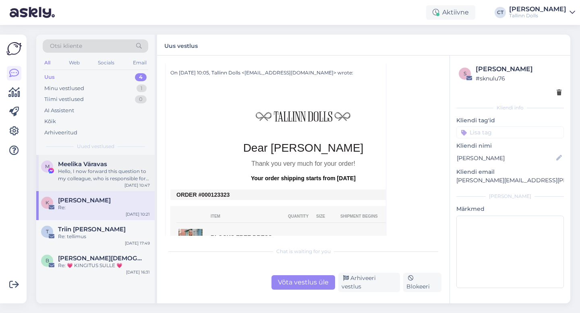
click at [87, 160] on div "[PERSON_NAME] Väravas Hello, I now forward this question to my colleague, who i…" at bounding box center [95, 173] width 118 height 36
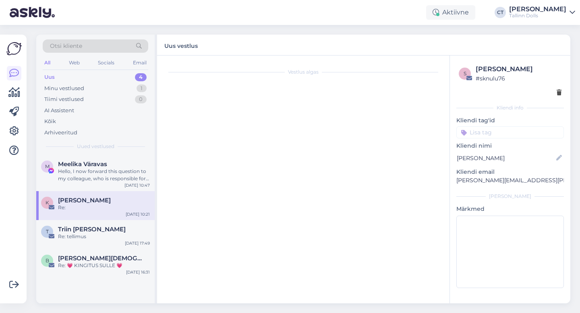
scroll to position [132, 0]
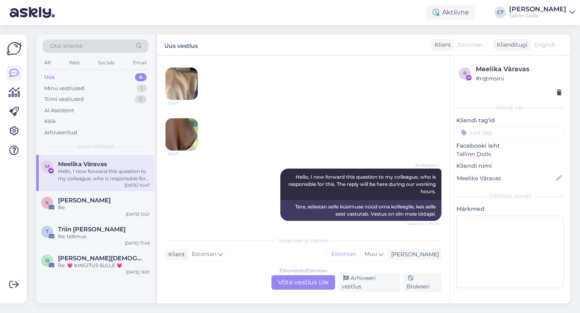
click at [103, 77] on div "Uus 4" at bounding box center [96, 77] width 106 height 11
click at [95, 95] on div "Tiimi vestlused 0" at bounding box center [96, 99] width 106 height 11
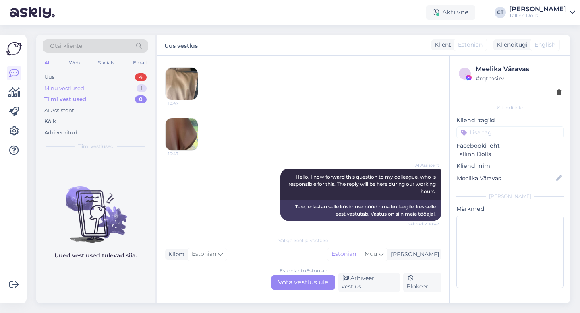
click at [96, 85] on div "Minu vestlused 1" at bounding box center [96, 88] width 106 height 11
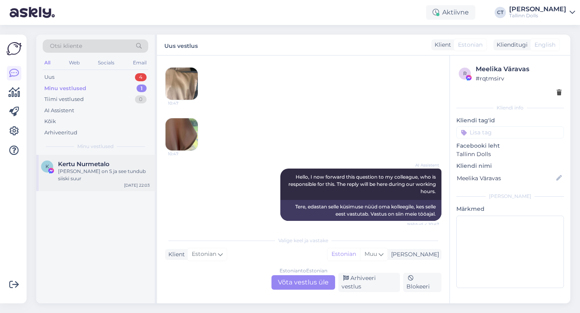
click at [95, 176] on div "K Kertu Nurmetalo Hetkel on S ja see tundub siiski suur [DATE] 22:03" at bounding box center [95, 173] width 118 height 36
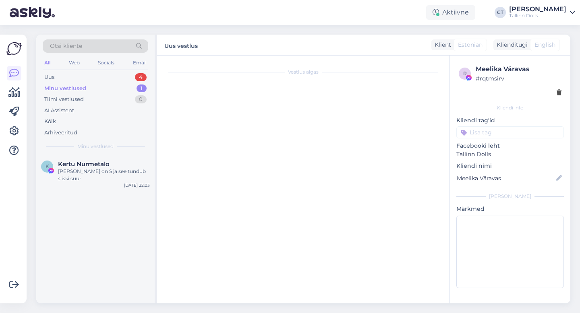
scroll to position [261, 0]
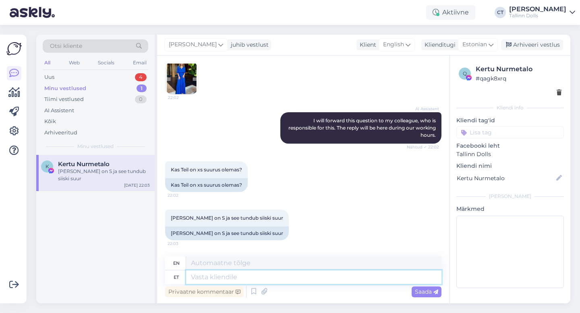
click at [234, 281] on textarea at bounding box center [313, 278] width 255 height 14
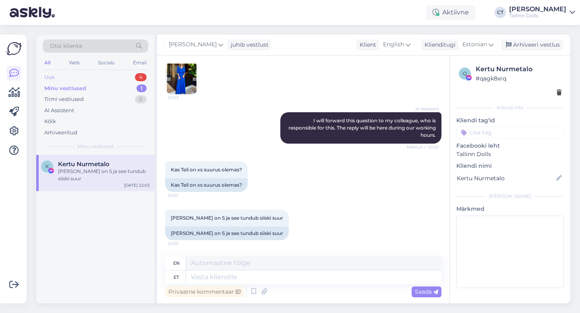
click at [79, 76] on div "Uus 4" at bounding box center [96, 77] width 106 height 11
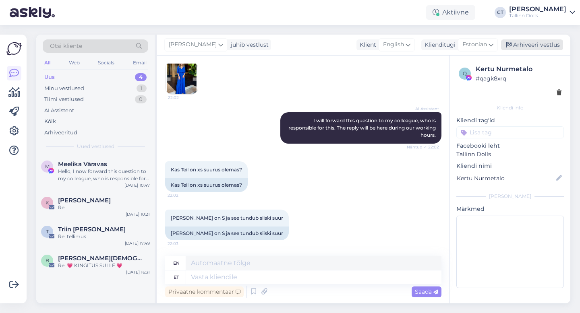
click at [546, 45] on div "Arhiveeri vestlus" at bounding box center [532, 44] width 62 height 11
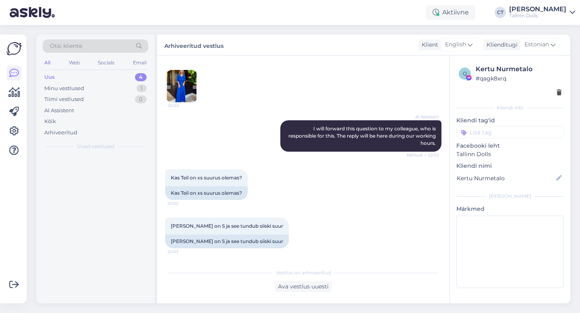
scroll to position [253, 0]
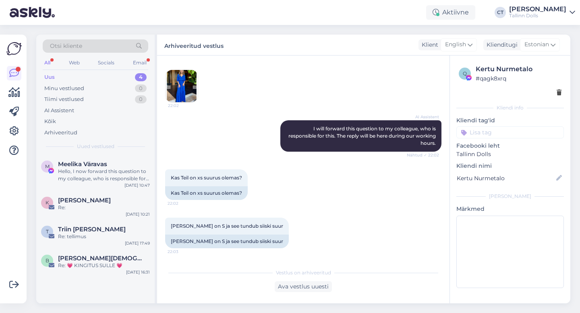
click at [58, 77] on div "Uus 4" at bounding box center [96, 77] width 106 height 11
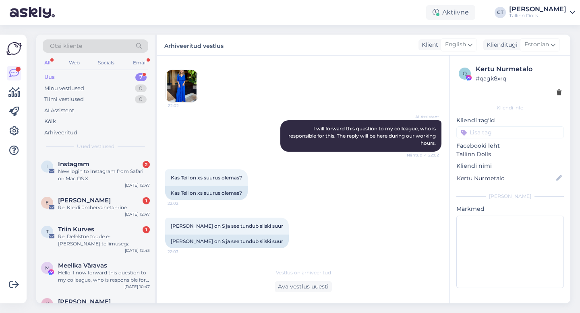
click at [93, 171] on div "New login to Instagram from Safari on Mac OS X" at bounding box center [104, 175] width 92 height 15
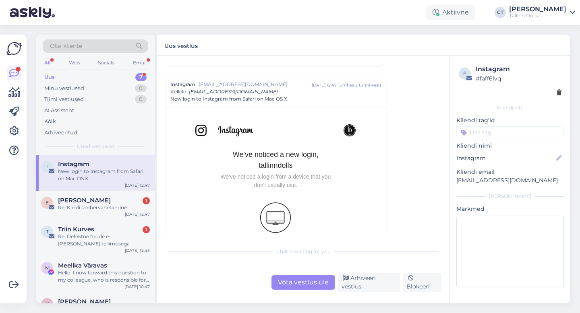
scroll to position [367, 0]
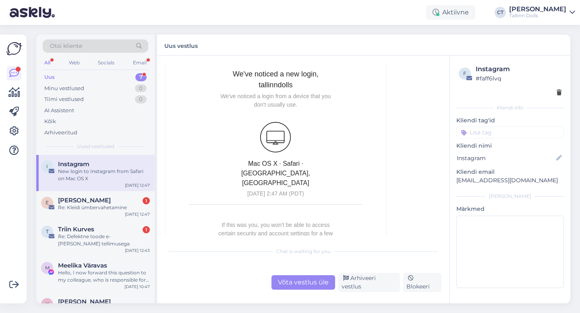
click at [106, 79] on div "Uus 7" at bounding box center [96, 77] width 106 height 11
click at [359, 284] on div "Arhiveeri vestlus" at bounding box center [369, 282] width 62 height 19
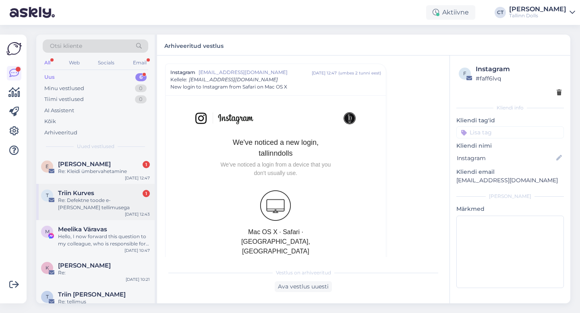
click at [122, 195] on div "Triin Kurves 1" at bounding box center [104, 193] width 92 height 7
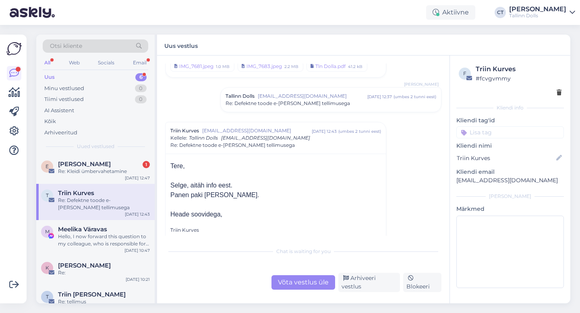
scroll to position [51, 0]
click at [357, 286] on div "Arhiveeri vestlus" at bounding box center [369, 282] width 62 height 19
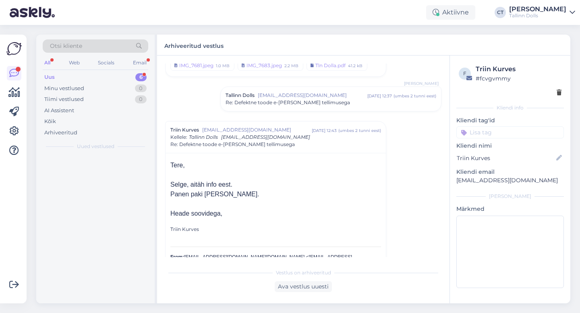
scroll to position [108, 0]
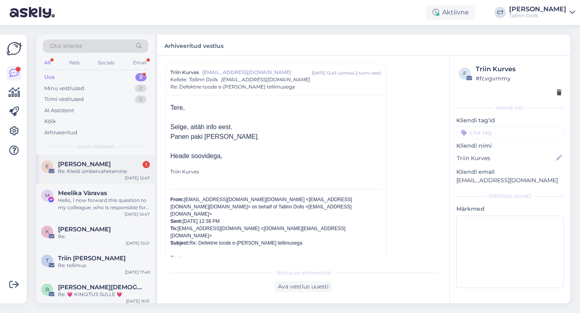
click at [93, 170] on div "Re: Kleidi ümbervahetamine" at bounding box center [104, 171] width 92 height 7
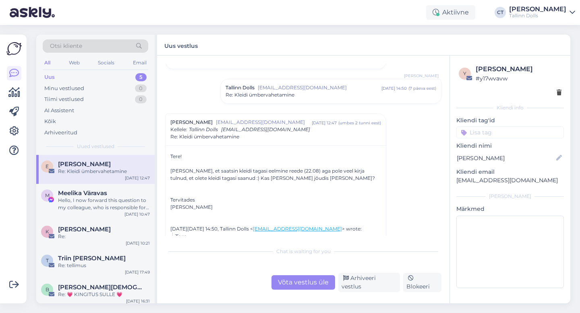
scroll to position [180, 0]
click at [290, 286] on div "Võta vestlus üle" at bounding box center [304, 283] width 64 height 15
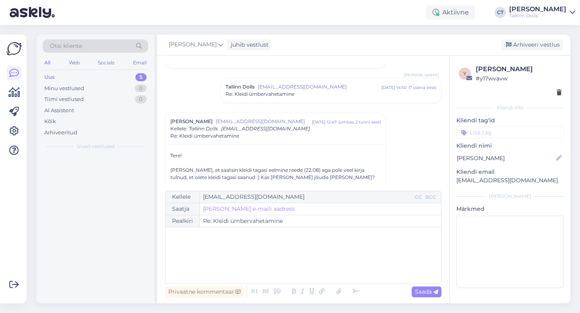
scroll to position [230, 0]
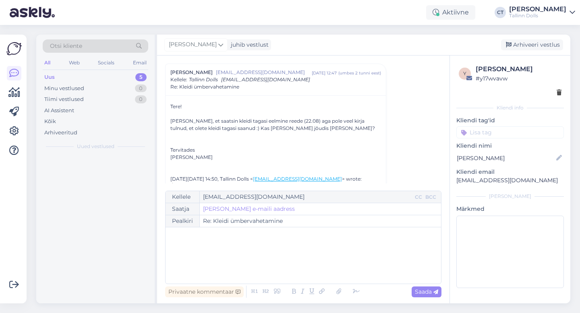
click at [291, 277] on div "﻿" at bounding box center [303, 256] width 267 height 48
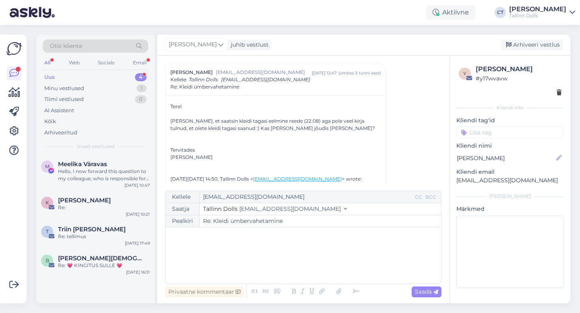
click at [53, 76] on div "Uus" at bounding box center [49, 77] width 10 height 8
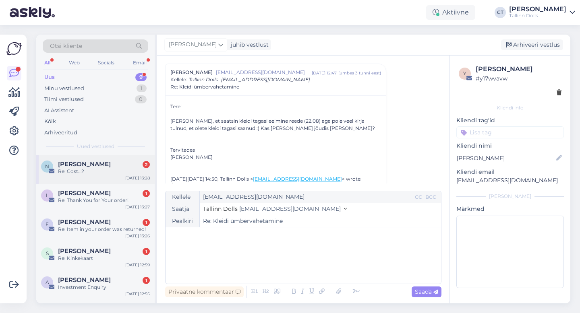
click at [124, 166] on div "[PERSON_NAME] 2" at bounding box center [104, 164] width 92 height 7
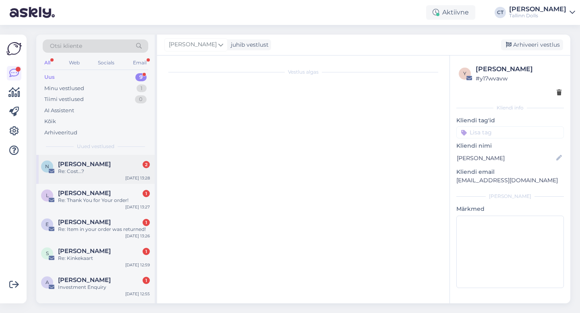
scroll to position [0, 0]
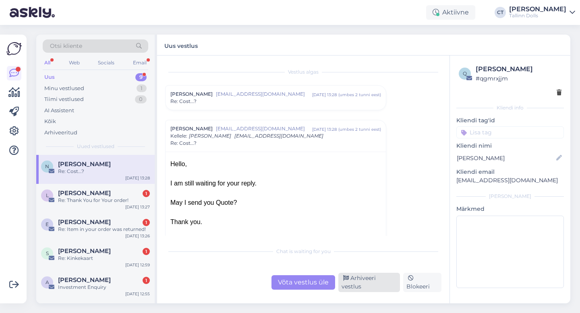
click at [357, 284] on div "Arhiveeri vestlus" at bounding box center [369, 282] width 62 height 19
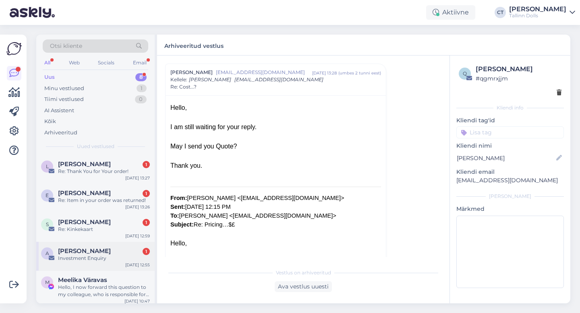
scroll to position [5, 0]
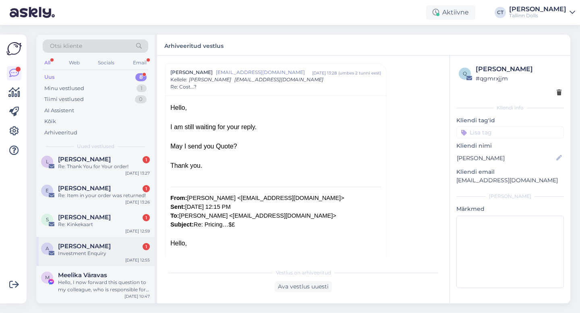
click at [102, 256] on div "Investment Enquiry" at bounding box center [104, 253] width 92 height 7
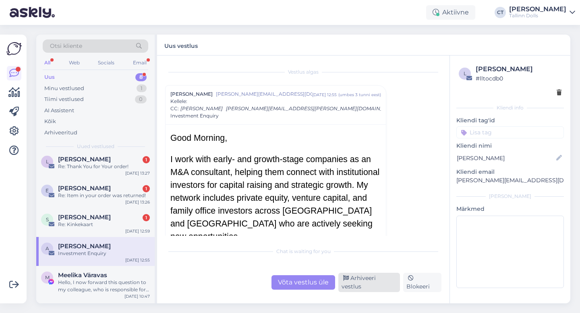
click at [361, 286] on div "Arhiveeri vestlus" at bounding box center [369, 282] width 62 height 19
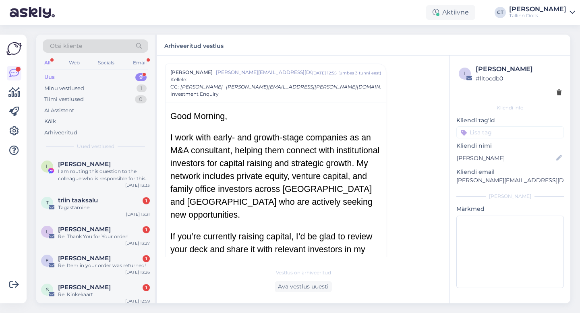
click at [60, 77] on div "Uus 9" at bounding box center [96, 77] width 106 height 11
click at [387, 165] on div "Vestlus algas [PERSON_NAME] [PERSON_NAME][EMAIL_ADDRESS][DOMAIN_NAME] [DATE] 12…" at bounding box center [307, 161] width 284 height 194
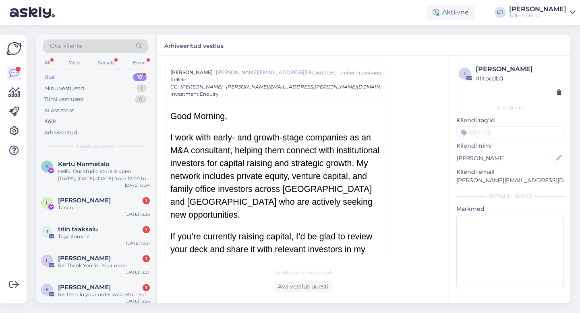
click at [72, 79] on div "Uus 10" at bounding box center [96, 77] width 106 height 11
click at [85, 177] on div "Hello! Our studio store is open [DATE], [DATE]-[DATE] from 12:00 to 18:00. A co…" at bounding box center [104, 175] width 92 height 15
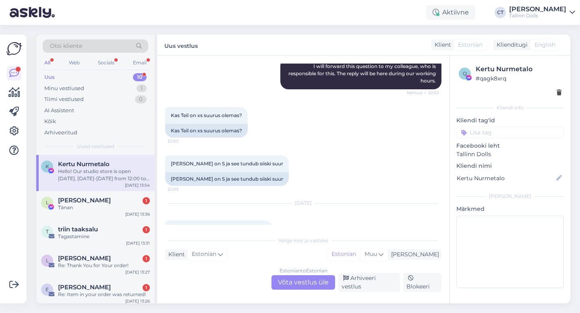
scroll to position [396, 0]
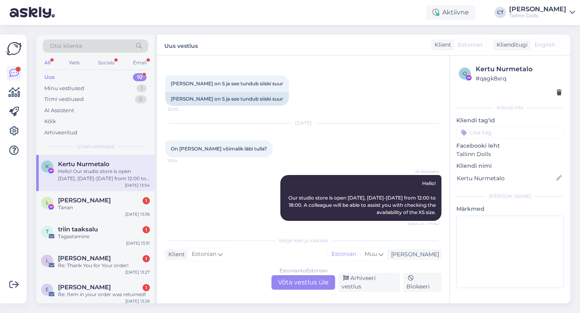
click at [321, 290] on div "Estonian to Estonian Võta vestlus üle" at bounding box center [304, 283] width 64 height 15
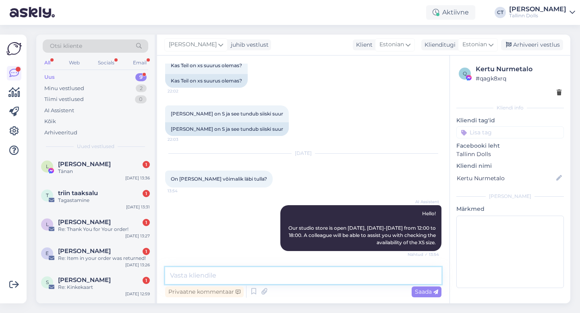
click at [323, 280] on textarea at bounding box center [303, 275] width 276 height 17
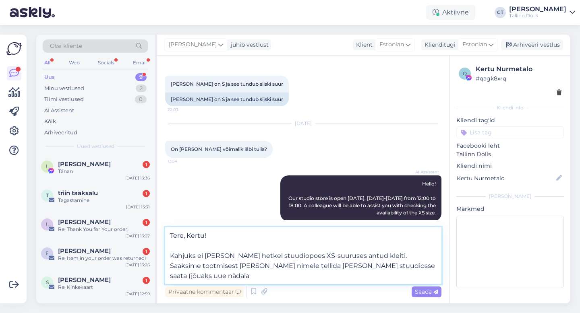
scroll to position [396, 0]
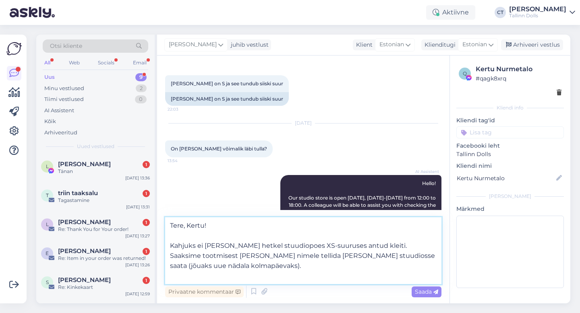
type textarea "Tere, Kertu! Kahjuks ei [PERSON_NAME] hetkel stuudiopoes XS-suuruses antud klei…"
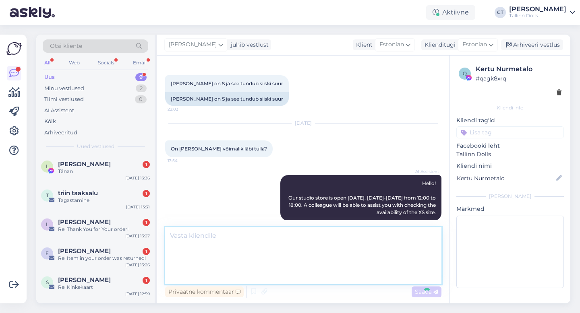
scroll to position [437, 0]
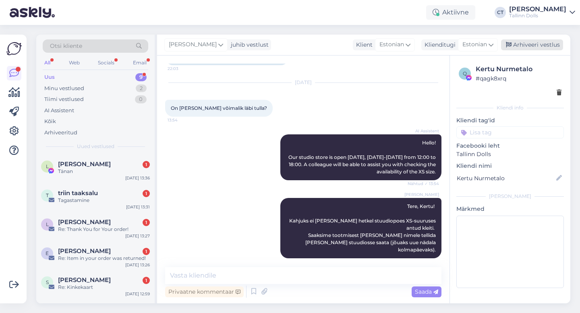
click at [530, 49] on div "Arhiveeri vestlus" at bounding box center [532, 44] width 62 height 11
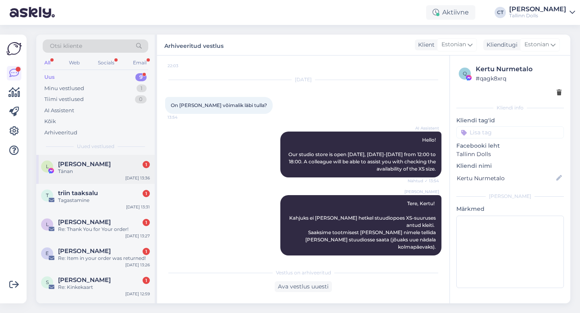
click at [93, 173] on div "Tänan" at bounding box center [104, 171] width 92 height 7
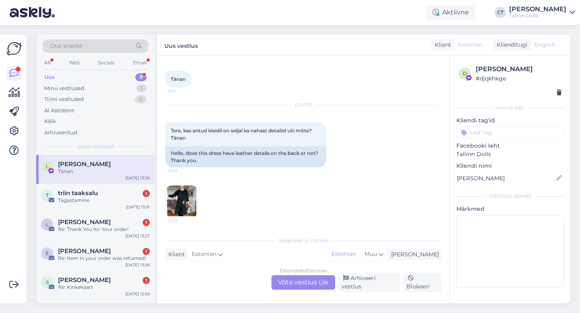
scroll to position [1719, 0]
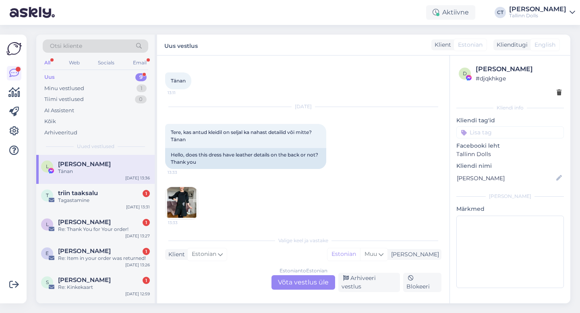
click at [296, 290] on div "Estonian to Estonian Võta vestlus üle" at bounding box center [304, 283] width 64 height 15
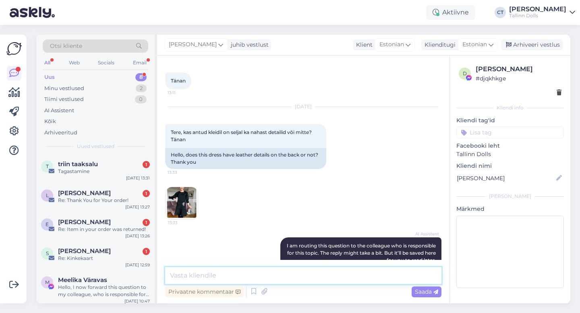
click at [306, 277] on textarea at bounding box center [303, 275] width 276 height 17
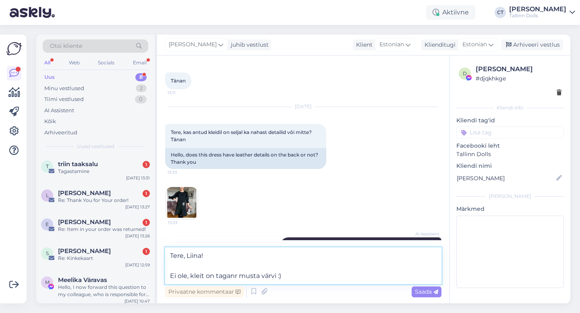
type textarea "Tere, Liina! Ei ole, kleit on taganr musta värvi :)"
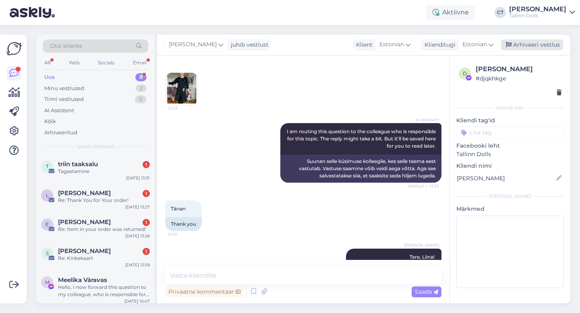
click at [535, 48] on div "Arhiveeri vestlus" at bounding box center [532, 44] width 62 height 11
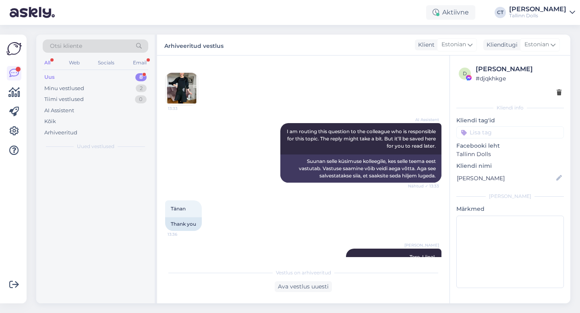
scroll to position [1836, 0]
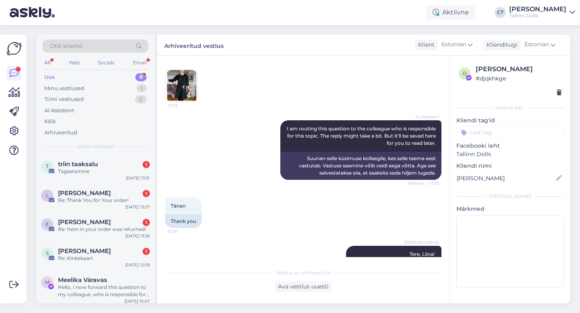
click at [94, 168] on div "Tagastamine" at bounding box center [104, 171] width 92 height 7
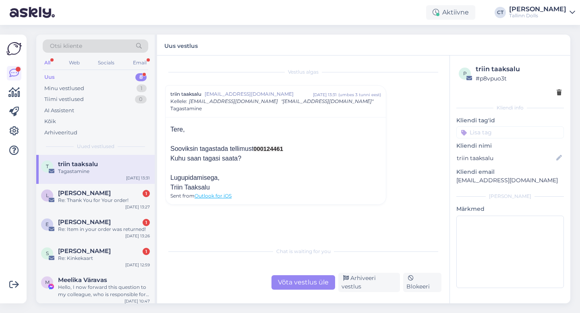
click at [299, 290] on div "Võta vestlus üle" at bounding box center [304, 283] width 64 height 15
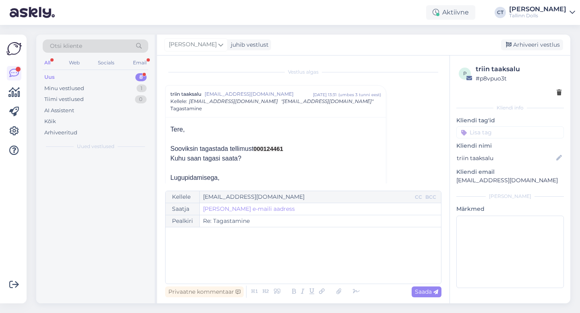
scroll to position [22, 0]
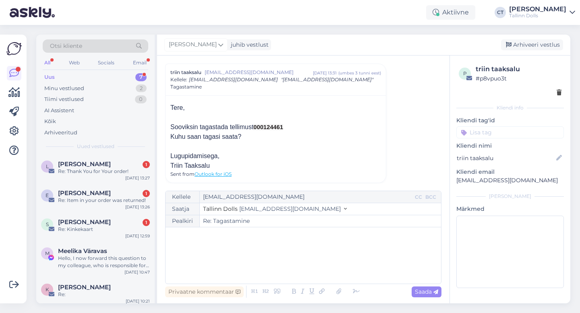
click at [299, 247] on div "﻿" at bounding box center [303, 256] width 267 height 48
click at [222, 259] on div "﻿" at bounding box center [303, 256] width 267 height 48
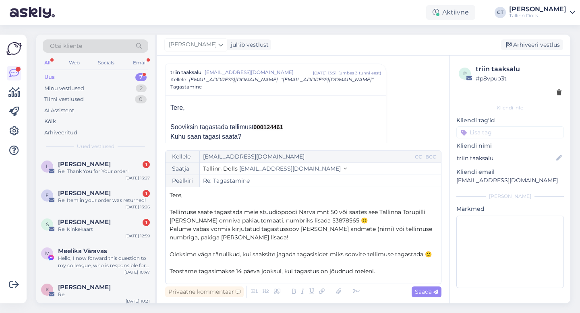
scroll to position [38, 0]
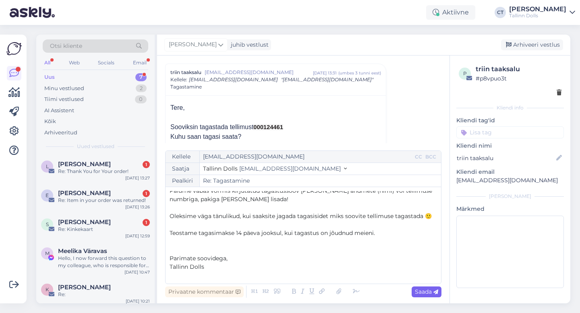
click at [424, 292] on span "Saada" at bounding box center [426, 291] width 23 height 7
type input "Re: Tagastamine"
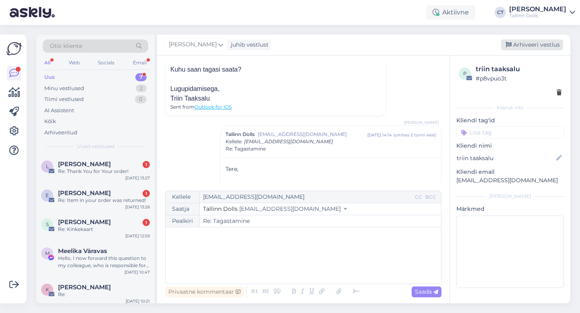
click at [530, 48] on div "Arhiveeri vestlus" at bounding box center [532, 44] width 62 height 11
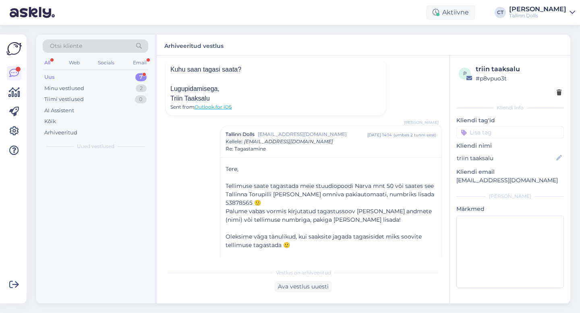
scroll to position [151, 0]
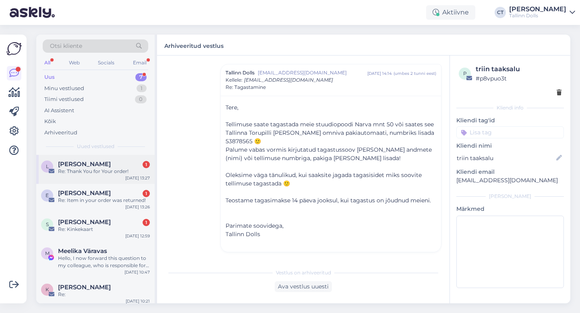
click at [98, 175] on div "L [PERSON_NAME] 1 Re: Thank You for Your order! [DATE] 13:27" at bounding box center [95, 169] width 118 height 29
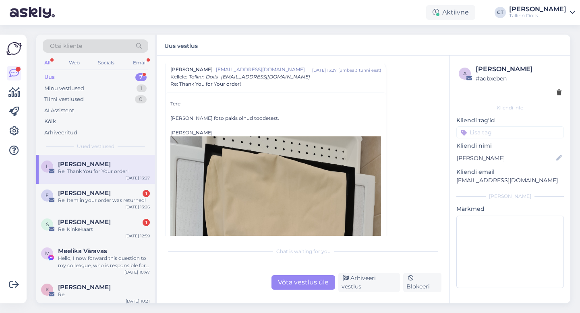
scroll to position [94, 0]
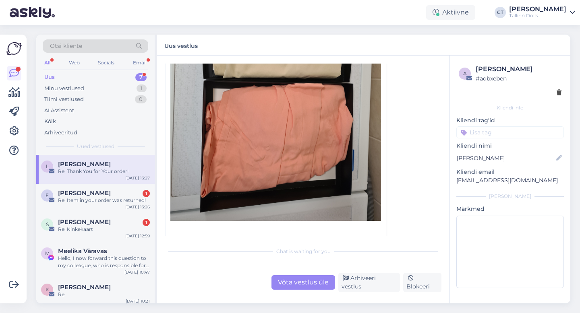
click at [306, 286] on div "Võta vestlus üle" at bounding box center [304, 283] width 64 height 15
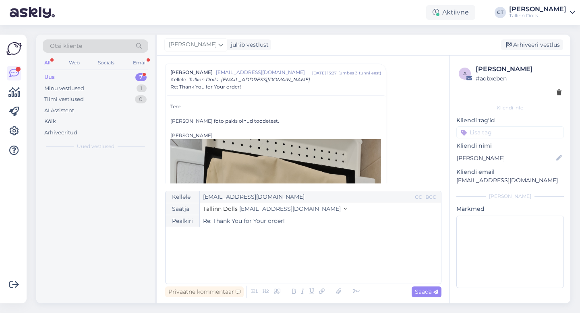
click at [307, 261] on div "﻿" at bounding box center [303, 256] width 267 height 48
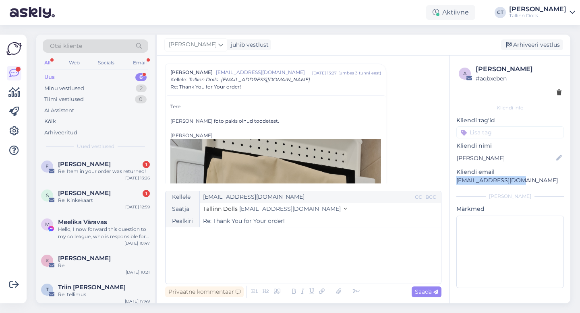
drag, startPoint x: 518, startPoint y: 180, endPoint x: 454, endPoint y: 179, distance: 64.1
click at [454, 179] on div "a [PERSON_NAME] # aqbxeben Kliendi info Kliendi tag'id Kliendi nimi [PERSON_NAM…" at bounding box center [510, 178] width 120 height 245
copy p "[EMAIL_ADDRESS][DOMAIN_NAME]"
click at [247, 246] on div "﻿" at bounding box center [303, 256] width 267 height 48
click at [267, 257] on div "﻿" at bounding box center [303, 256] width 267 height 48
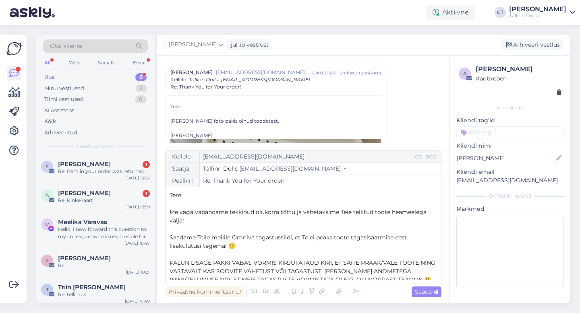
scroll to position [64, 0]
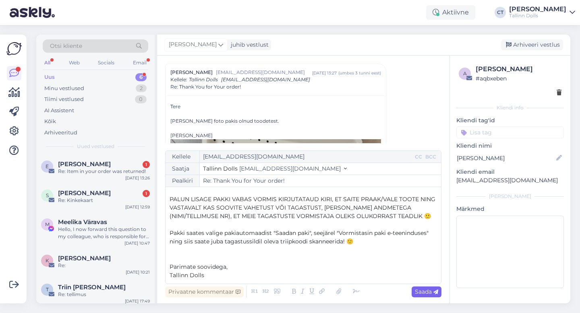
click at [425, 294] on span "Saada" at bounding box center [426, 291] width 23 height 7
type input "Re: Re: Thank You for Your order!"
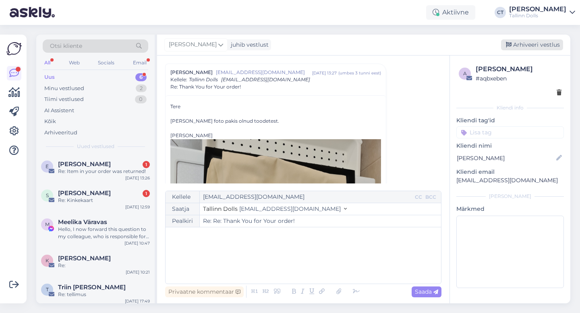
scroll to position [0, 0]
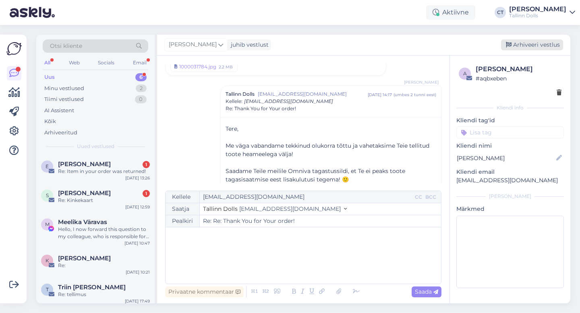
click at [526, 49] on div "Arhiveeri vestlus" at bounding box center [532, 44] width 62 height 11
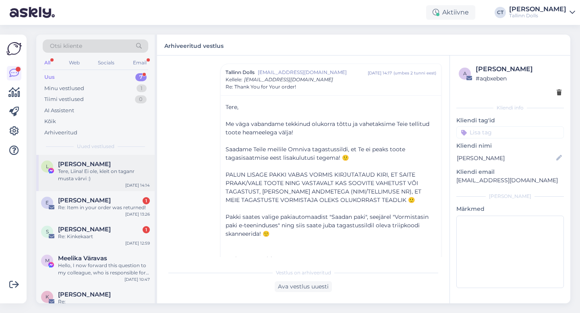
click at [127, 174] on div "Tere, Liina! Ei ole, kleit on taganr musta värvi :)" at bounding box center [104, 175] width 92 height 15
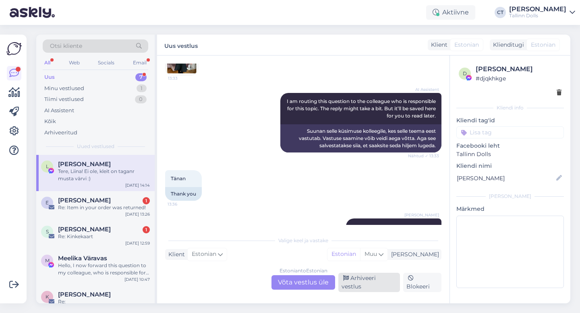
click at [377, 285] on div "Arhiveeri vestlus" at bounding box center [369, 282] width 62 height 19
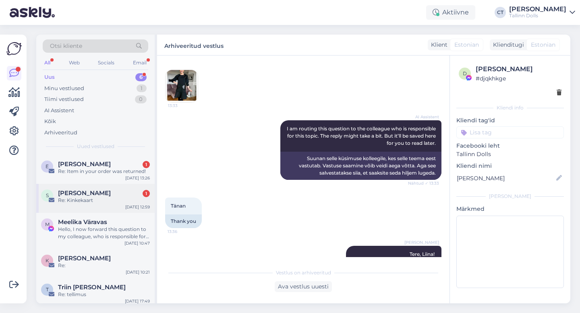
scroll to position [33, 0]
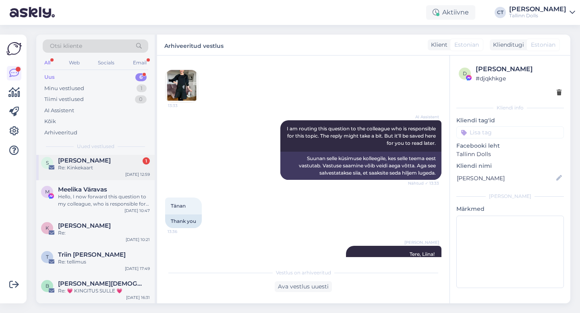
click at [91, 199] on div "Hello, I now forward this question to my colleague, who is responsible for this…" at bounding box center [104, 200] width 92 height 15
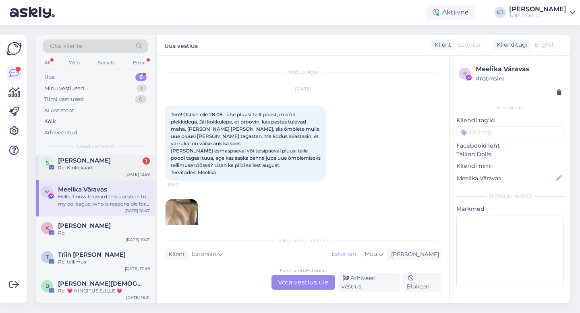
scroll to position [132, 0]
